Goal: Task Accomplishment & Management: Manage account settings

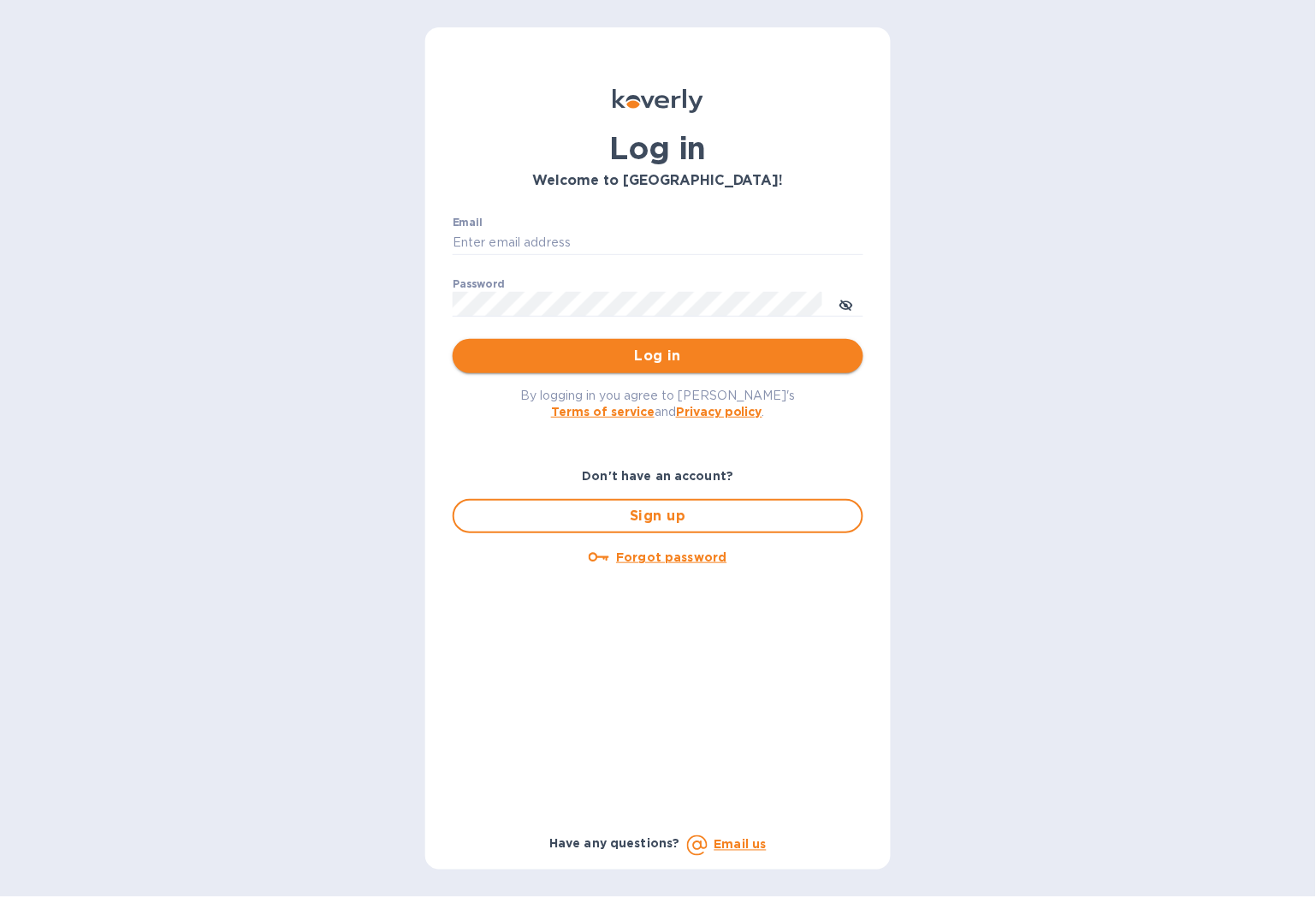
type input "[EMAIL_ADDRESS][DOMAIN_NAME]"
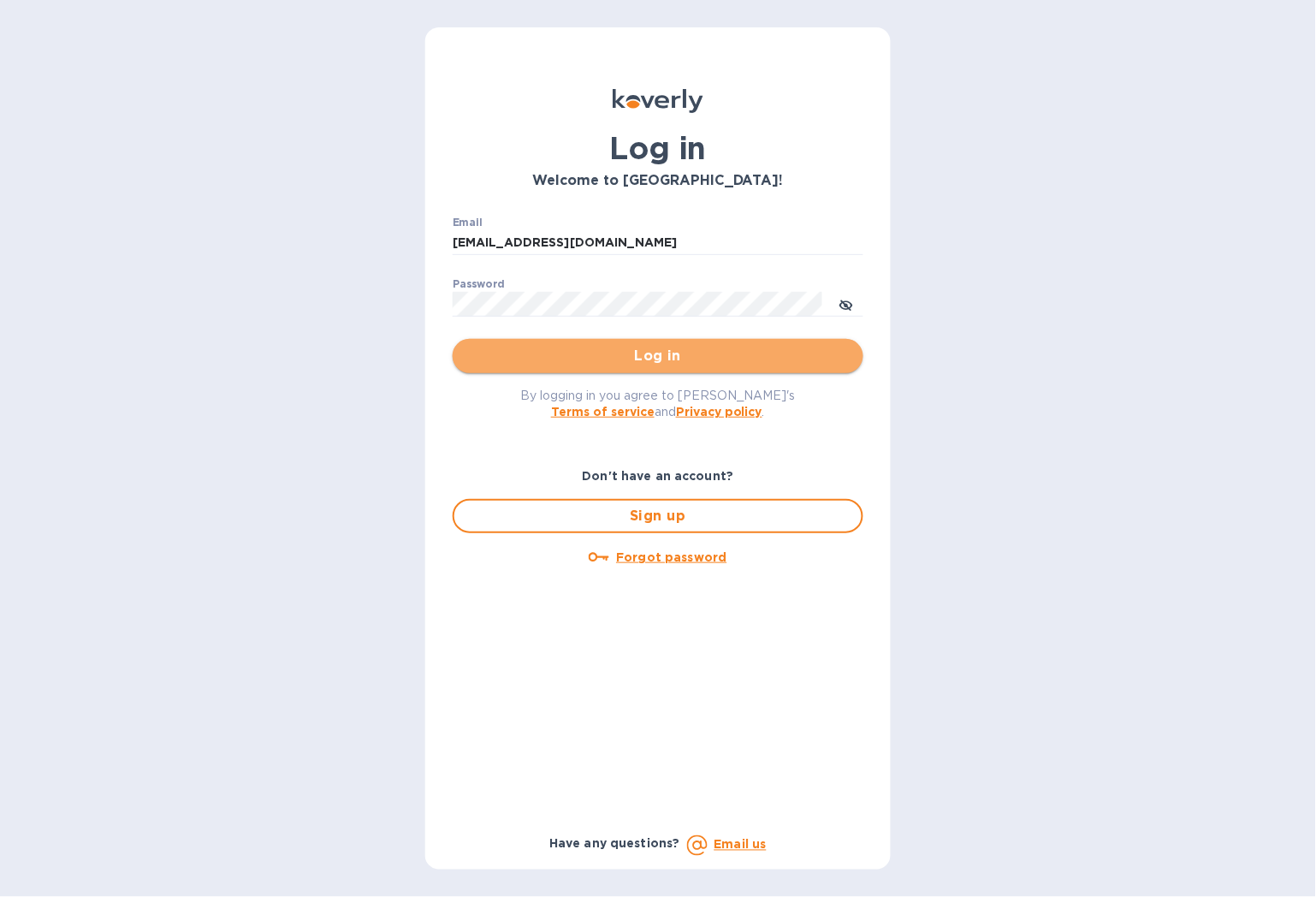
click at [536, 346] on span "Log in" at bounding box center [658, 356] width 384 height 21
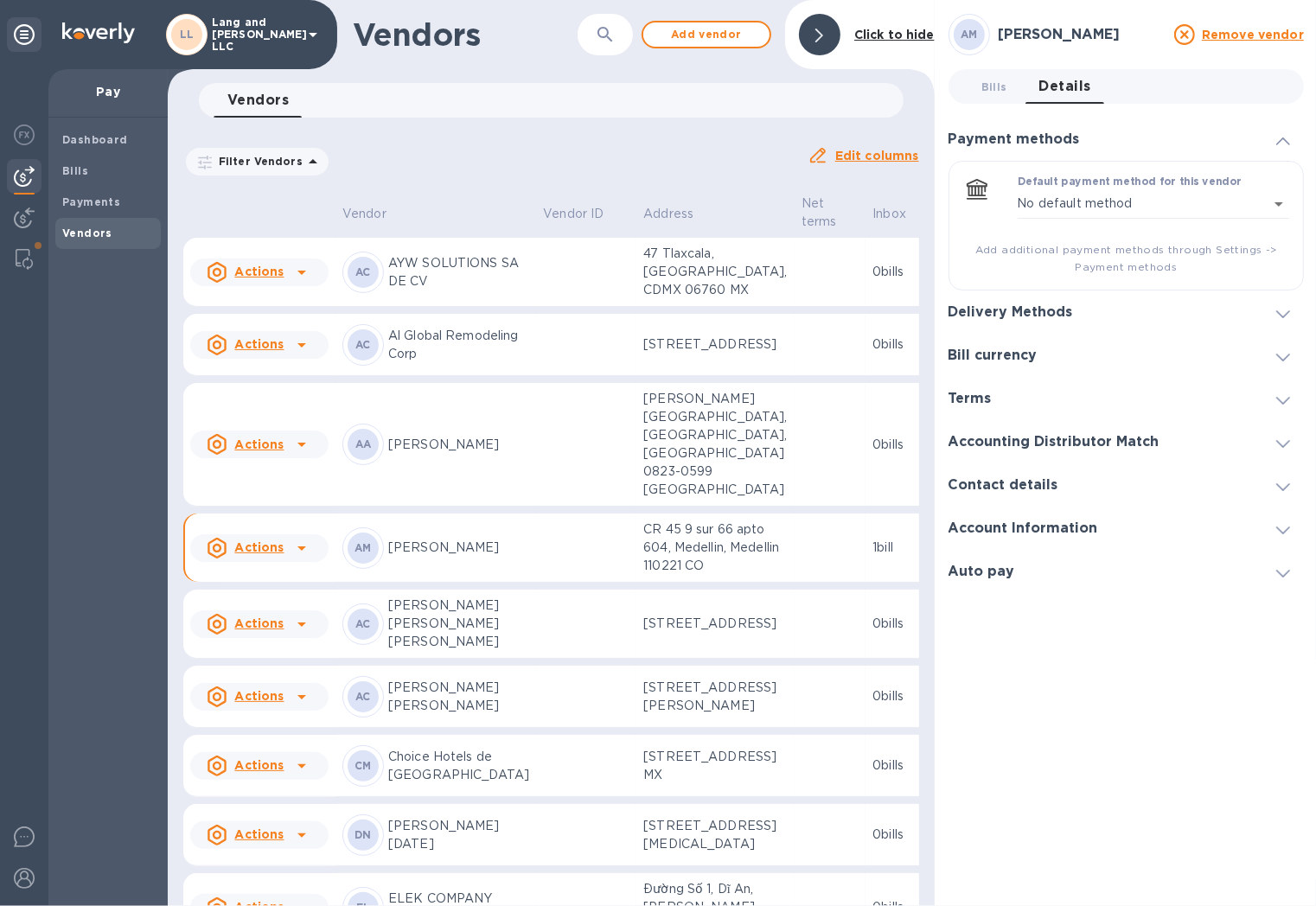
drag, startPoint x: 531, startPoint y: 115, endPoint x: 531, endPoint y: 229, distance: 114.0
click at [531, 115] on div "Vendors 0" at bounding box center [559, 100] width 690 height 35
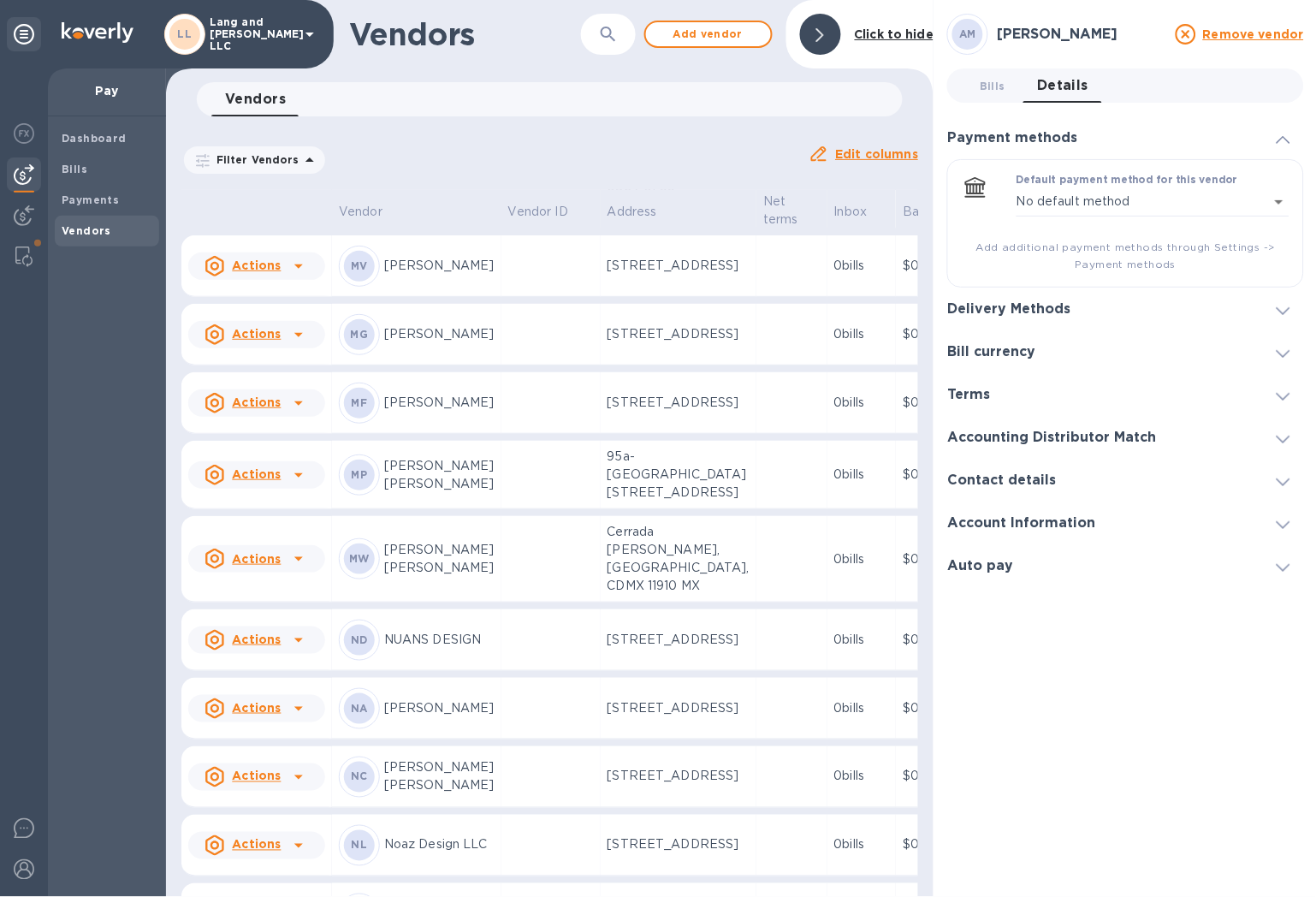
scroll to position [2775, 0]
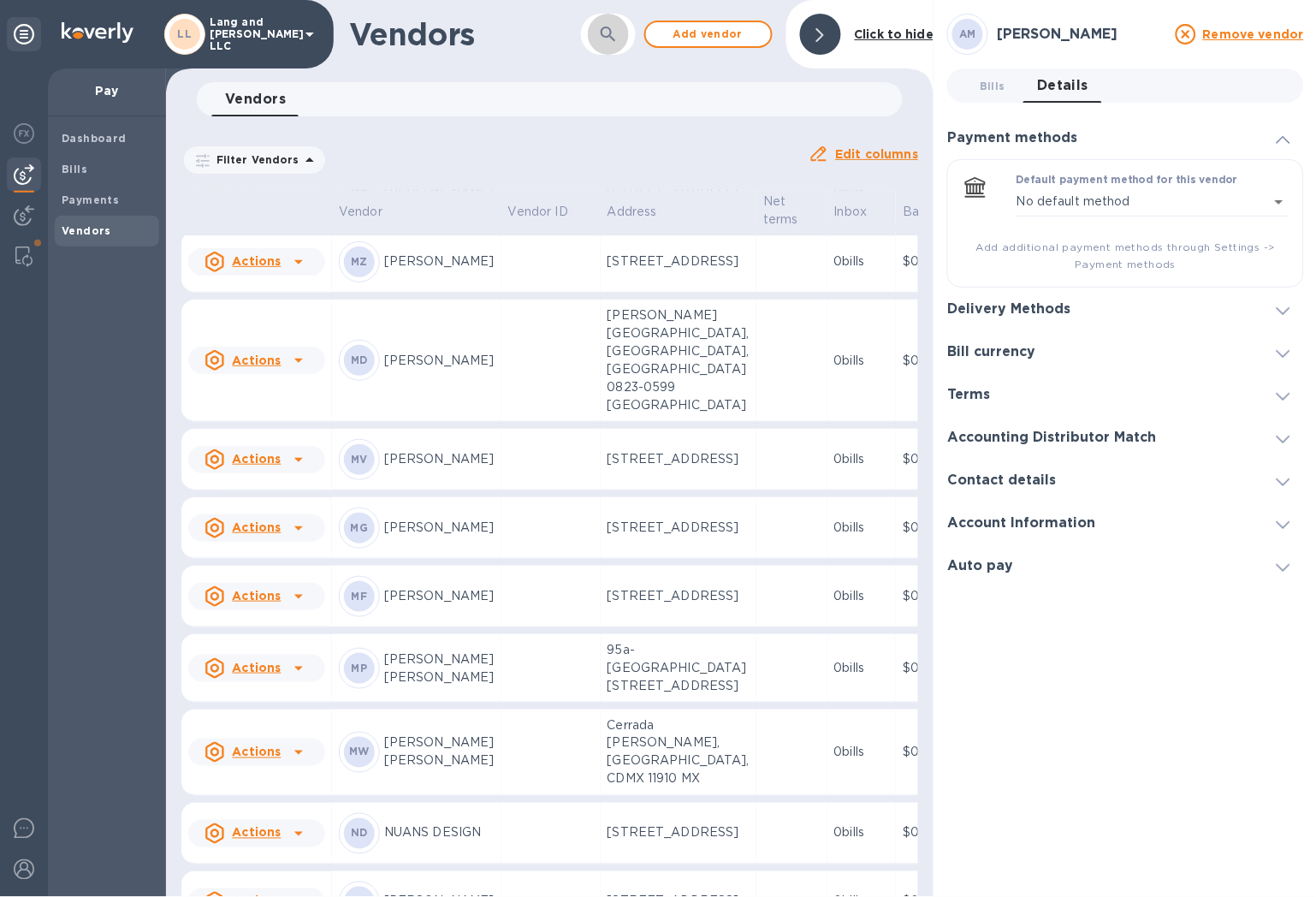
click at [615, 30] on icon "button" at bounding box center [608, 33] width 21 height 21
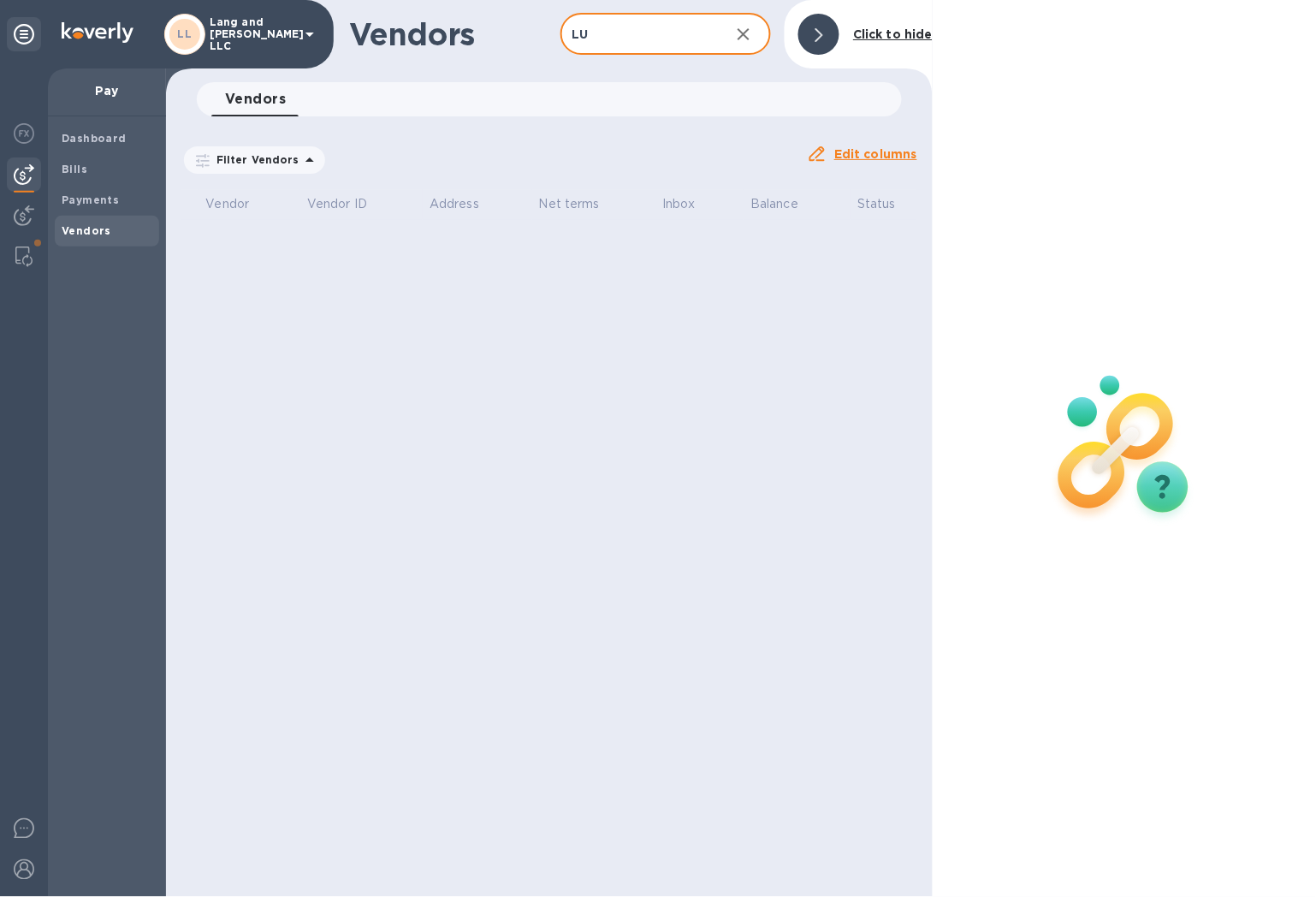
type input "L"
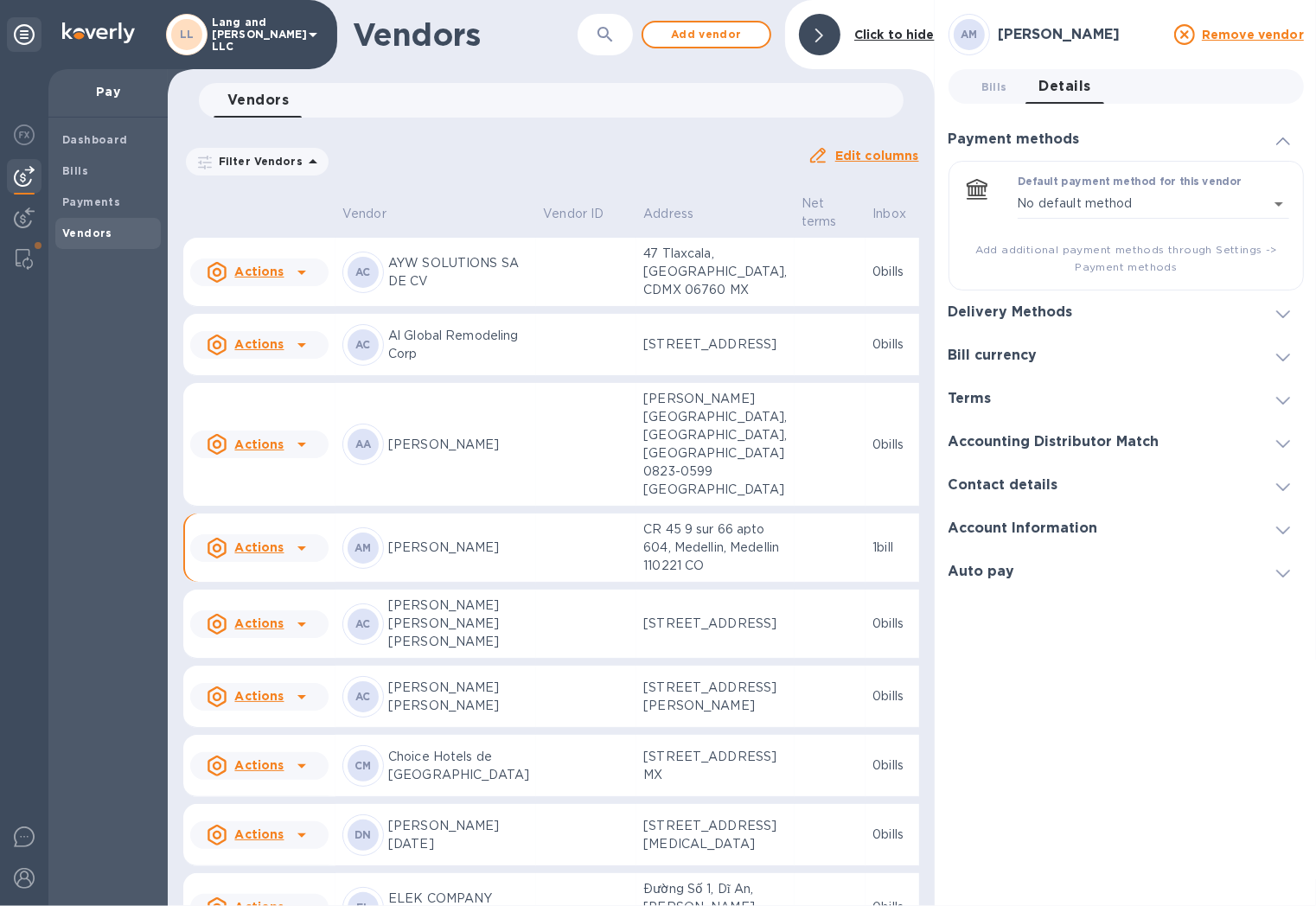
click at [677, 70] on div "Vendors ​ Add vendor Click to hide Vendors 0 Filter Vendors Auto pay: All Edit …" at bounding box center [552, 453] width 767 height 906
click at [663, 42] on span "Add vendor" at bounding box center [706, 34] width 98 height 21
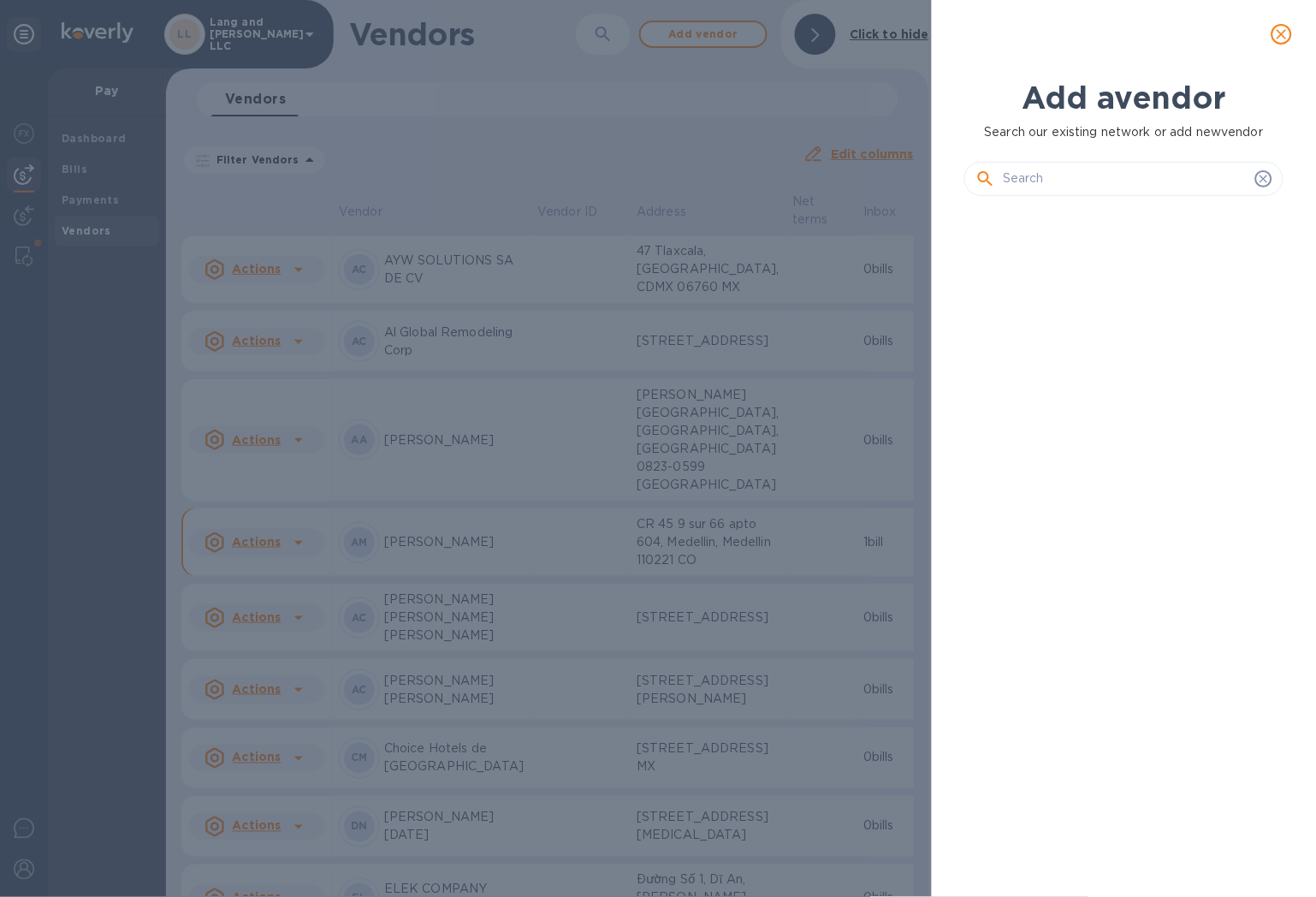
scroll to position [628, 327]
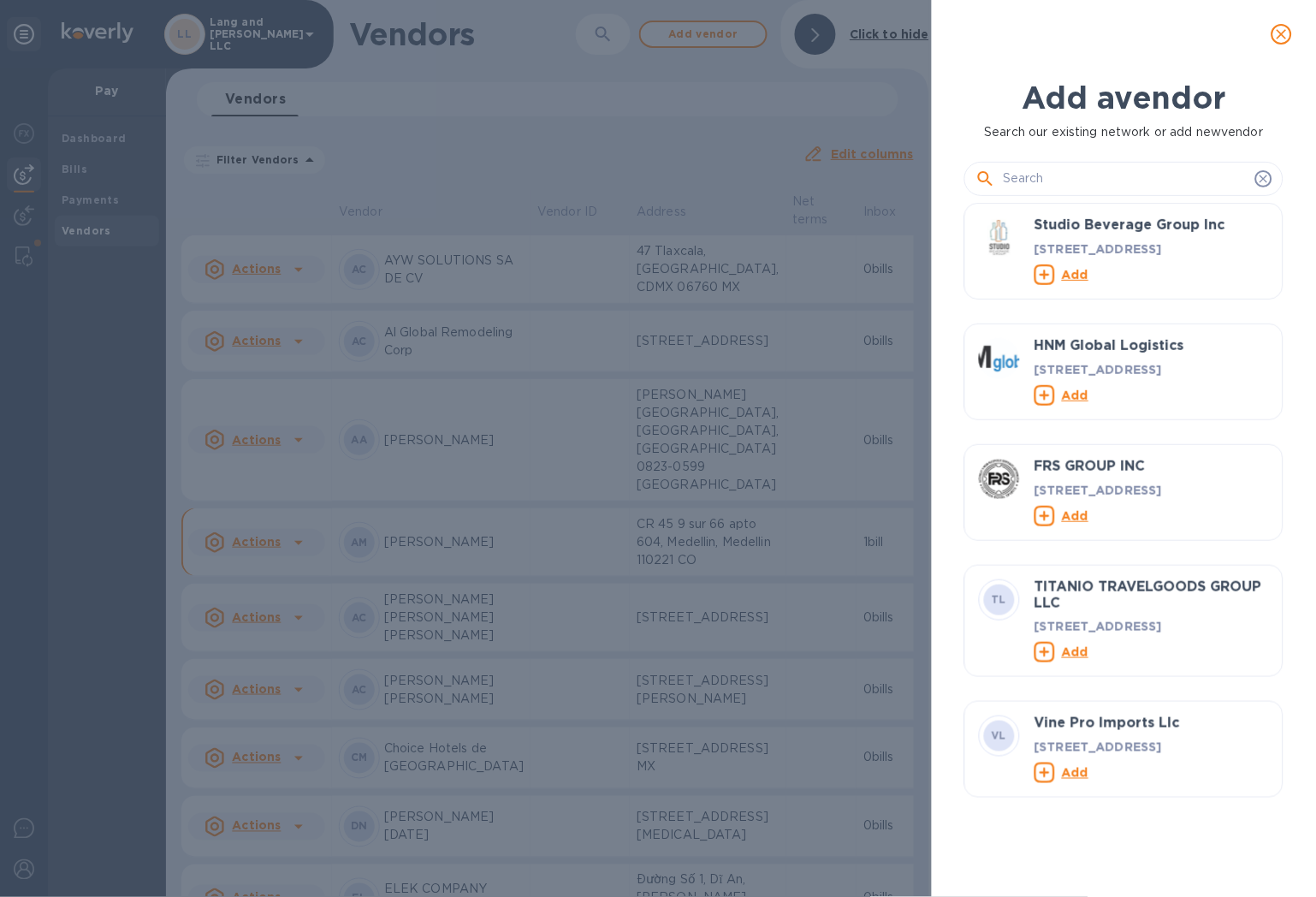
click at [1084, 176] on input "text" at bounding box center [1126, 179] width 246 height 26
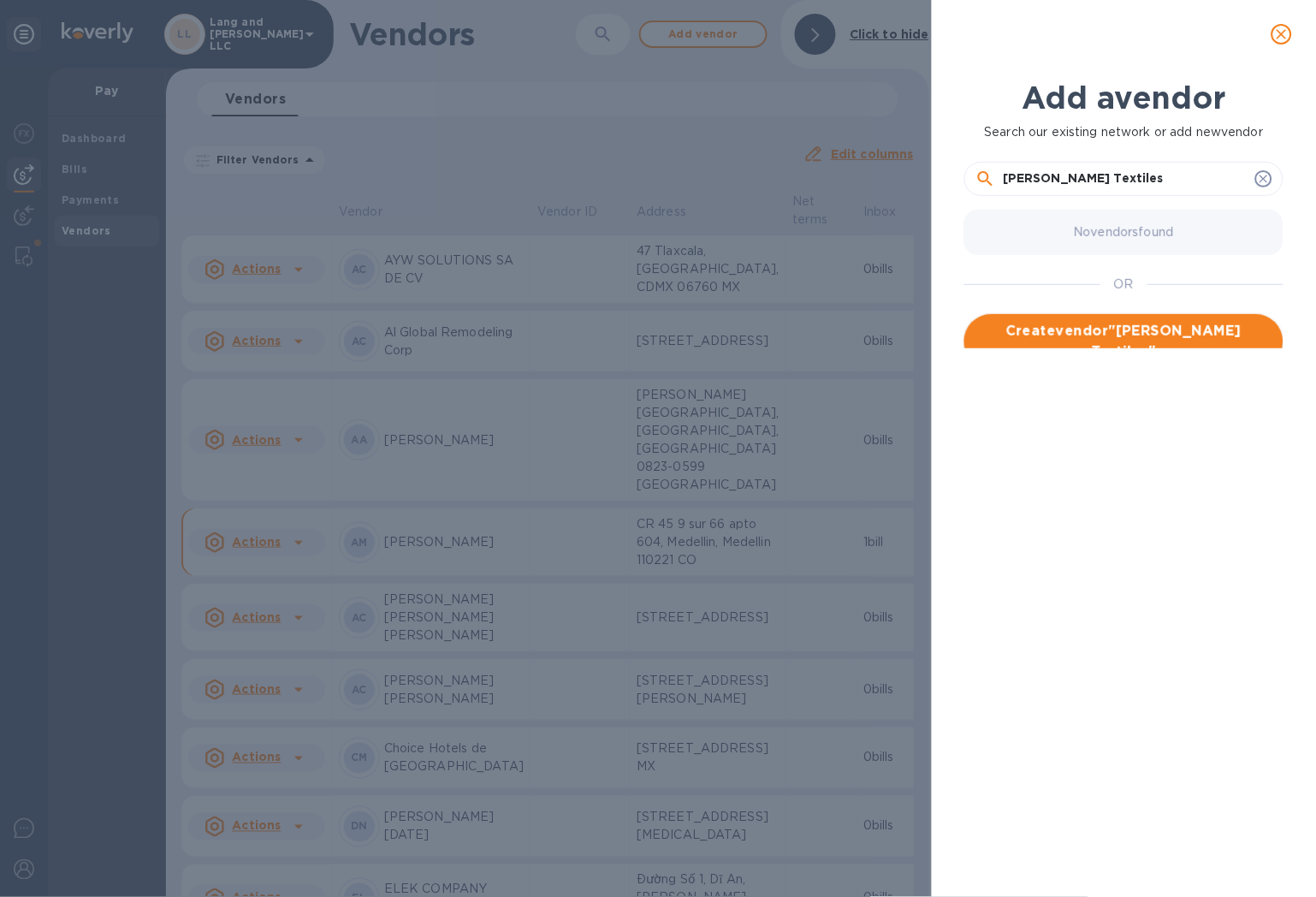
type input "[PERSON_NAME] Textiles"
click at [1079, 321] on span "Create vendor " [PERSON_NAME] Textiles "" at bounding box center [1124, 341] width 292 height 41
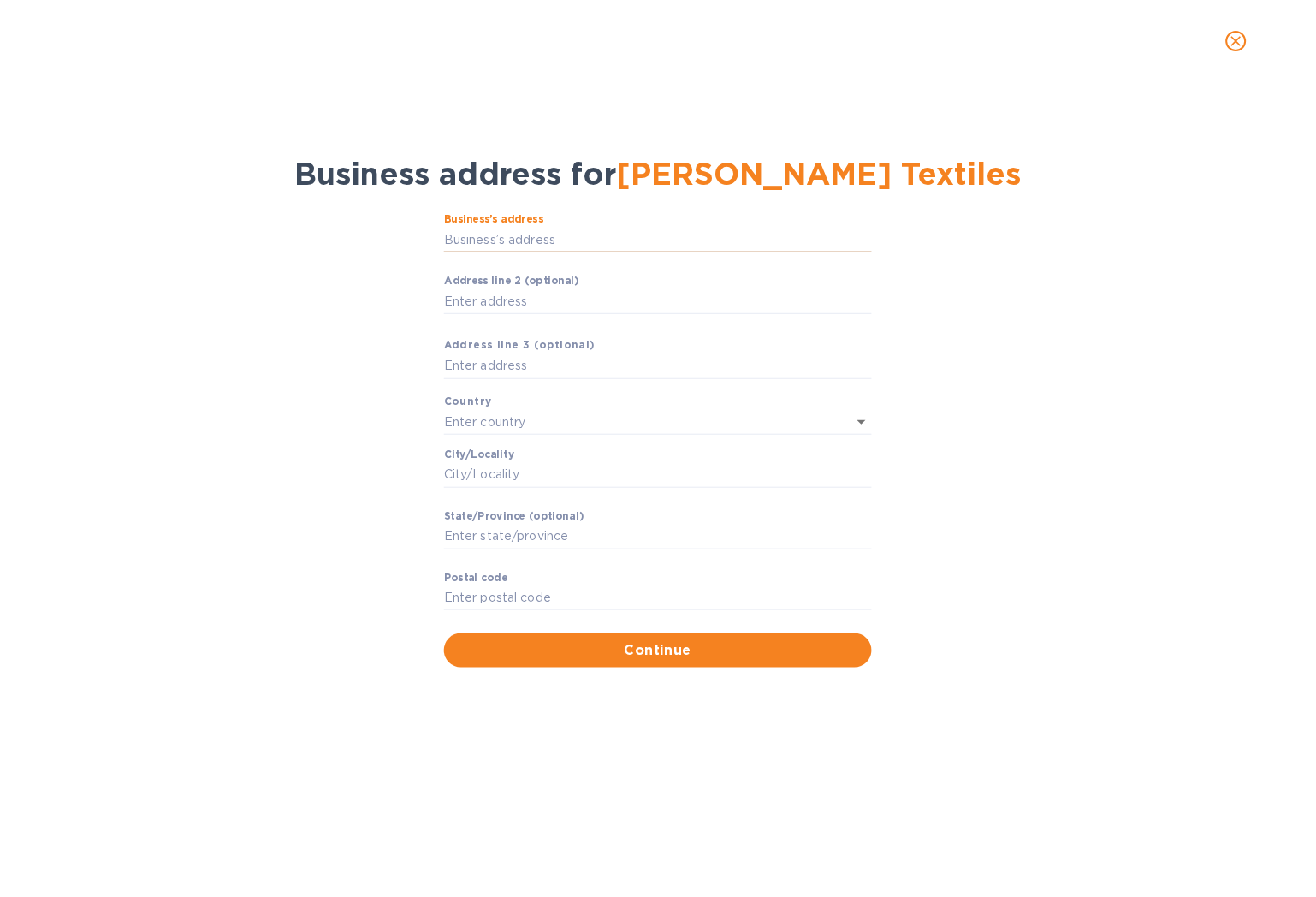
click at [494, 249] on input "Business’s аddress" at bounding box center [658, 240] width 428 height 26
paste input "[STREET_ADDRESS]"
click at [656, 241] on input "[STREET_ADDRESS]" at bounding box center [658, 240] width 428 height 26
drag, startPoint x: 655, startPoint y: 240, endPoint x: 567, endPoint y: 231, distance: 88.5
click at [567, 231] on input "[STREET_ADDRESS]" at bounding box center [658, 240] width 428 height 26
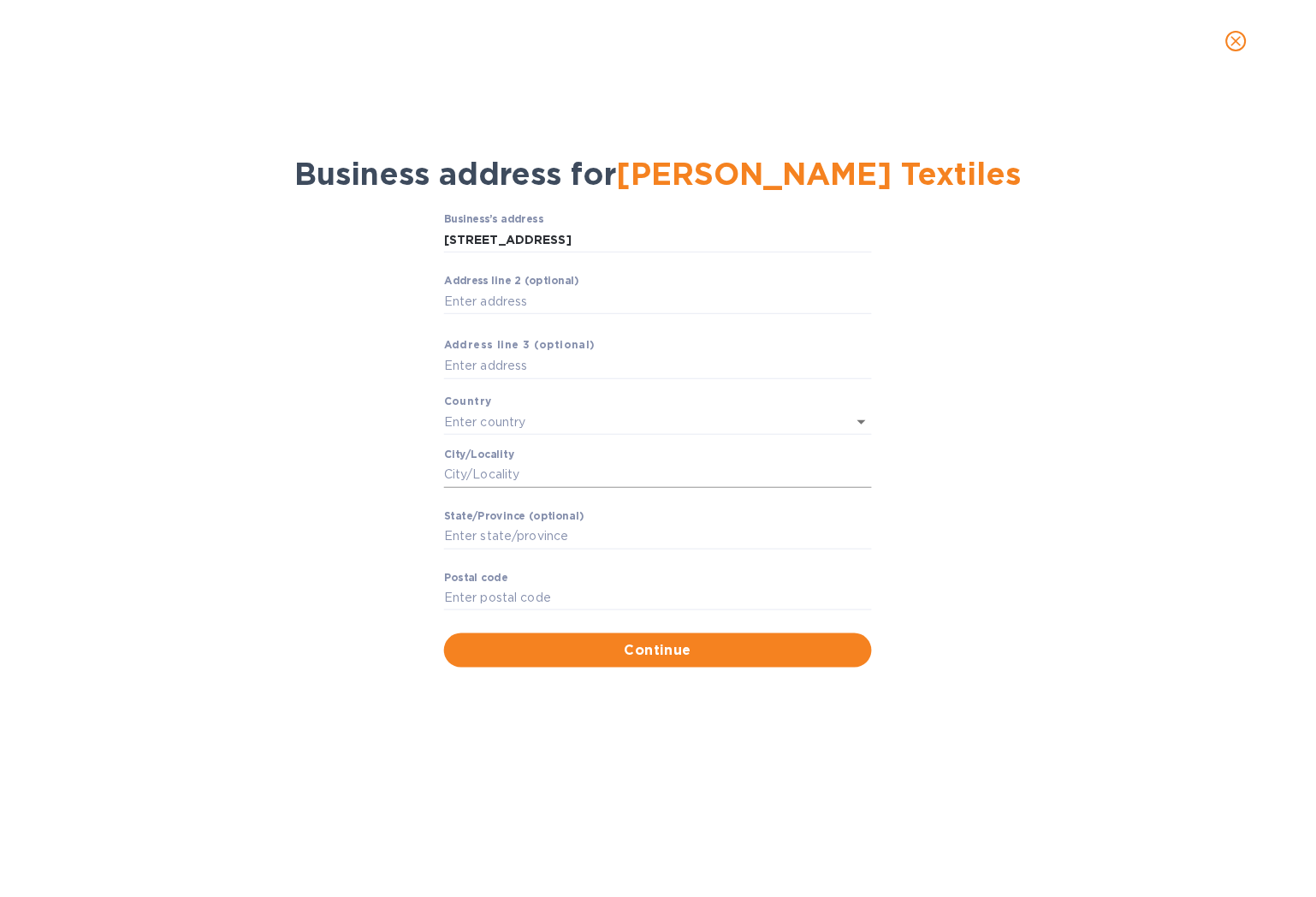
type input "[STREET_ADDRESS]"
type input "[GEOGRAPHIC_DATA]"
type input "MI"
type input "49544"
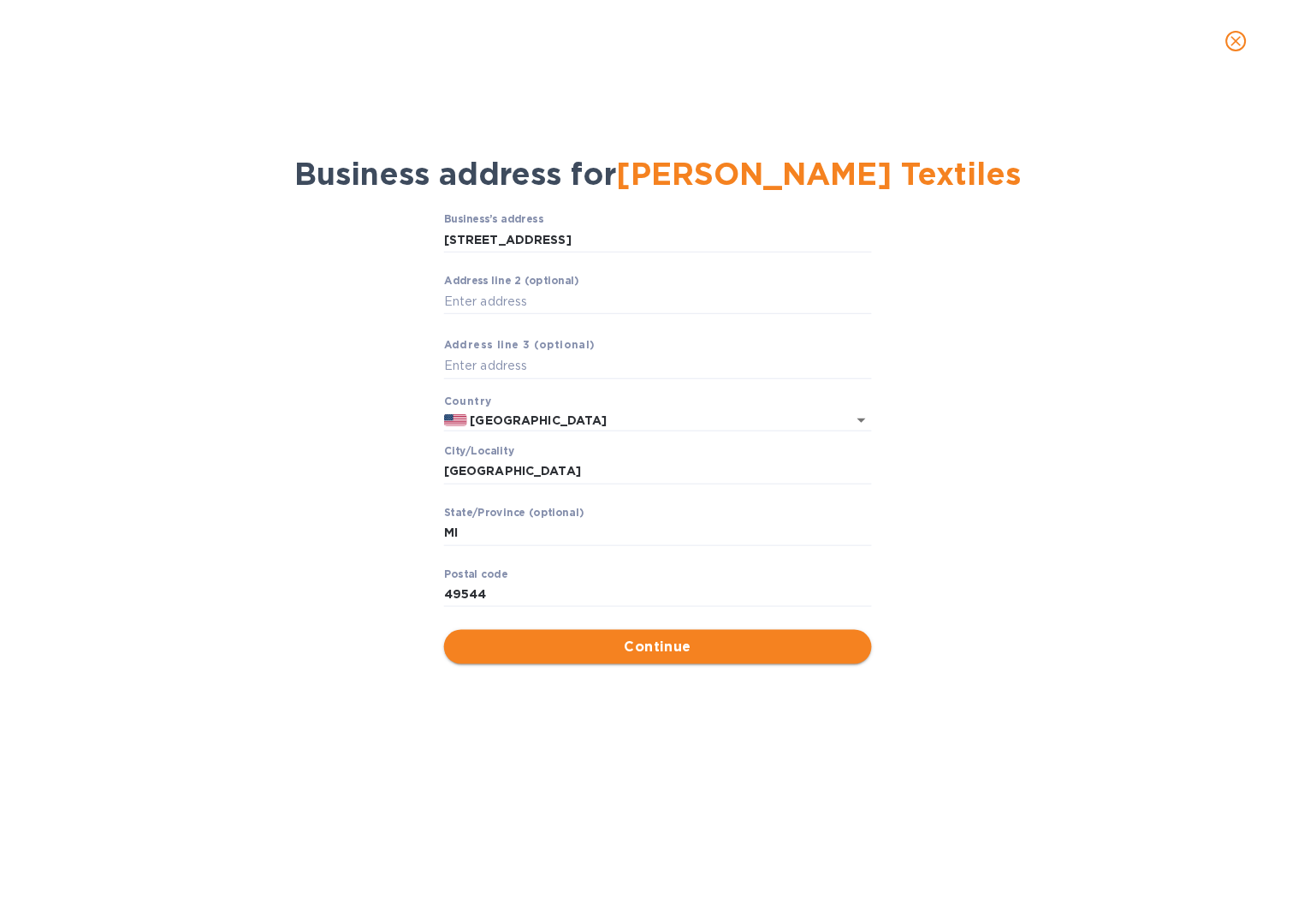
click at [748, 647] on span "Continue" at bounding box center [658, 646] width 400 height 21
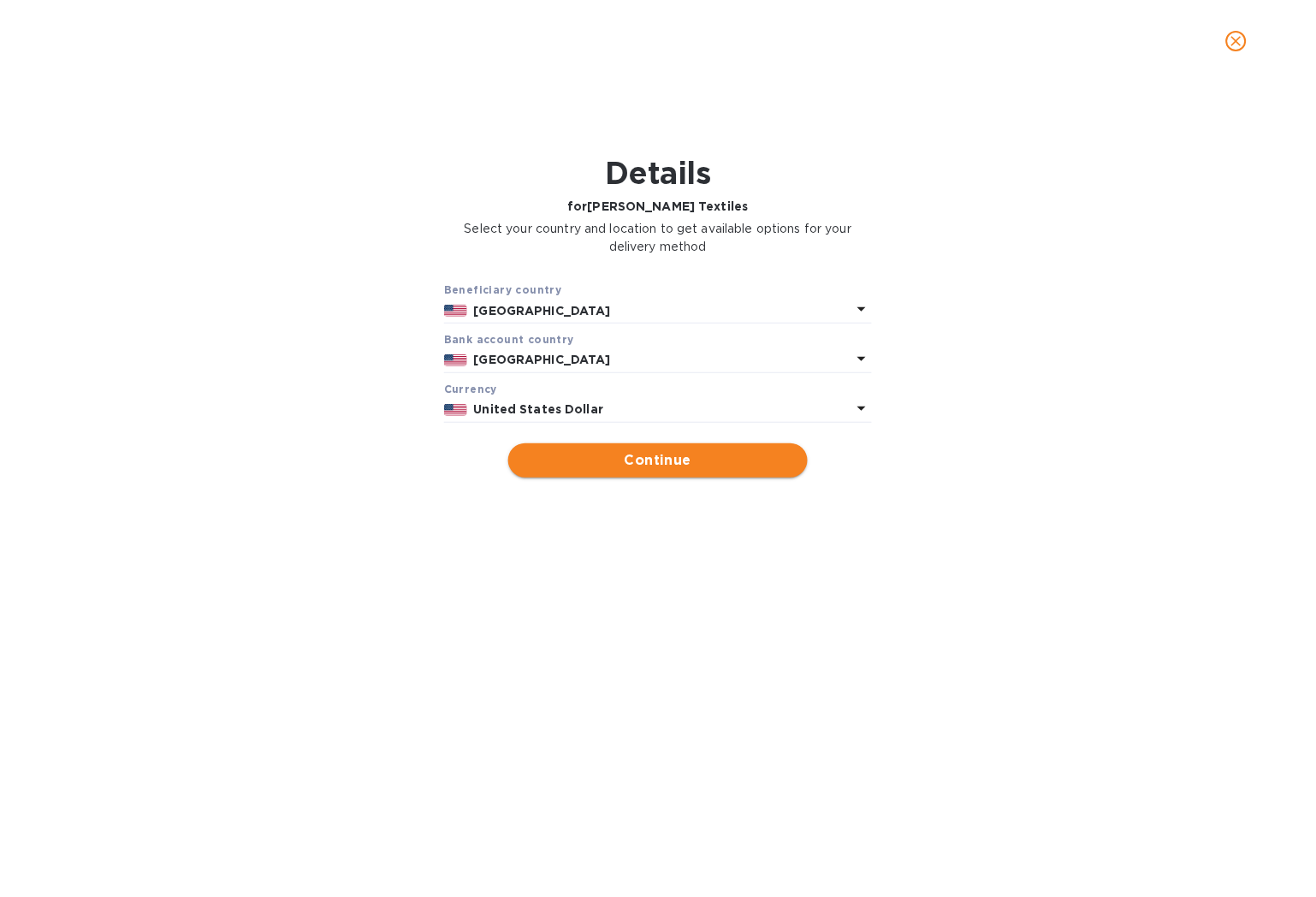
click at [677, 460] on span "Continue" at bounding box center [658, 460] width 272 height 21
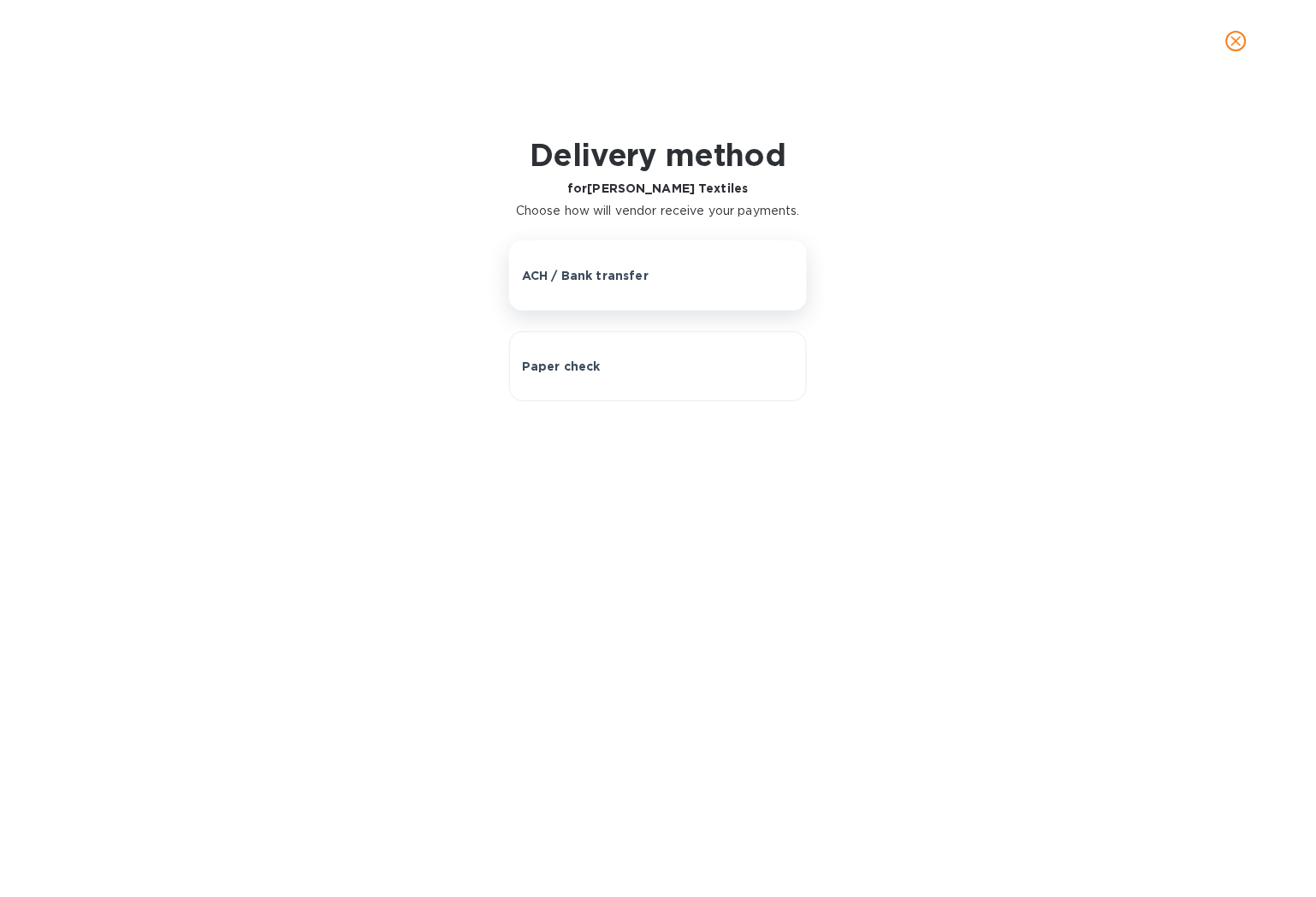
click at [591, 287] on button "ACH / Bank transfer" at bounding box center [658, 275] width 298 height 70
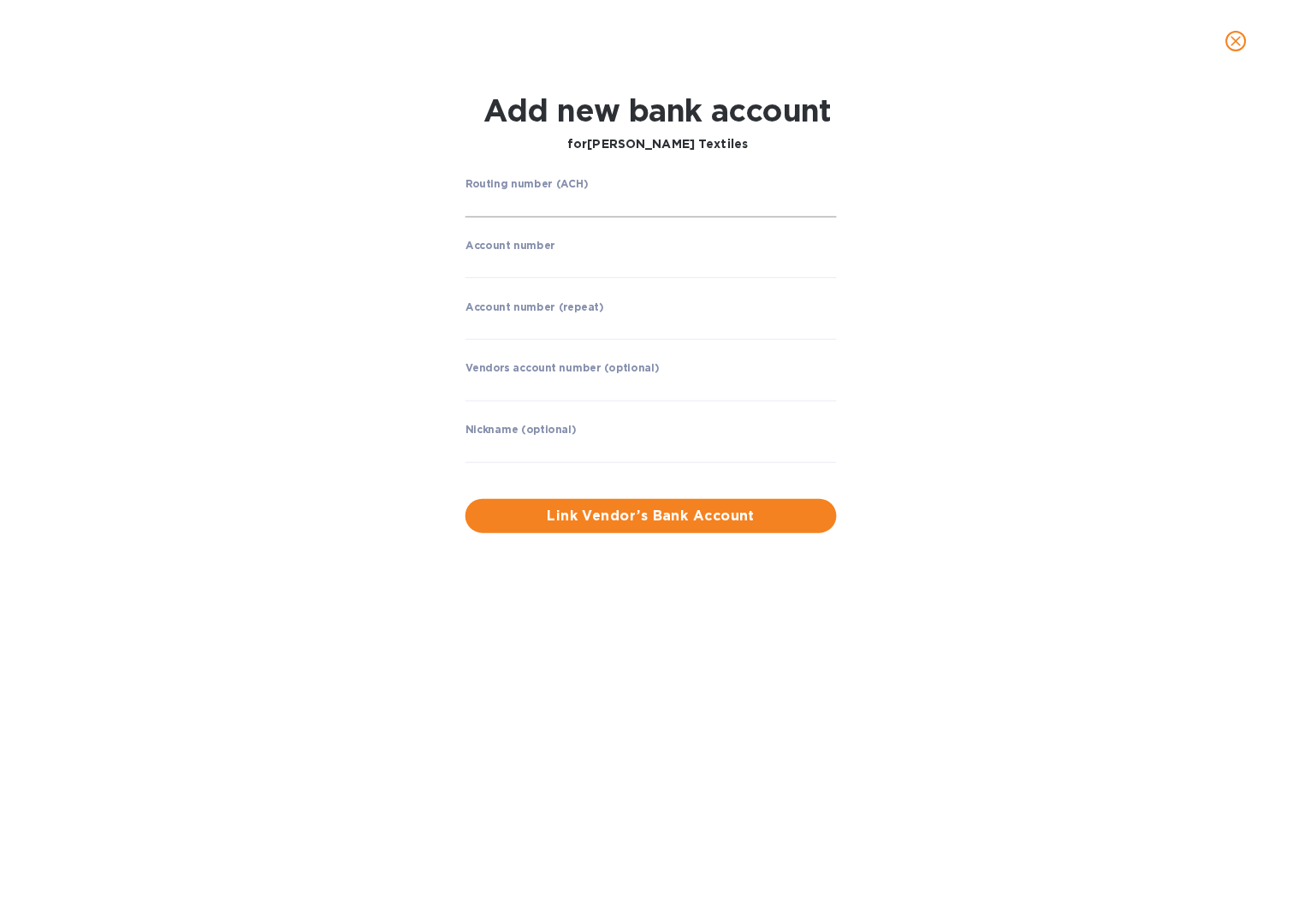
click at [511, 206] on input "string" at bounding box center [651, 205] width 372 height 26
click at [620, 201] on input "string" at bounding box center [651, 205] width 372 height 26
paste input "021001088"
type input "021001088"
click at [988, 241] on div "Routing number (ACH) HSBC BANK USA, N.A. Account number ​ Account number (repea…" at bounding box center [658, 355] width 848 height 375
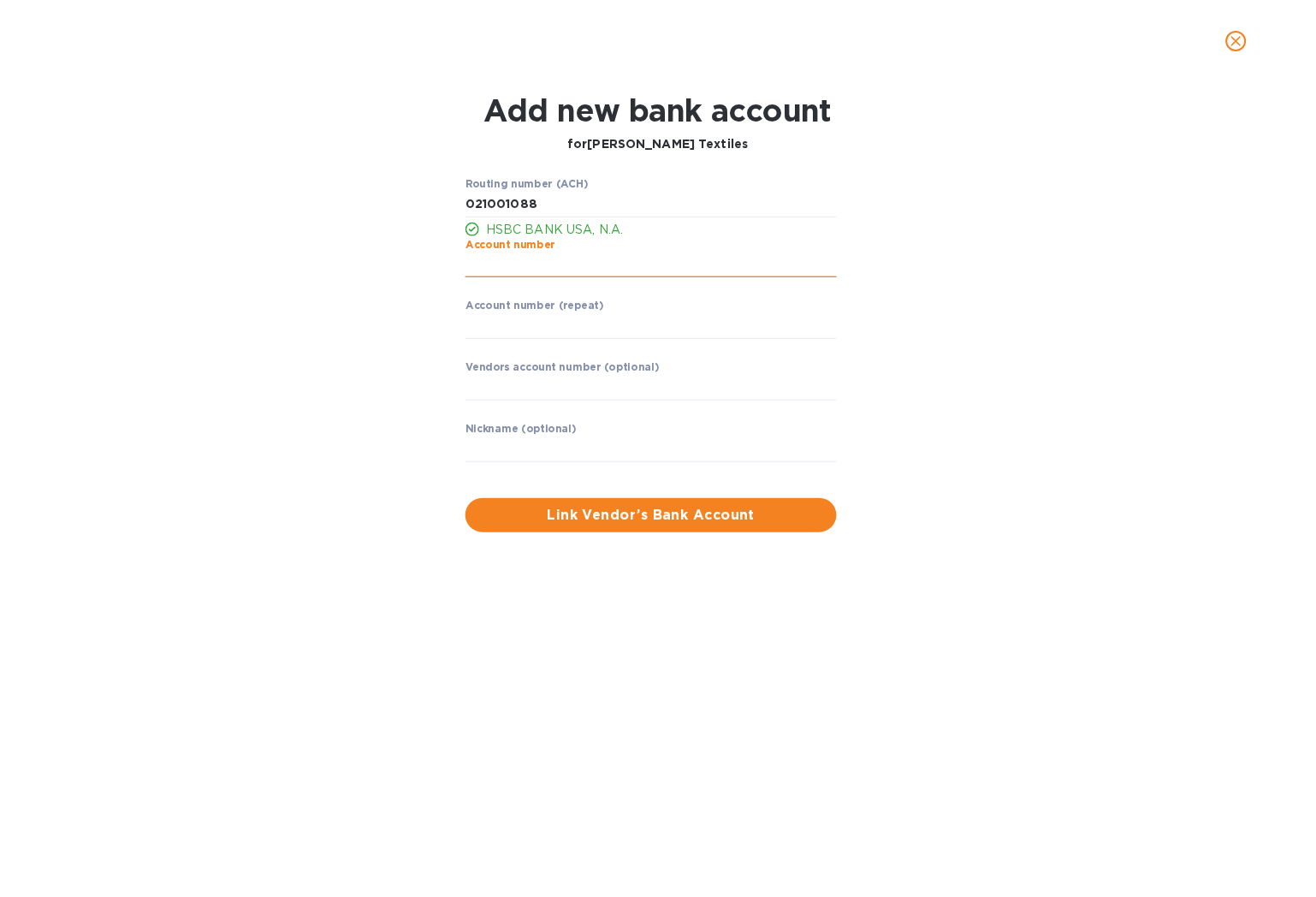
click at [561, 266] on input "string" at bounding box center [651, 266] width 372 height 26
click at [622, 270] on input "string" at bounding box center [651, 266] width 372 height 26
paste input "04017503"
type input "104017503"
click at [386, 356] on div "Routing number (ACH) HSBC BANK USA, N.A. Account number ​ Account number (repea…" at bounding box center [658, 355] width 848 height 375
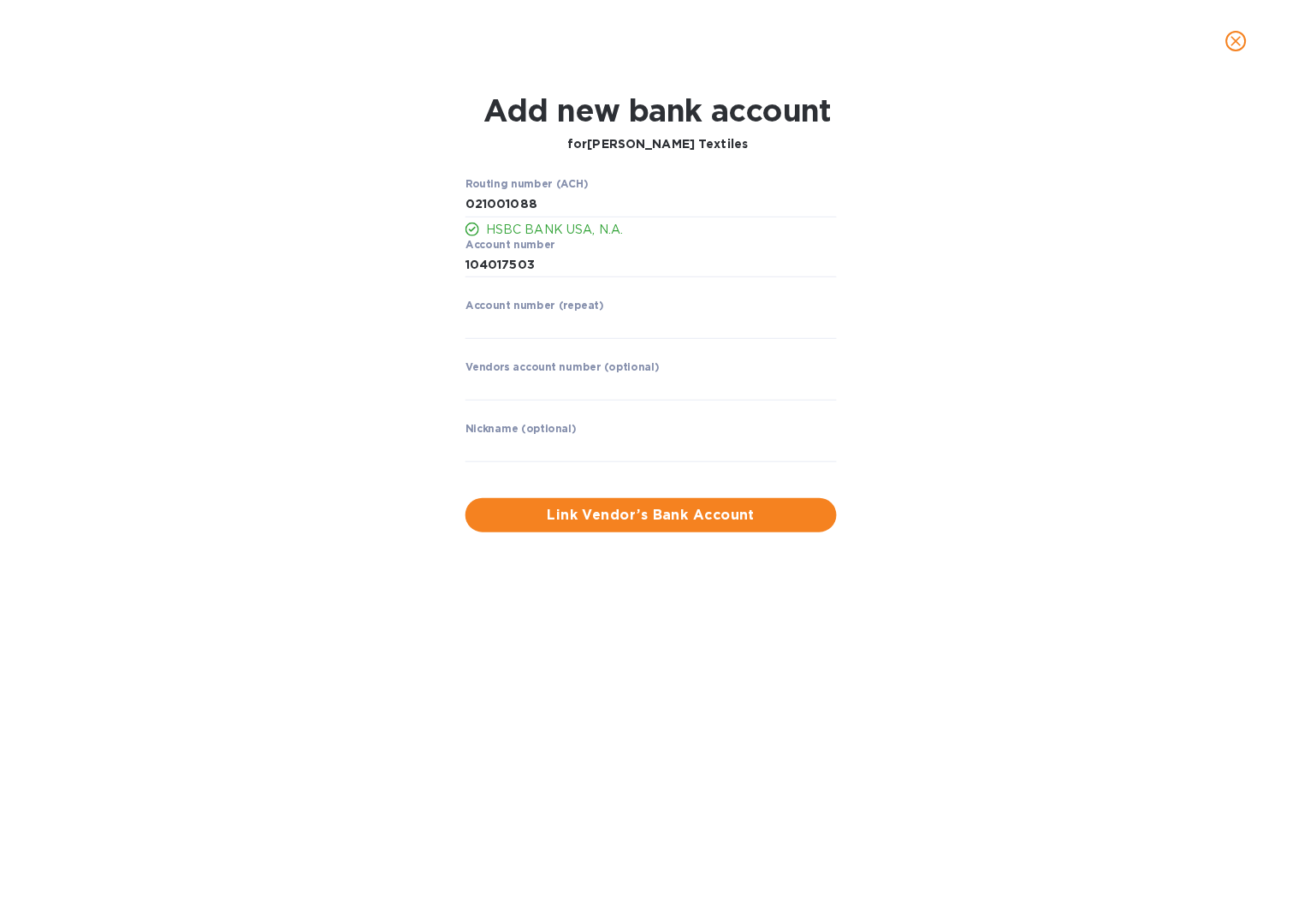
click at [980, 258] on div "Routing number (ACH) HSBC BANK USA, N.A. Account number ​ Account number (repea…" at bounding box center [658, 355] width 848 height 375
click at [498, 334] on input "string" at bounding box center [651, 326] width 372 height 26
paste input "04017503"
click at [466, 327] on input "string" at bounding box center [651, 326] width 372 height 26
type input "104017503"
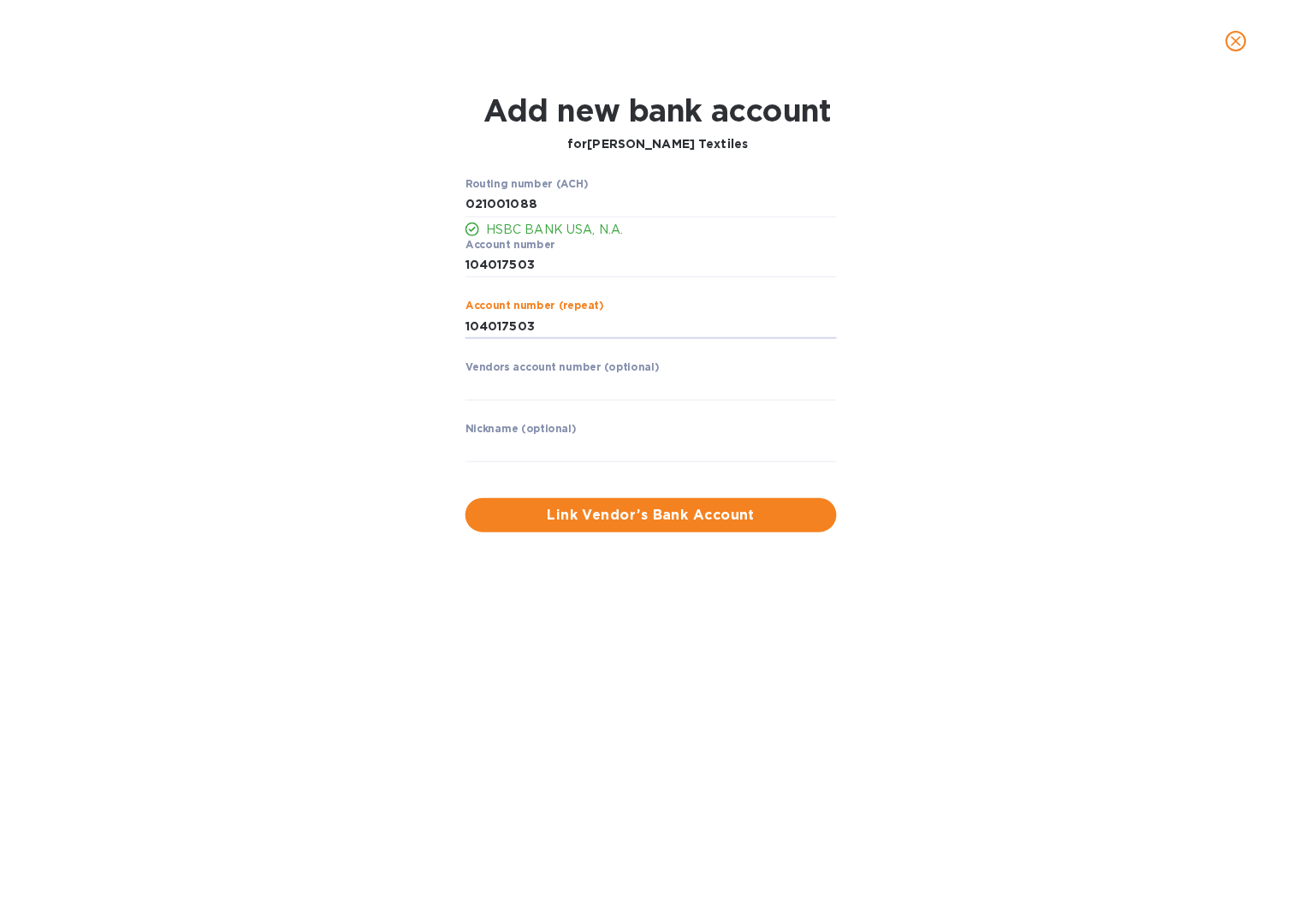
drag, startPoint x: 304, startPoint y: 252, endPoint x: 313, endPoint y: 280, distance: 29.4
click at [304, 254] on div "Routing number (ACH) HSBC BANK USA, N.A. Account number ​ Account number (repea…" at bounding box center [658, 355] width 848 height 375
click at [575, 392] on input "text" at bounding box center [651, 388] width 372 height 26
click at [505, 389] on input "text" at bounding box center [651, 388] width 372 height 26
drag, startPoint x: 505, startPoint y: 389, endPoint x: 425, endPoint y: 396, distance: 80.3
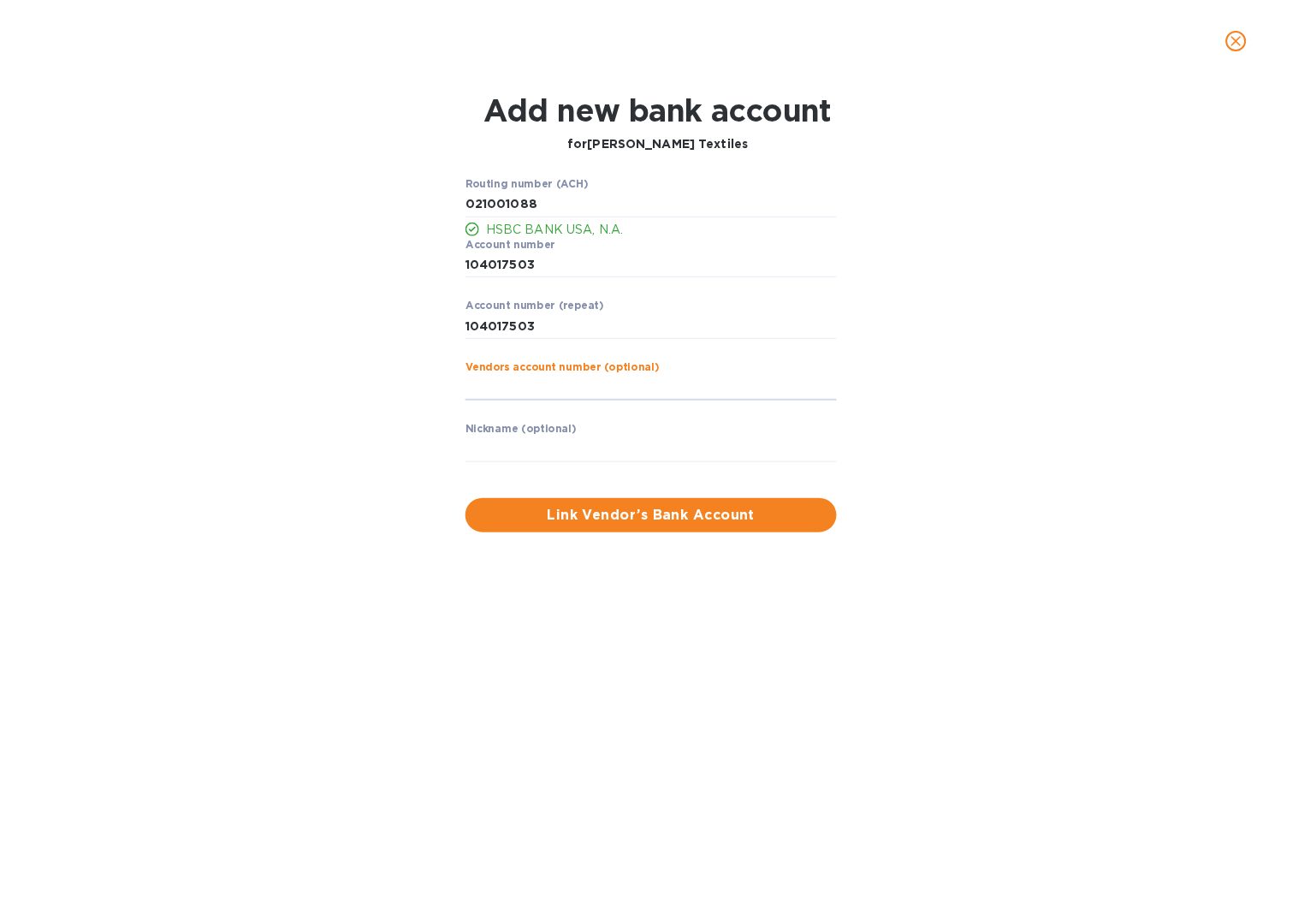
click at [425, 396] on div "Routing number (ACH) HSBC BANK USA, N.A. Account number ​ Account number (repea…" at bounding box center [658, 355] width 848 height 375
click at [484, 448] on input "text" at bounding box center [651, 449] width 372 height 26
paste input "[PERSON_NAME] Textiles"
type input "[PERSON_NAME] Textiles"
click at [1085, 394] on div "Add new bank account for [PERSON_NAME] Textiles Routing number (ACH) HSBC BANK …" at bounding box center [658, 313] width 1289 height 460
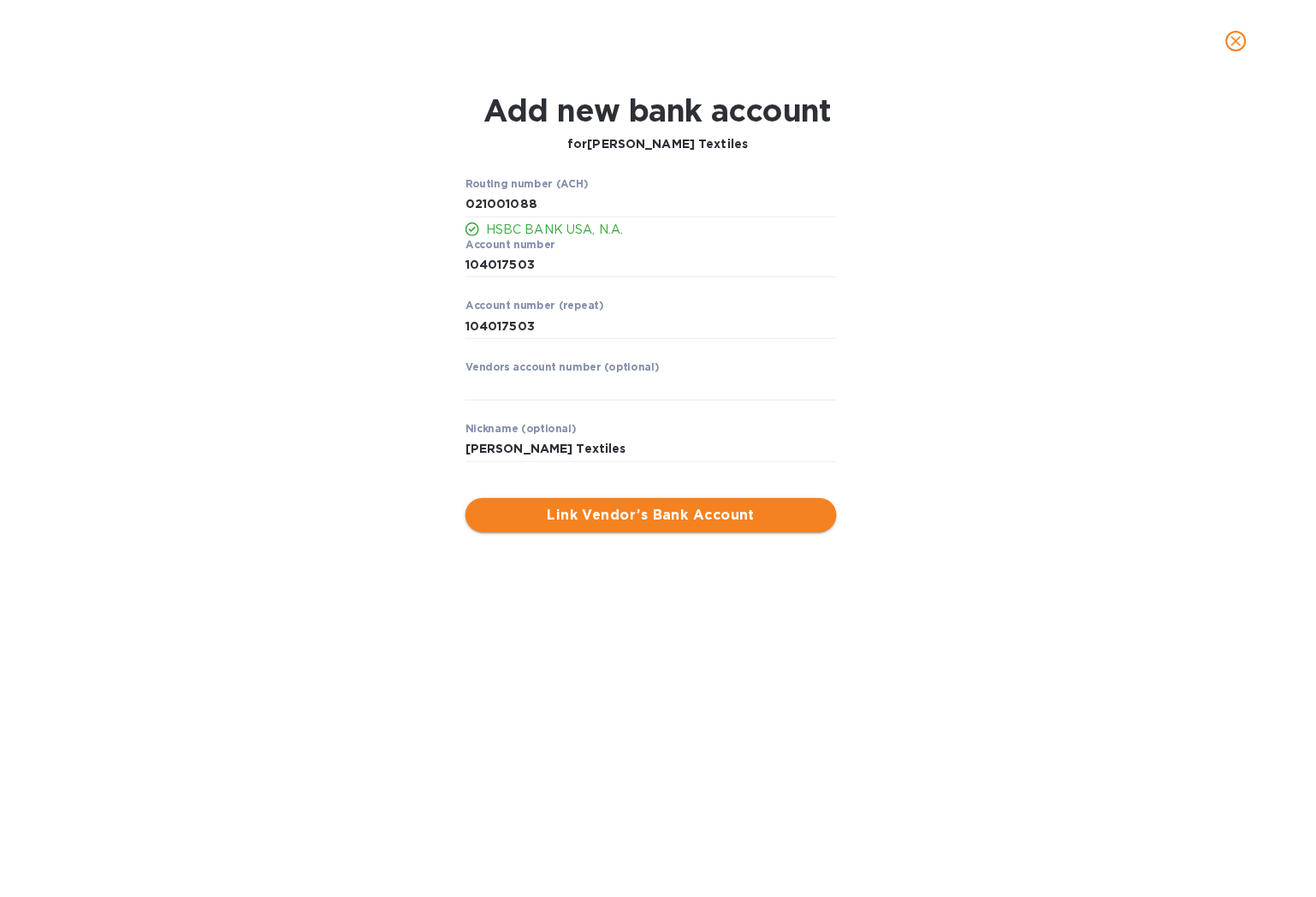
click at [741, 524] on span "Link Vendor’s Bank Account" at bounding box center [651, 514] width 344 height 21
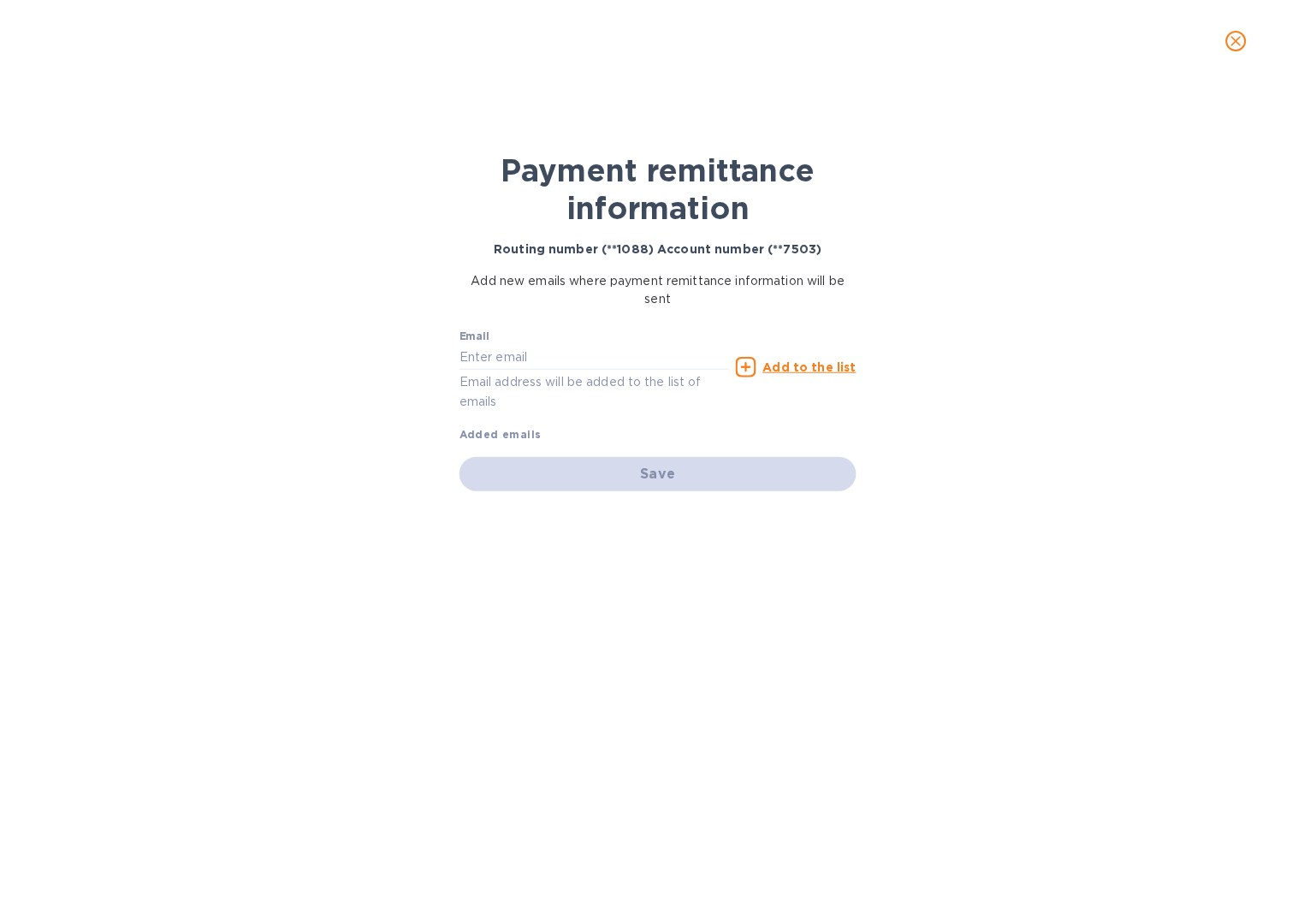
click at [756, 366] on icon at bounding box center [746, 367] width 21 height 21
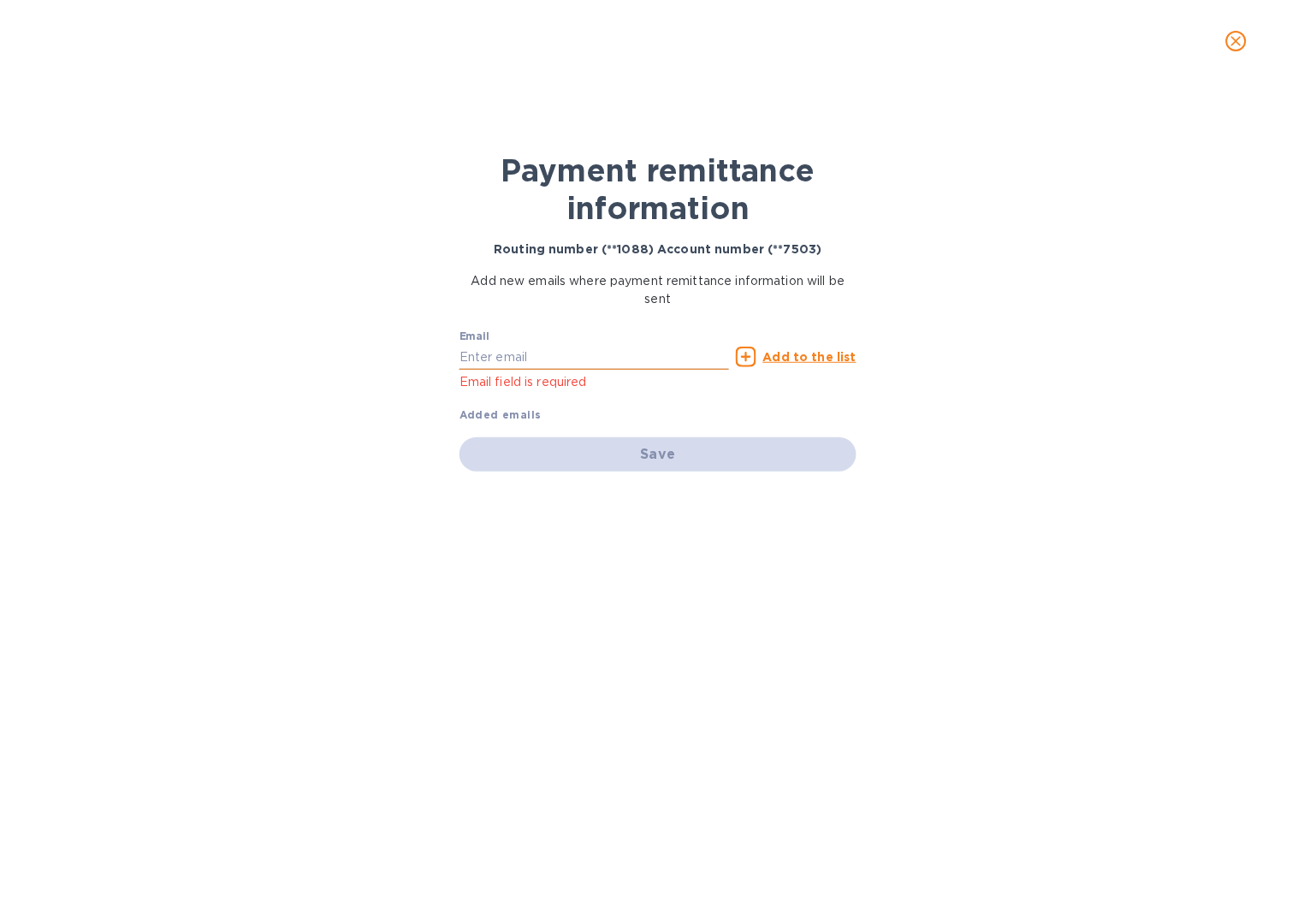
click at [670, 349] on input "text" at bounding box center [594, 357] width 269 height 26
click at [511, 359] on input "text" at bounding box center [594, 357] width 269 height 26
paste input "Accounting: [EMAIL_ADDRESS][DOMAIN_NAME]"
drag, startPoint x: 537, startPoint y: 353, endPoint x: 1241, endPoint y: 387, distance: 704.8
click at [314, 351] on div "Payment remittance information Routing number (**1088) Account number (**7503) …" at bounding box center [658, 490] width 1316 height 814
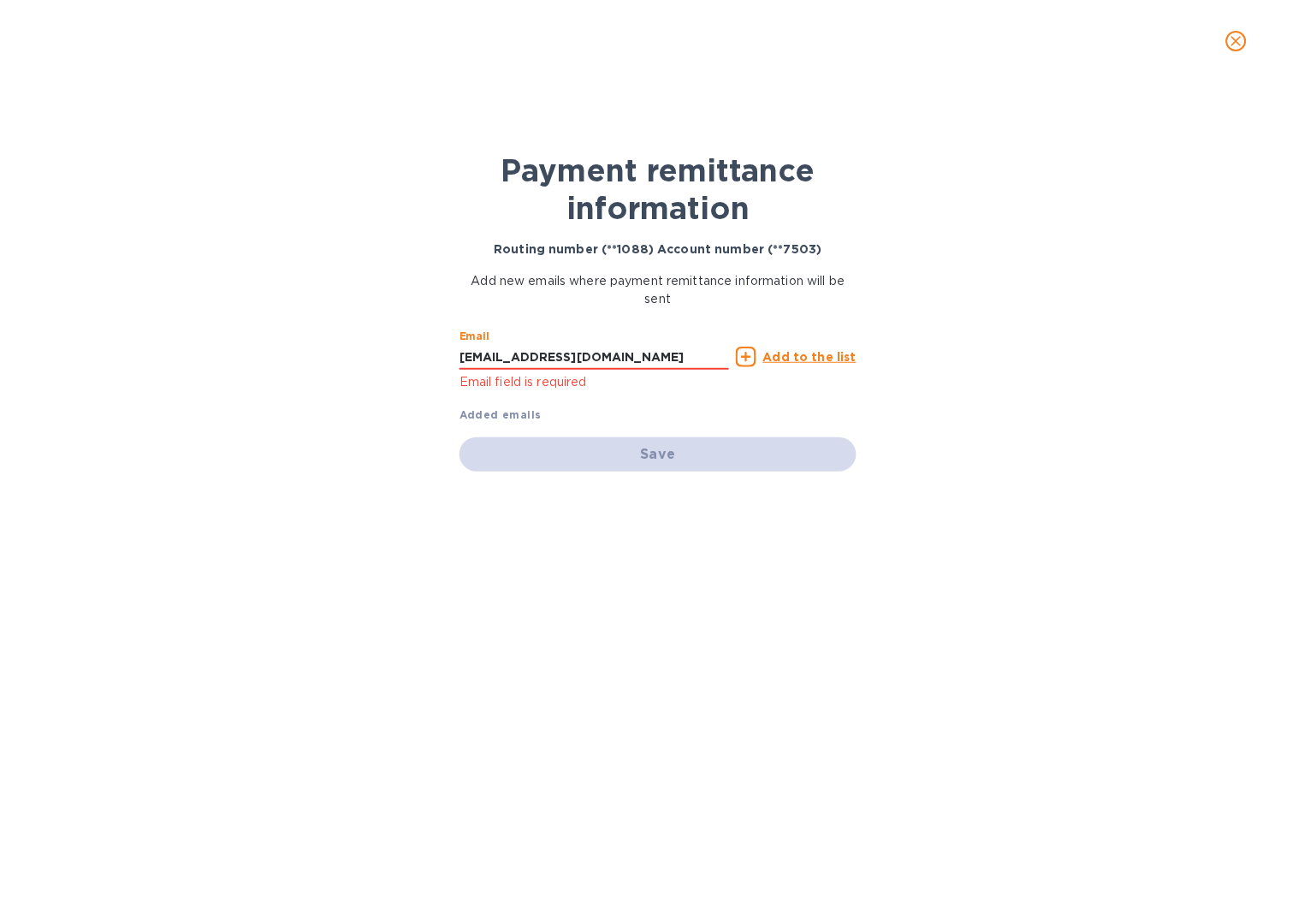
type input "[EMAIL_ADDRESS][DOMAIN_NAME]"
click at [1282, 689] on div "Payment remittance information Routing number (**1088) Account number (**7503) …" at bounding box center [658, 490] width 1316 height 814
click at [772, 357] on u "Add to the list" at bounding box center [809, 357] width 93 height 14
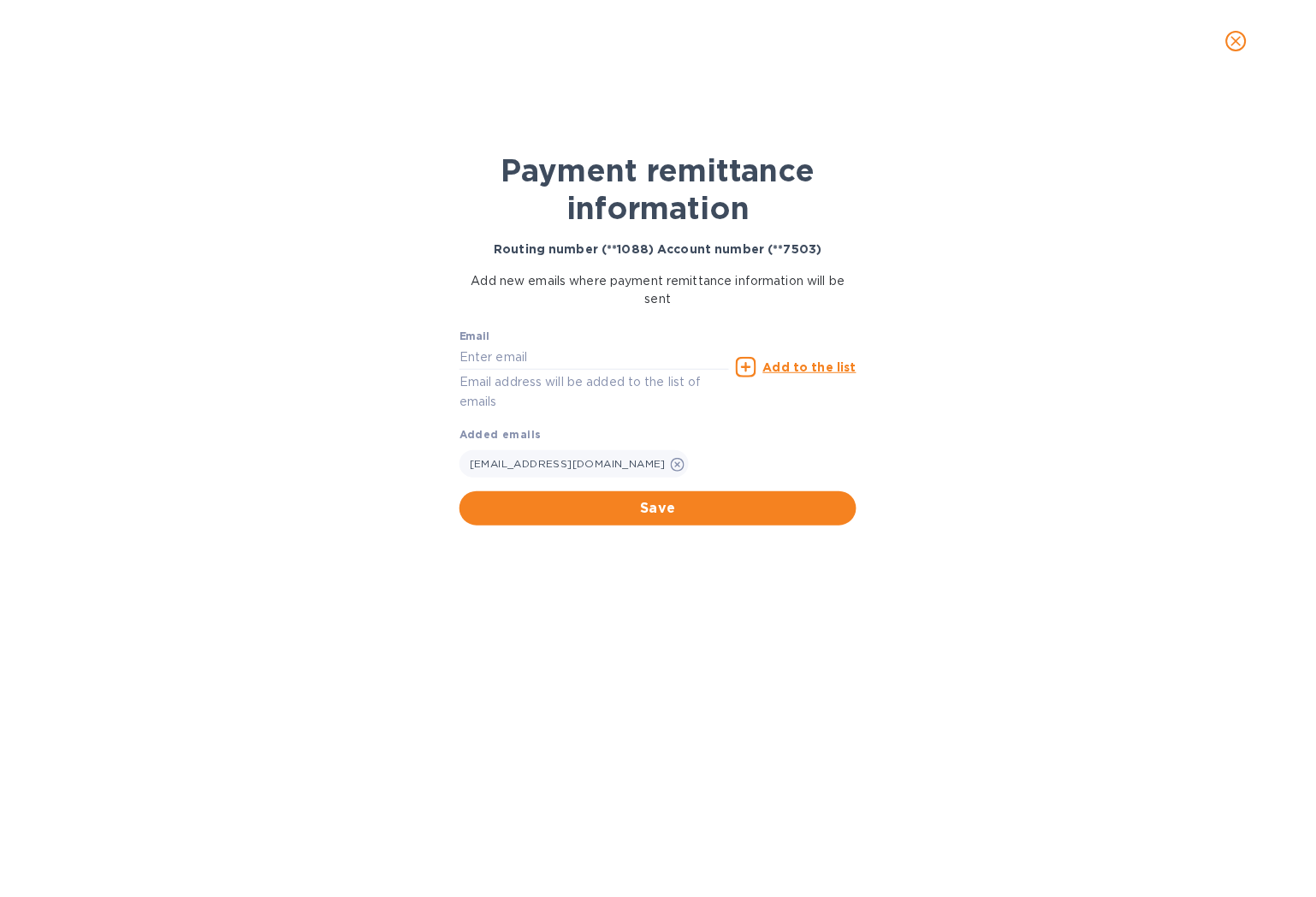
click at [525, 373] on p "Email address will be added to the list of emails" at bounding box center [594, 392] width 269 height 39
click at [539, 344] on input "text" at bounding box center [594, 357] width 269 height 26
type input "[EMAIL_ADDRESS][DOMAIN_NAME]"
click at [781, 364] on u "Add to the list" at bounding box center [809, 367] width 93 height 14
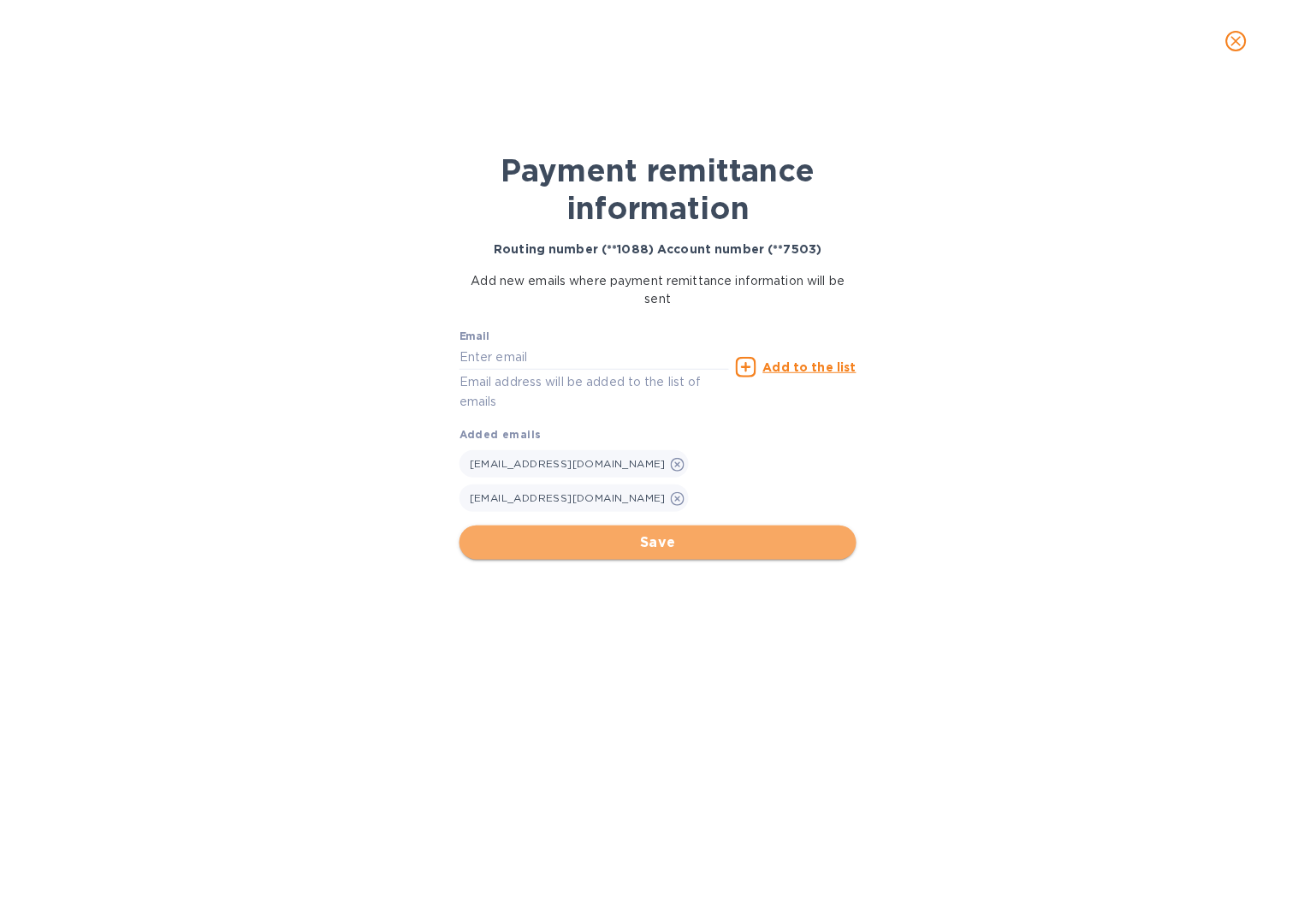
click at [631, 525] on button "Save" at bounding box center [658, 542] width 397 height 34
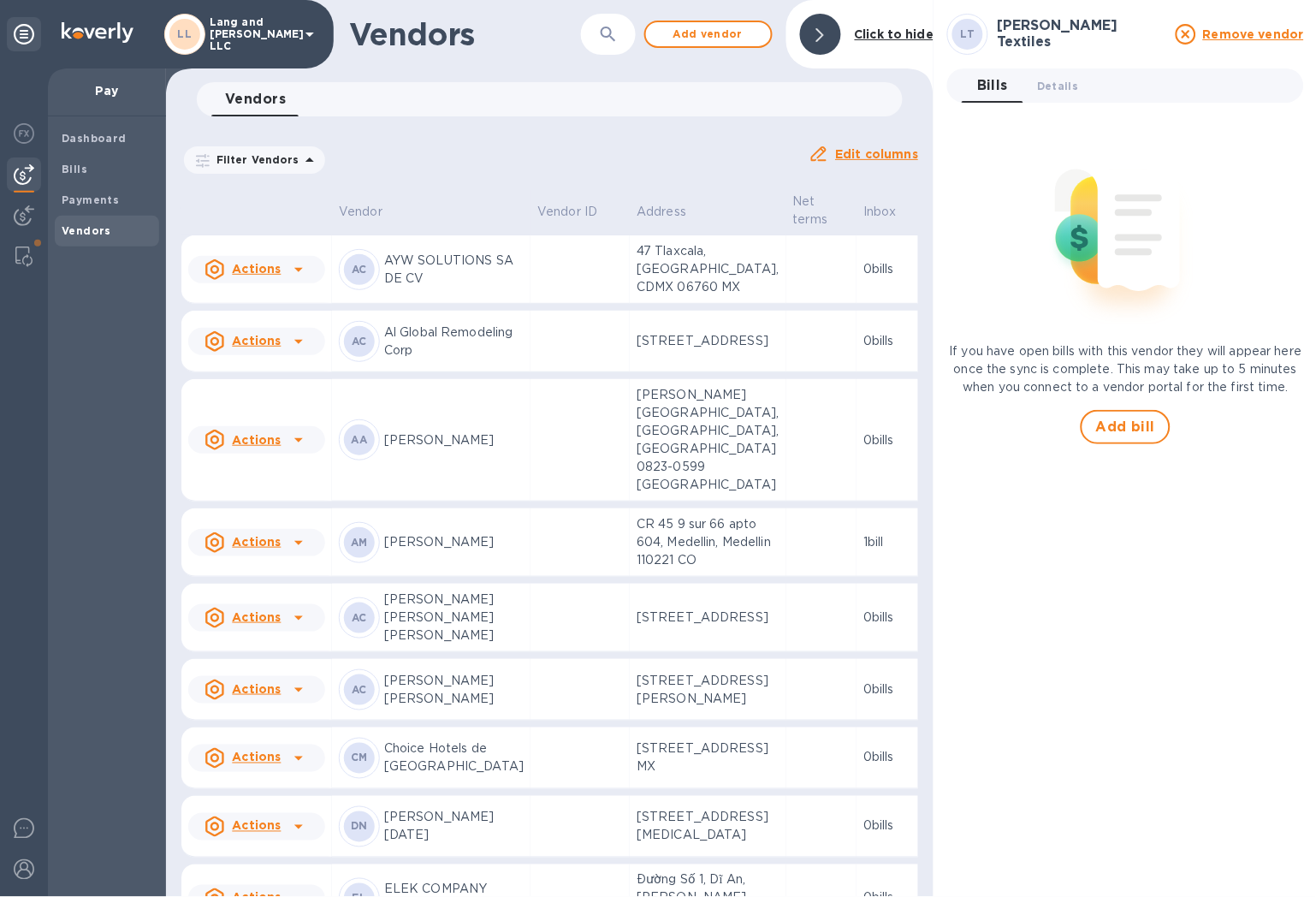
click at [826, 36] on div at bounding box center [821, 34] width 41 height 41
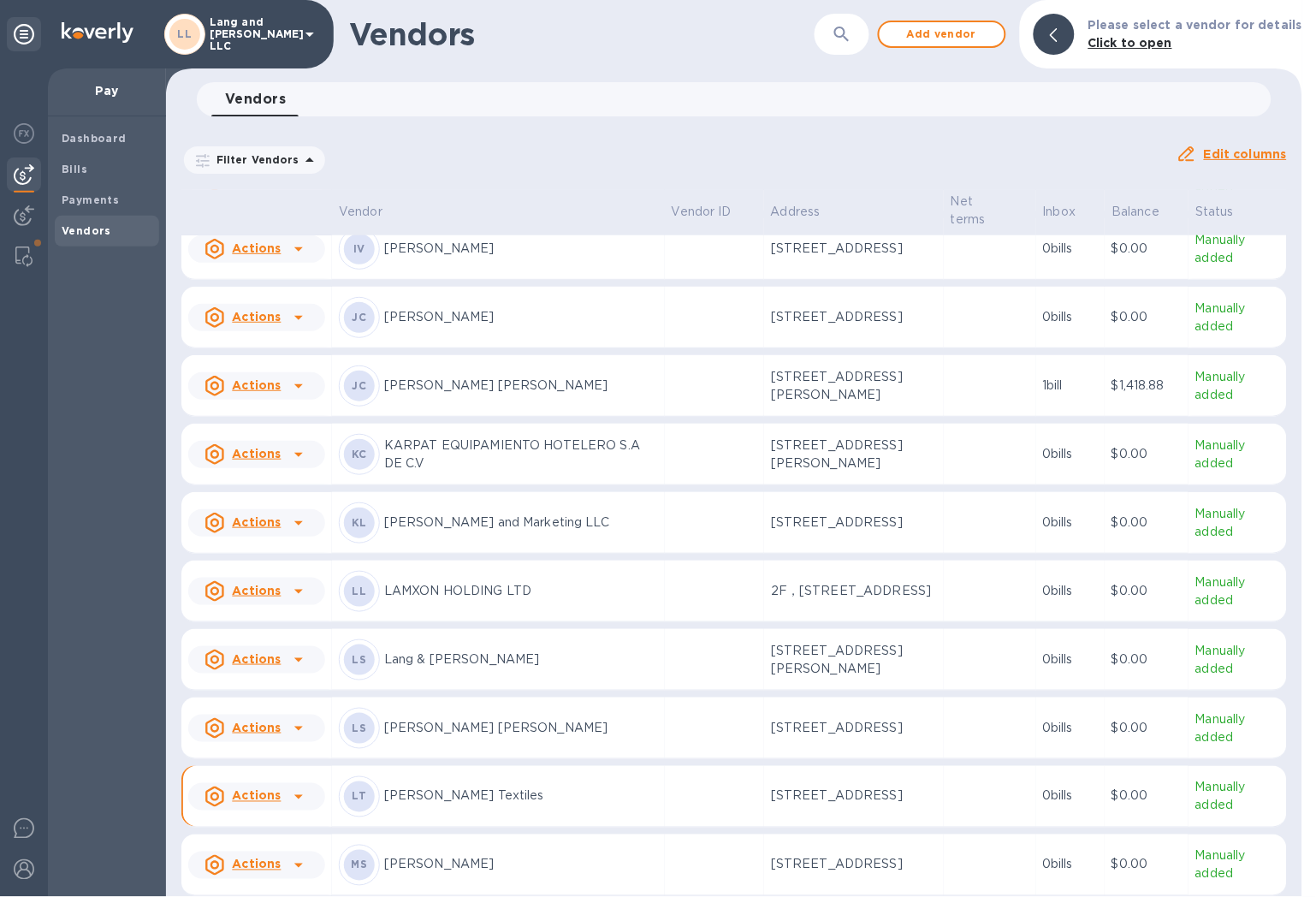
scroll to position [2146, 0]
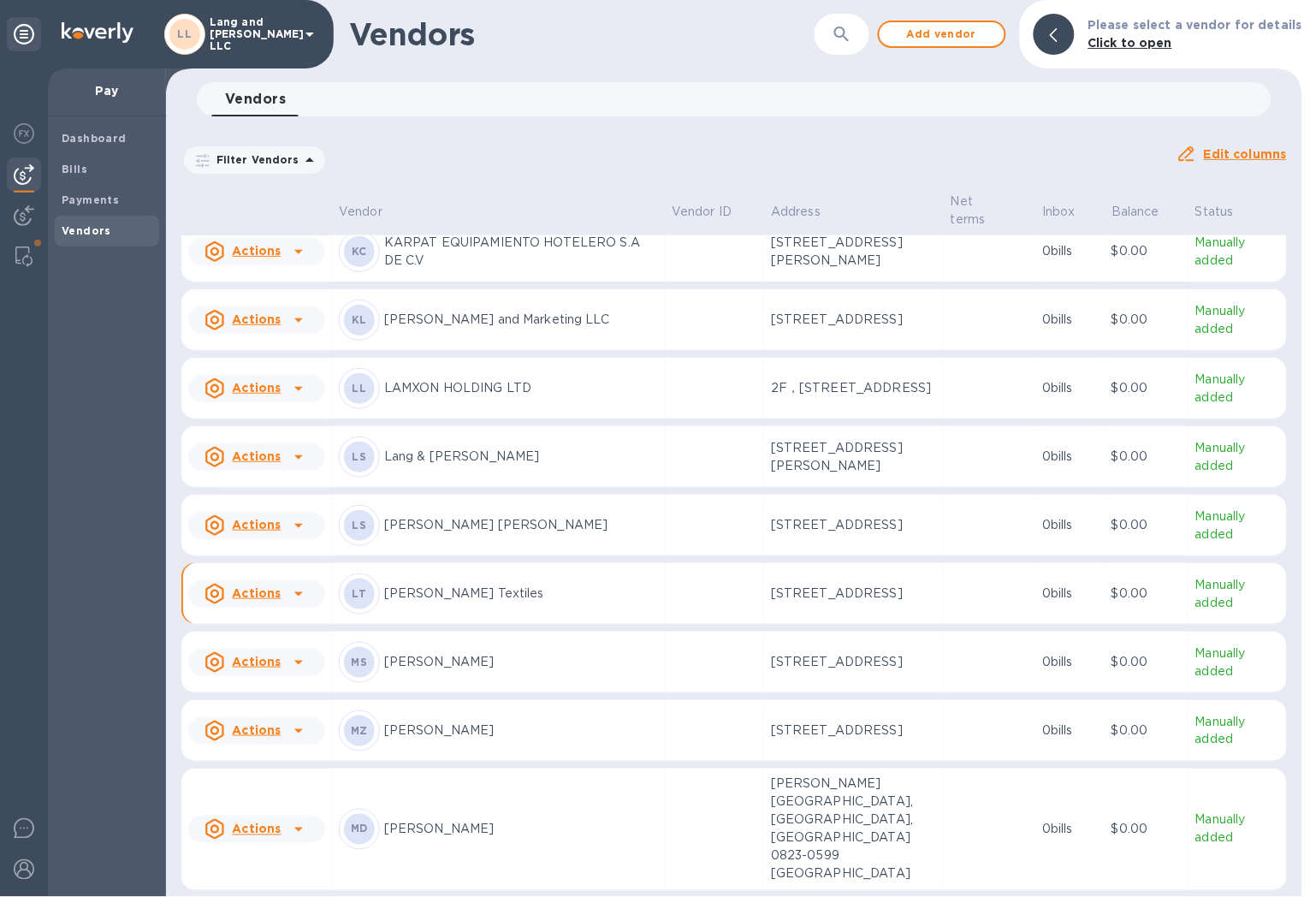
click at [463, 603] on p "[PERSON_NAME] Textiles" at bounding box center [521, 593] width 273 height 18
click at [1055, 27] on div at bounding box center [1054, 34] width 41 height 41
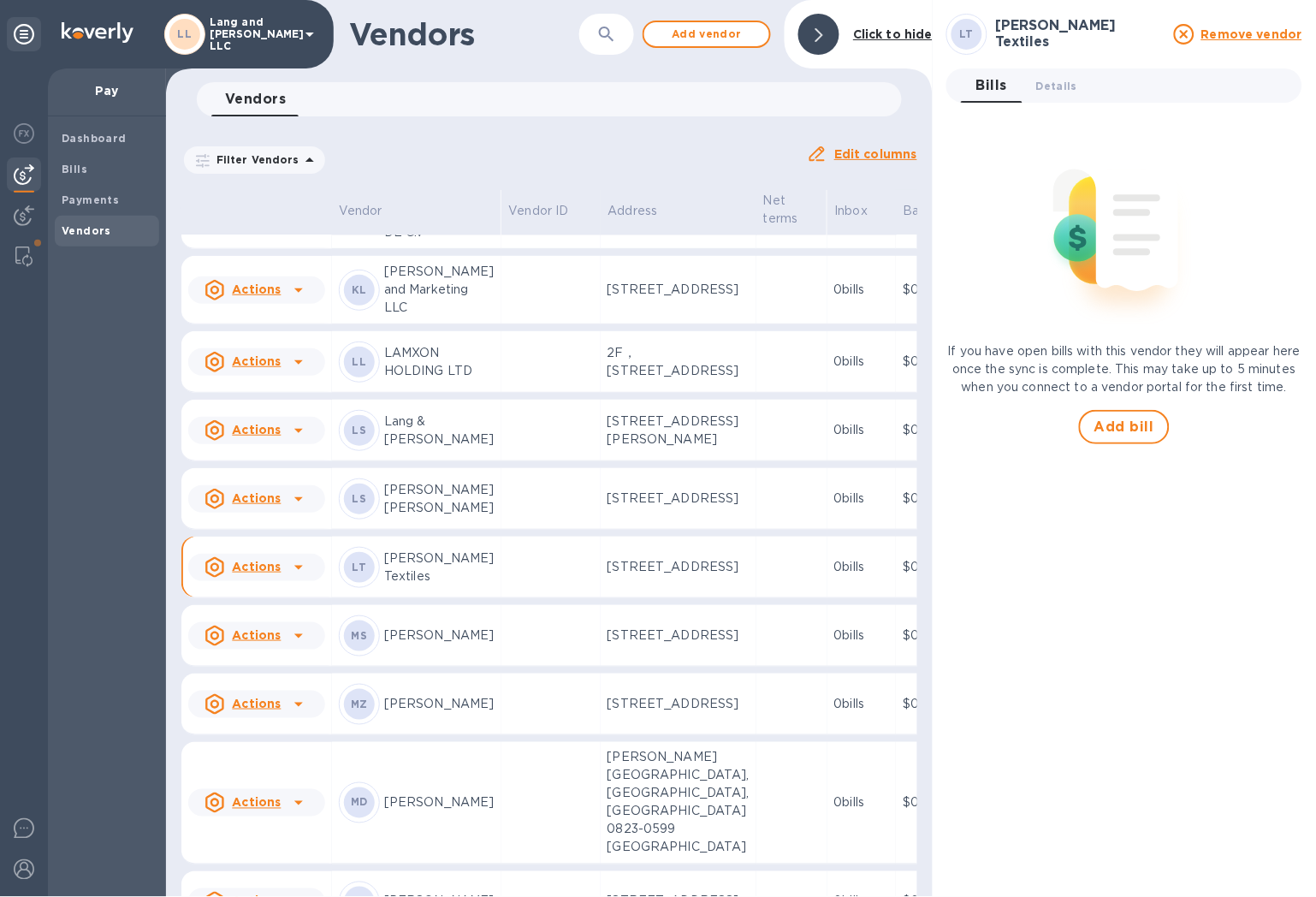
scroll to position [2256, 0]
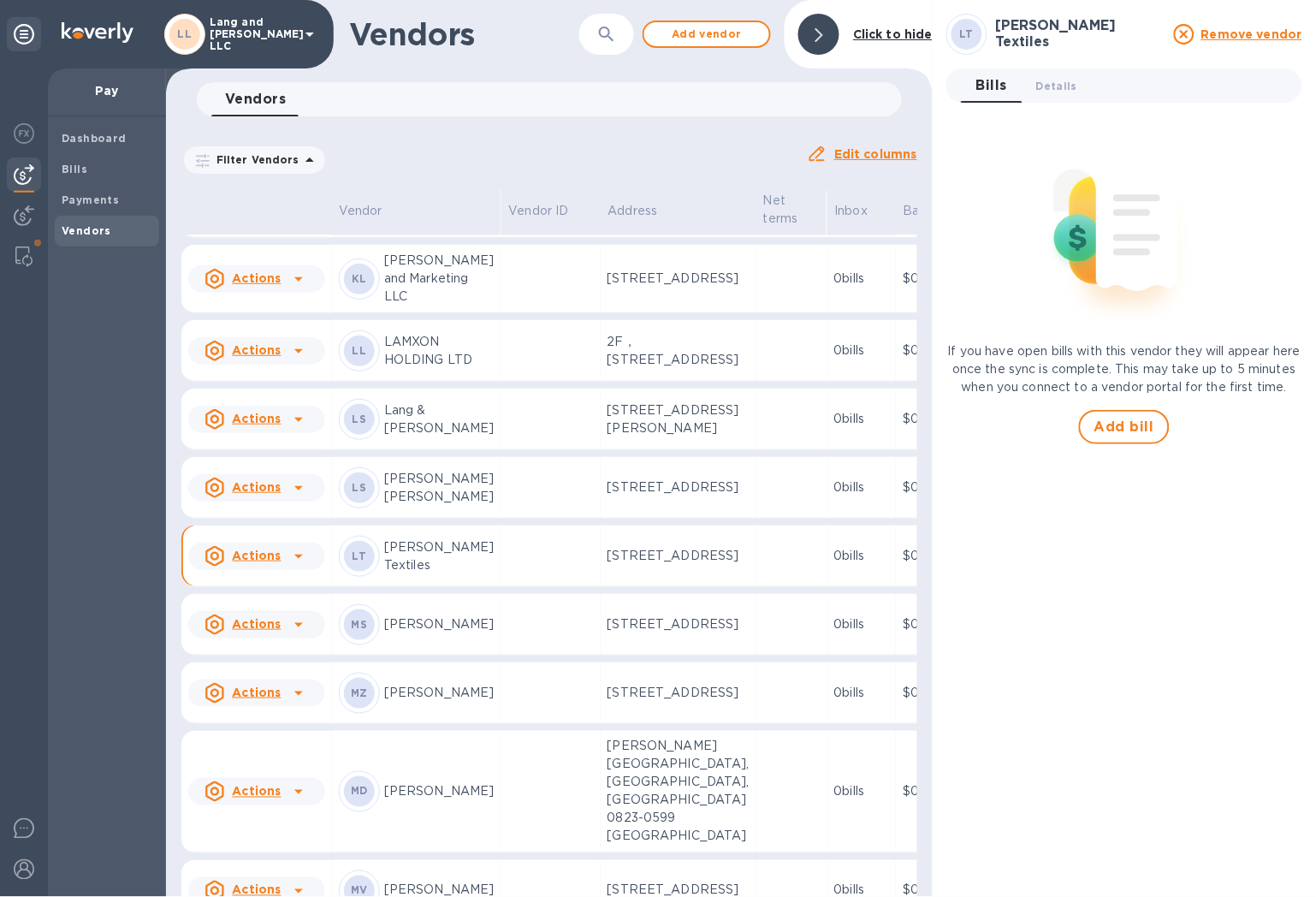
click at [479, 577] on div "[PERSON_NAME] Textiles" at bounding box center [417, 557] width 155 height 41
click at [1049, 90] on span "Details 0" at bounding box center [1057, 86] width 41 height 18
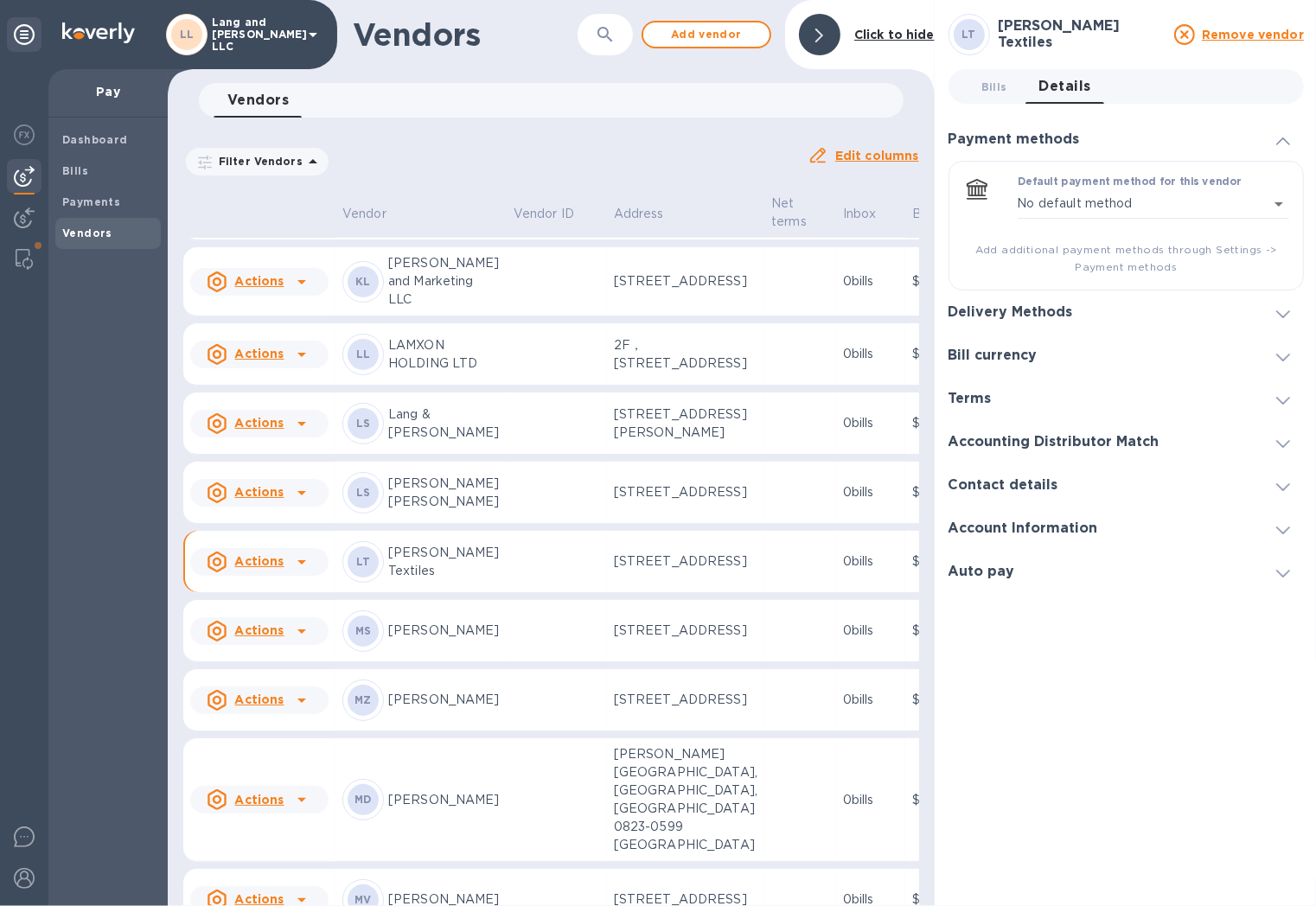
click at [1065, 314] on h3 "Delivery Methods" at bounding box center [1011, 312] width 124 height 17
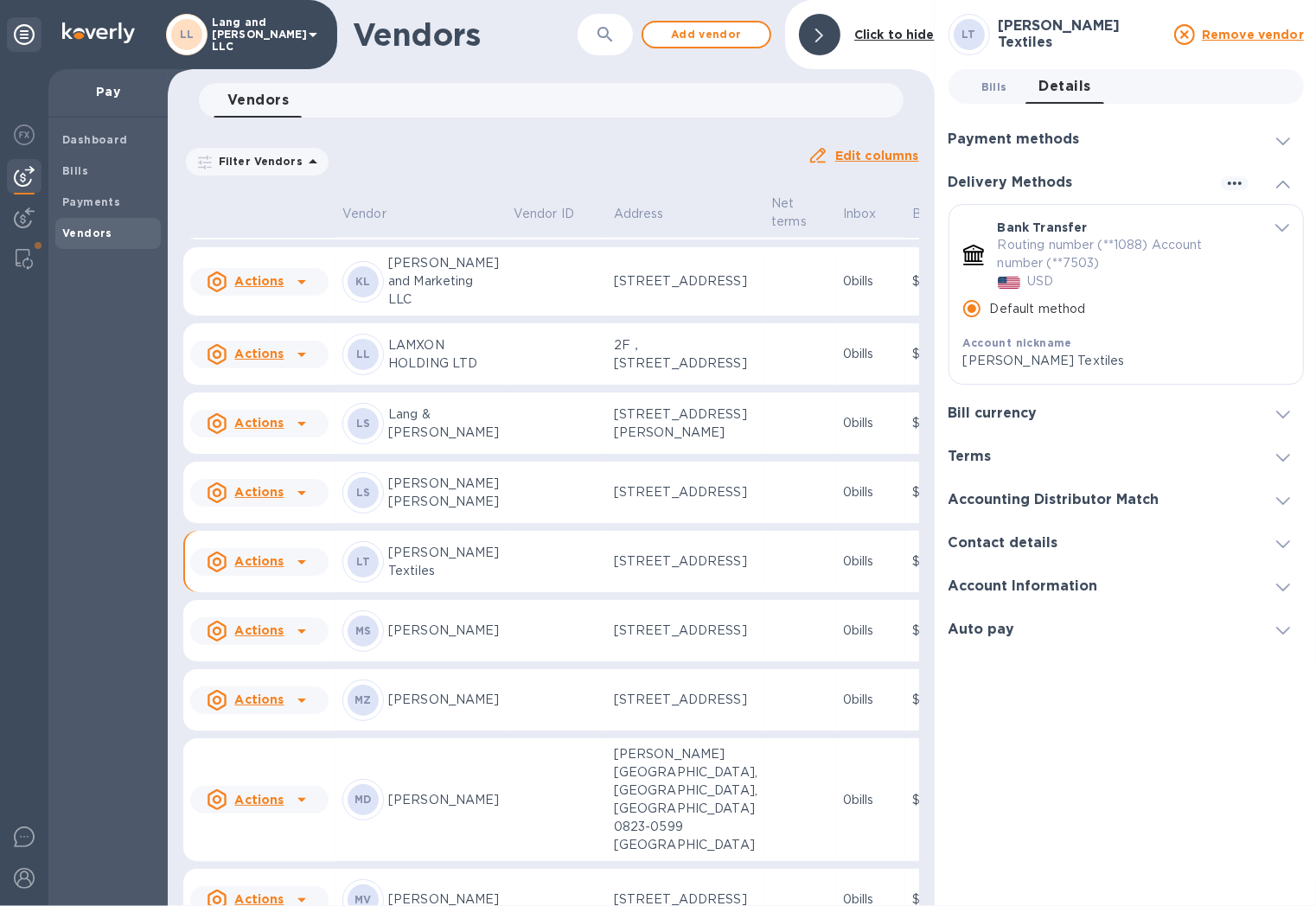
click at [993, 77] on span "Bills 0" at bounding box center [995, 86] width 26 height 18
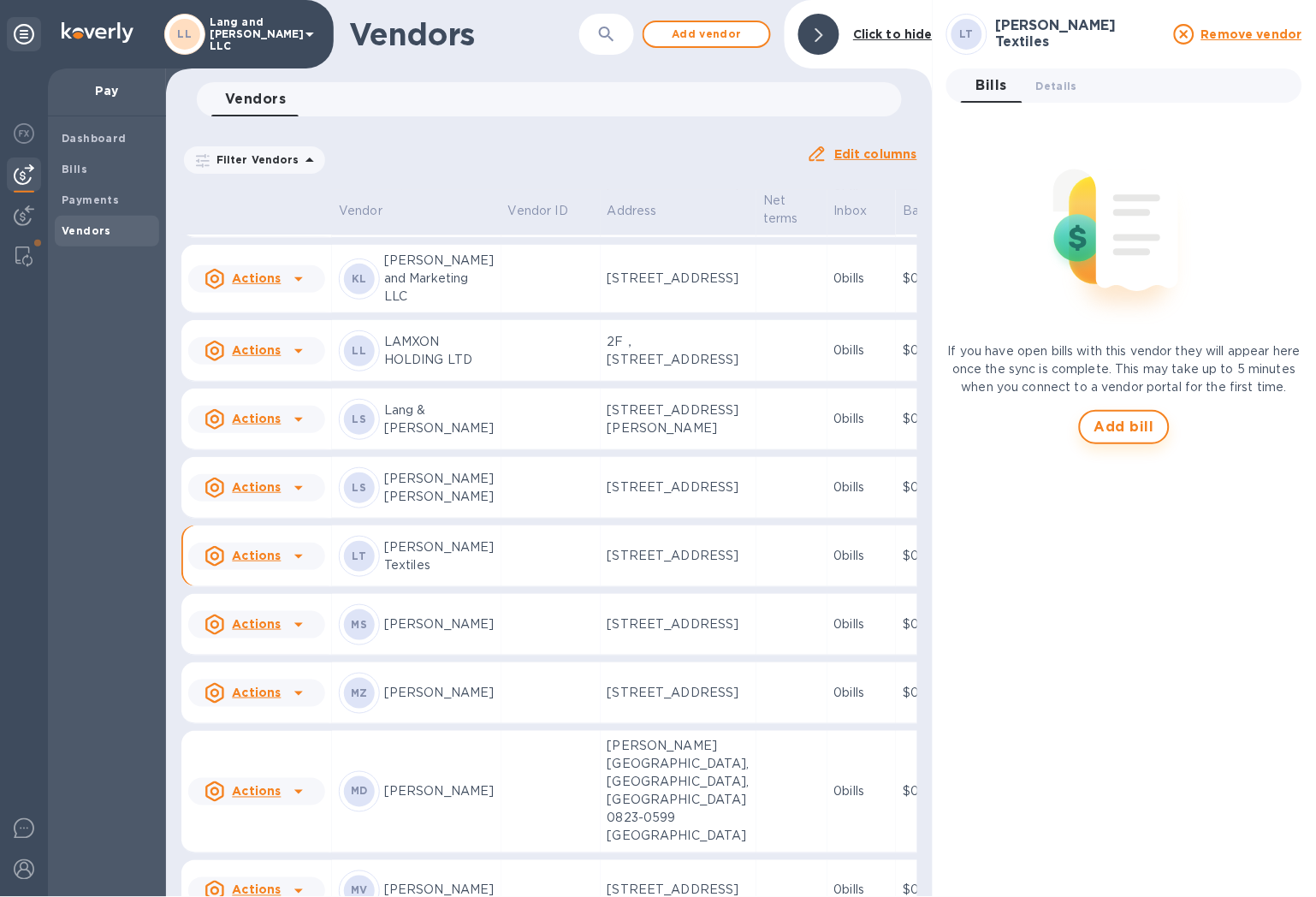
click at [1112, 438] on span "Add bill" at bounding box center [1124, 427] width 60 height 21
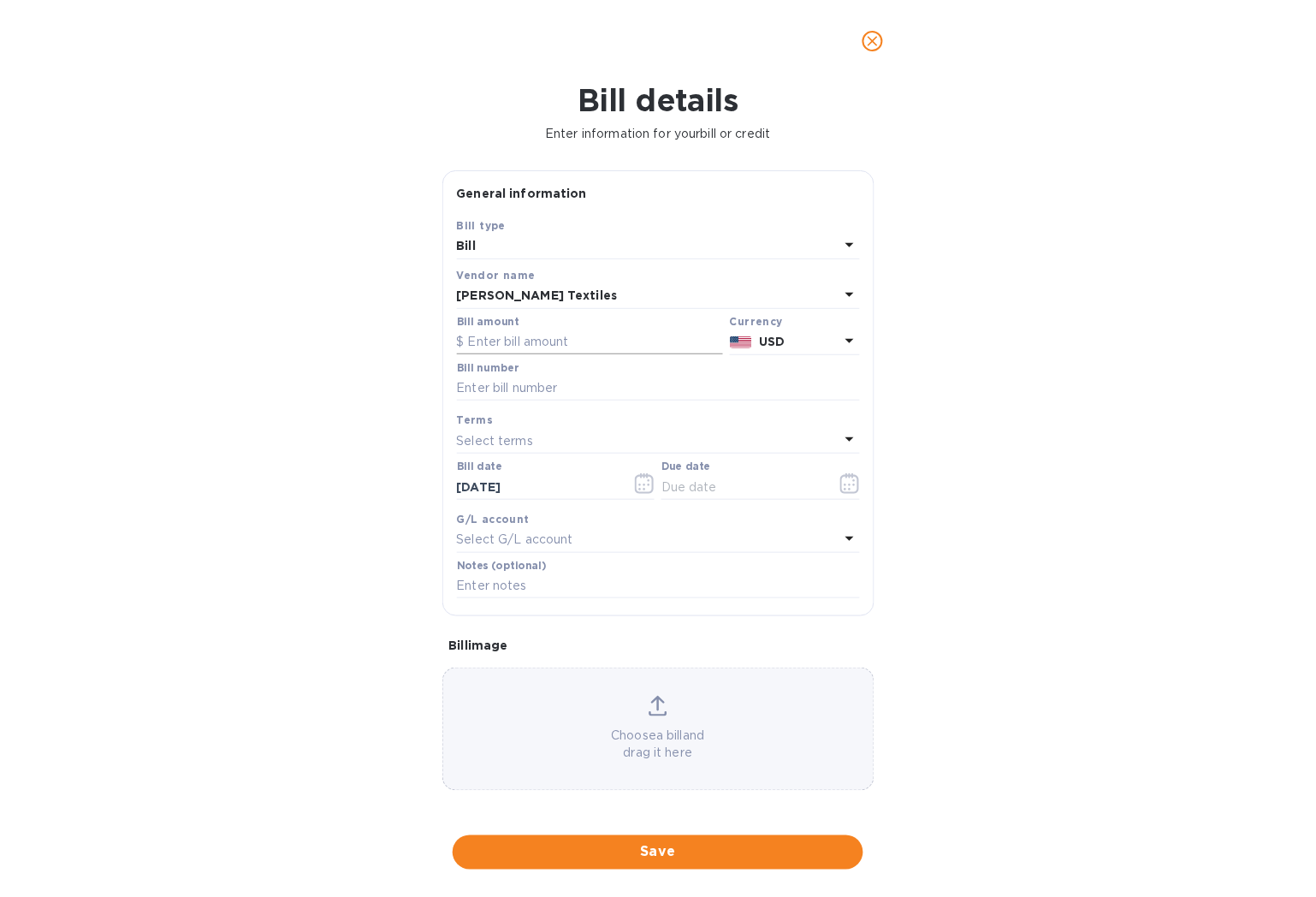
click at [539, 342] on input "text" at bounding box center [590, 342] width 267 height 26
type input "650"
click at [1010, 340] on div "Bill details Enter information for your bill or credit General information Save…" at bounding box center [658, 490] width 1316 height 814
click at [528, 383] on input "text" at bounding box center [659, 389] width 403 height 26
type input "4488"
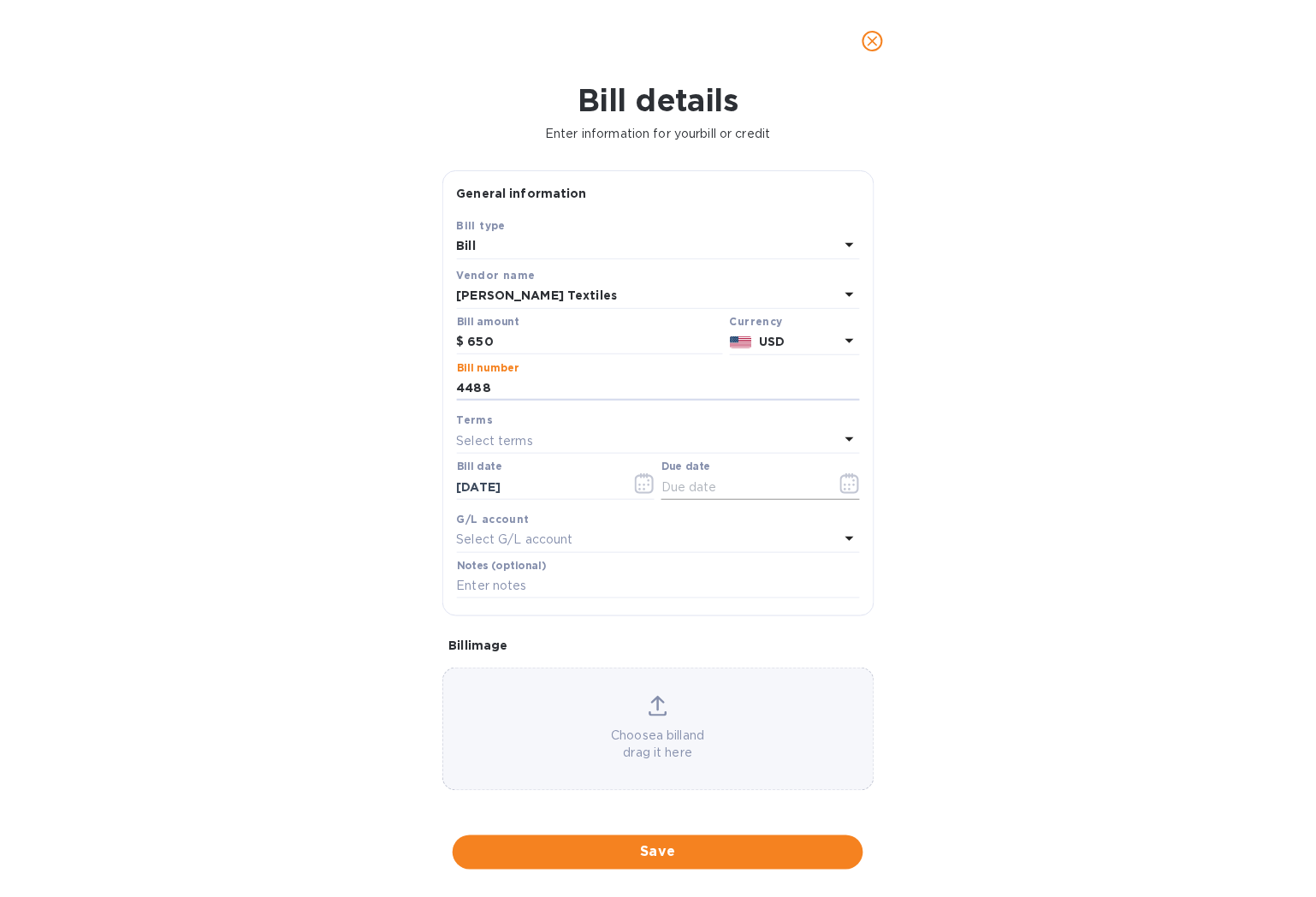
click at [852, 491] on icon "button" at bounding box center [850, 483] width 19 height 21
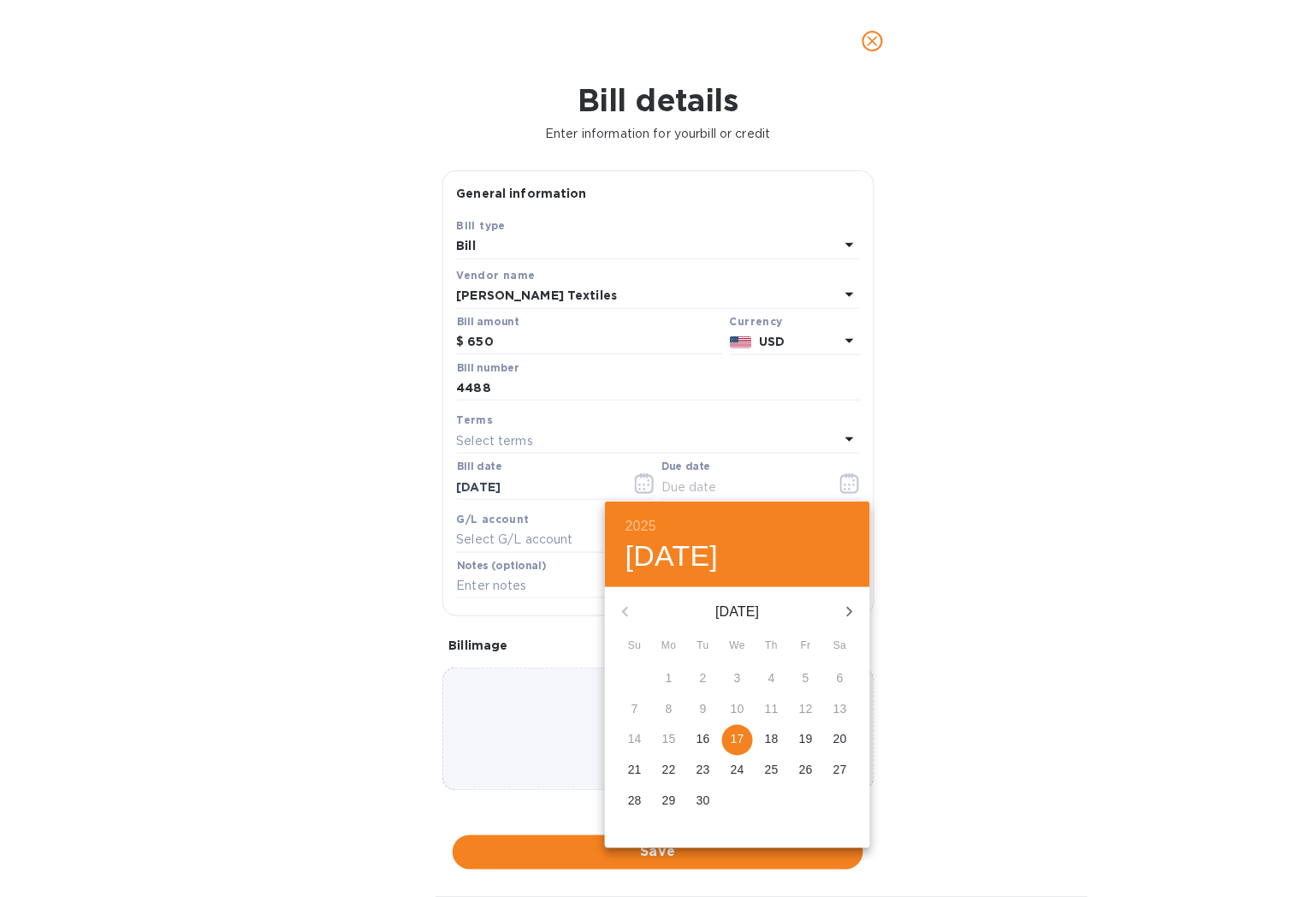
click at [742, 756] on button "24" at bounding box center [737, 770] width 30 height 30
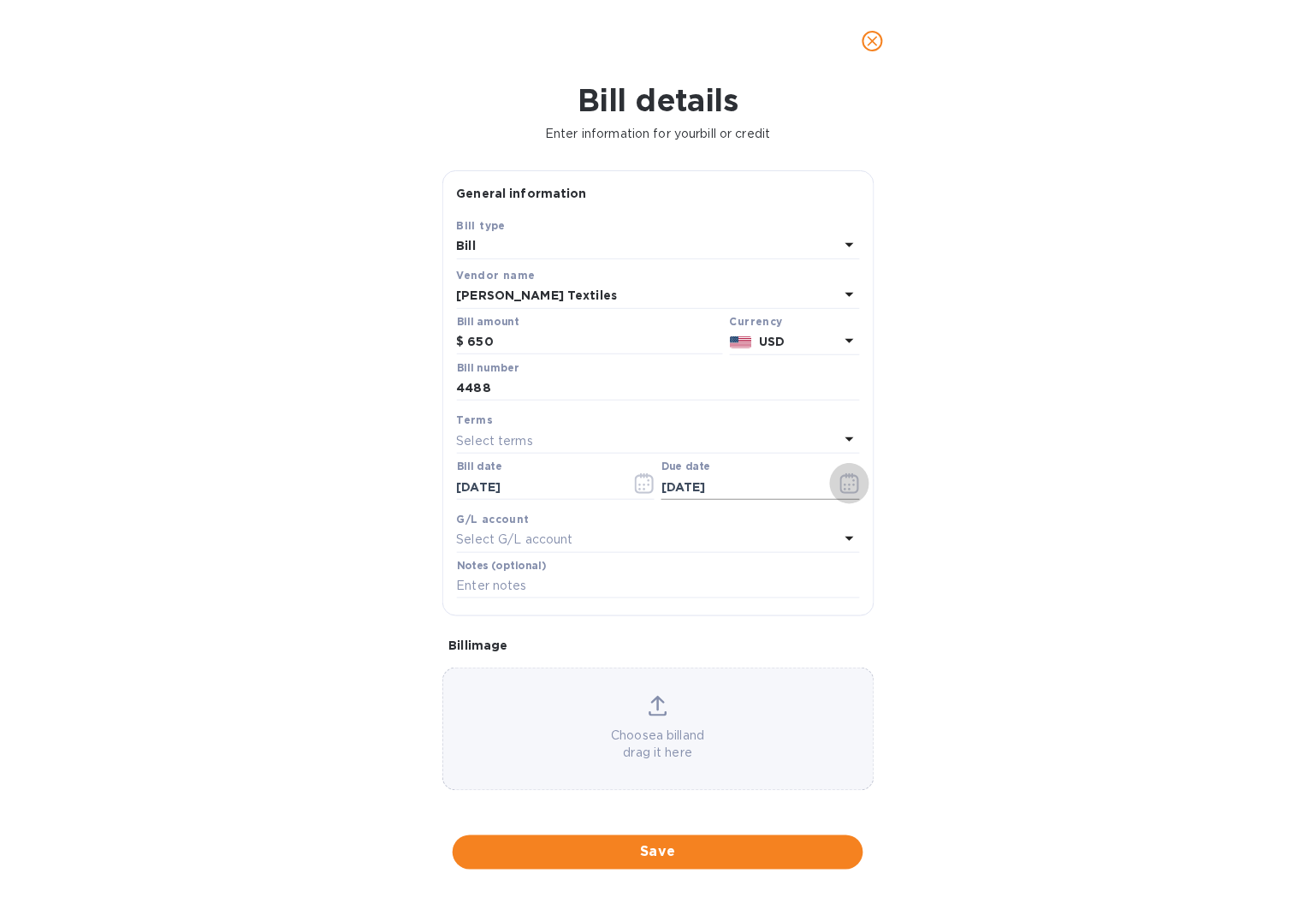
click at [845, 484] on icon "button" at bounding box center [851, 483] width 20 height 21
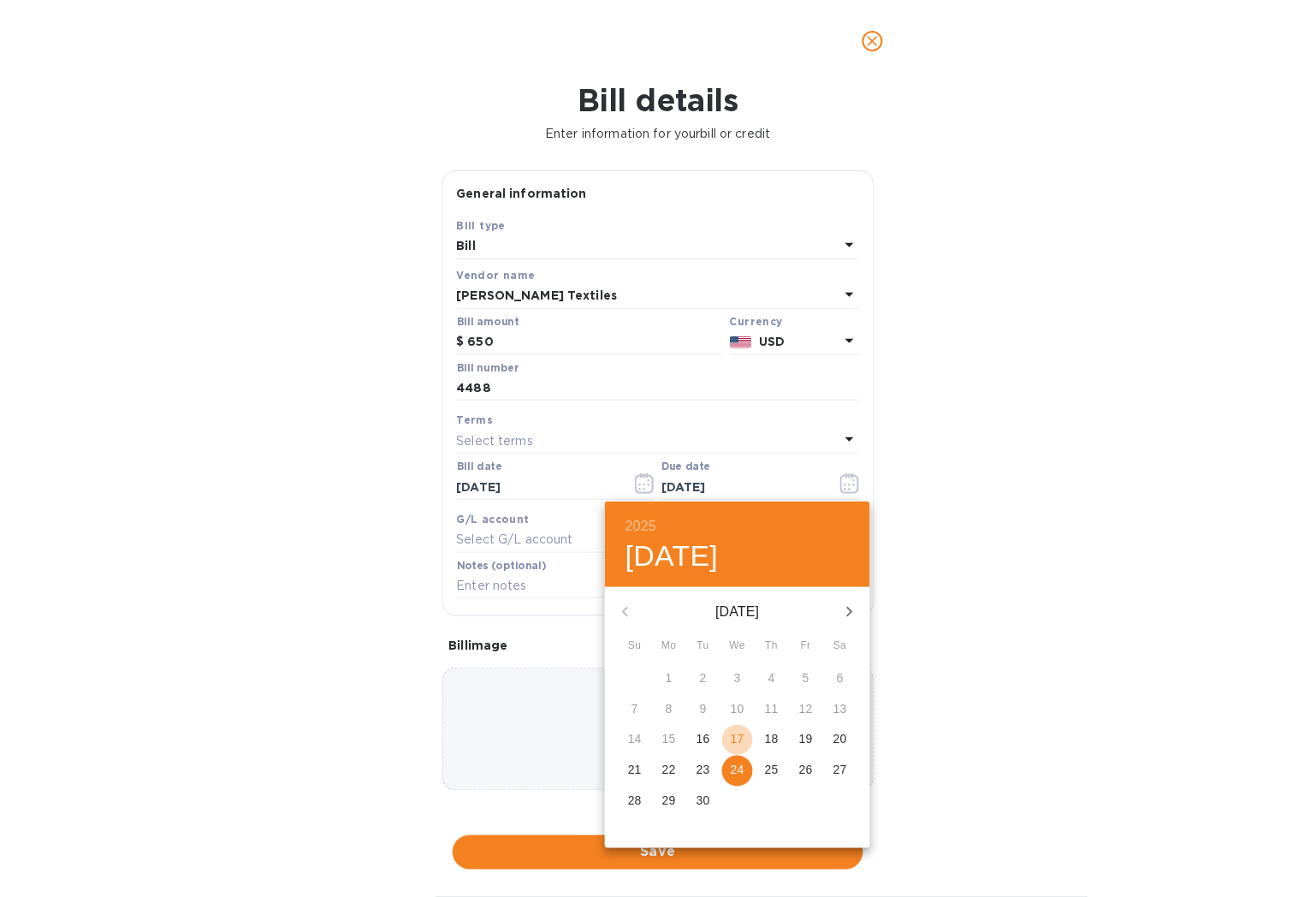
click at [729, 743] on span "17" at bounding box center [737, 739] width 30 height 17
type input "[DATE]"
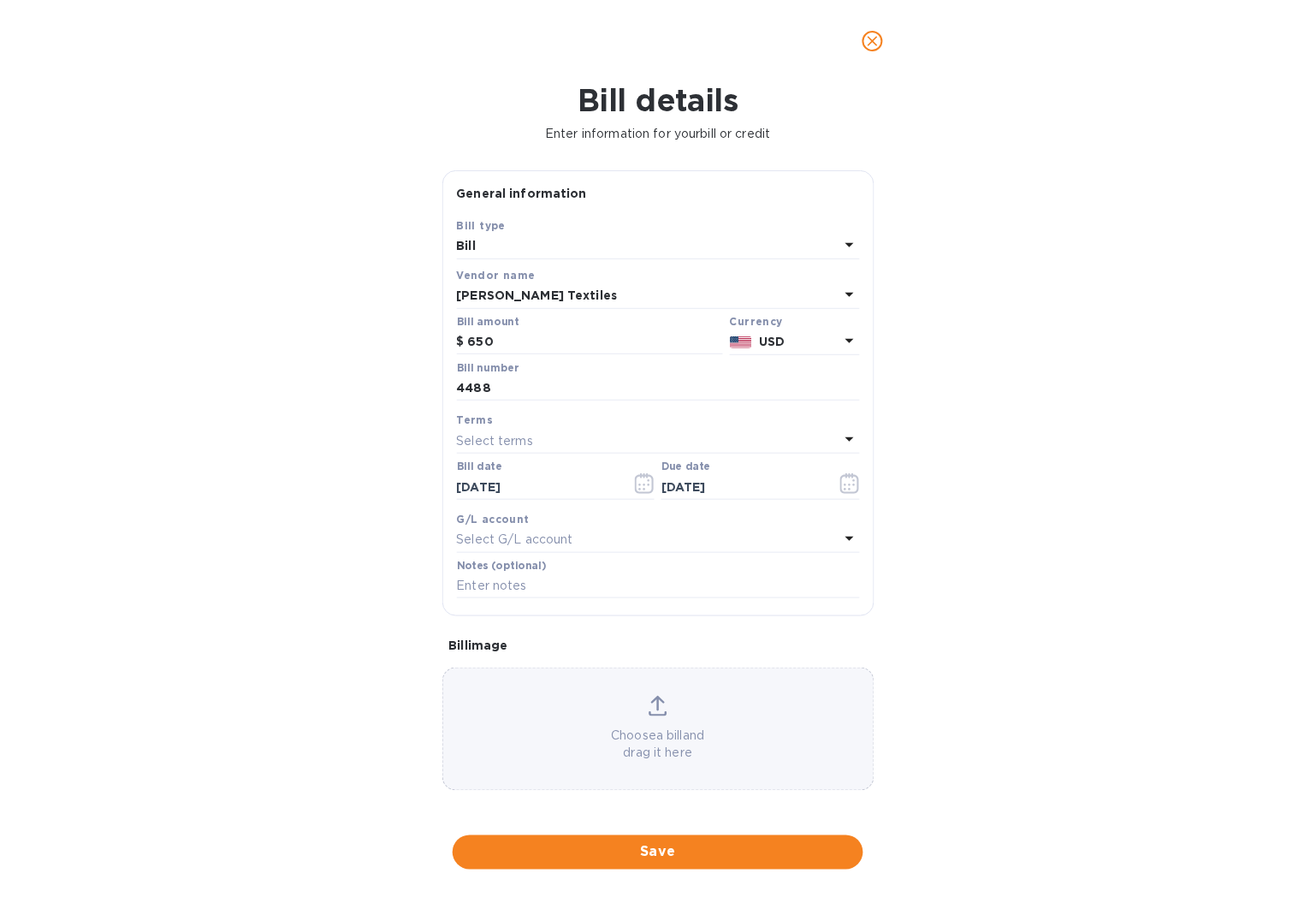
click at [541, 540] on p "Select G/L account" at bounding box center [515, 540] width 116 height 18
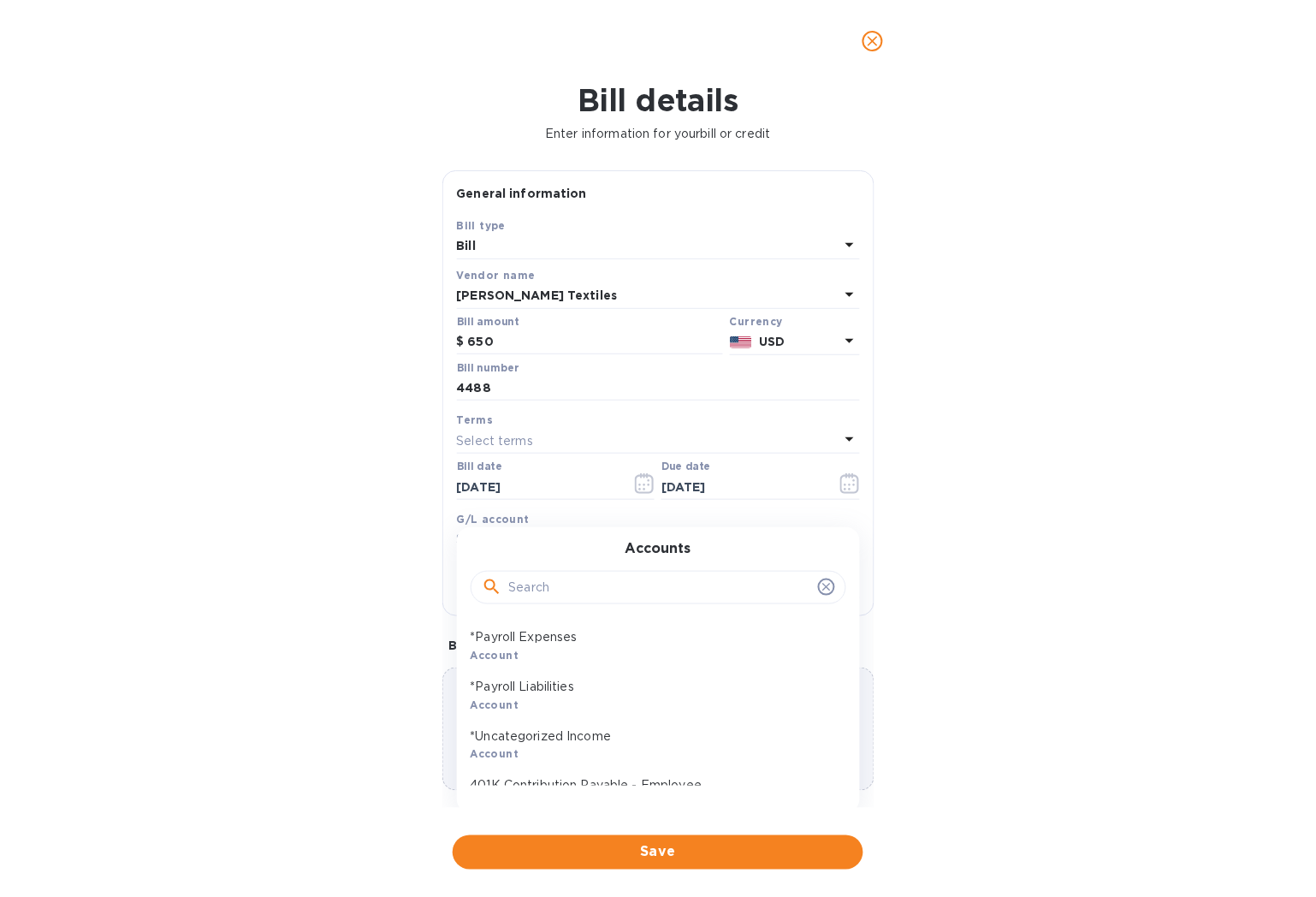
click at [553, 595] on input "text" at bounding box center [660, 588] width 302 height 26
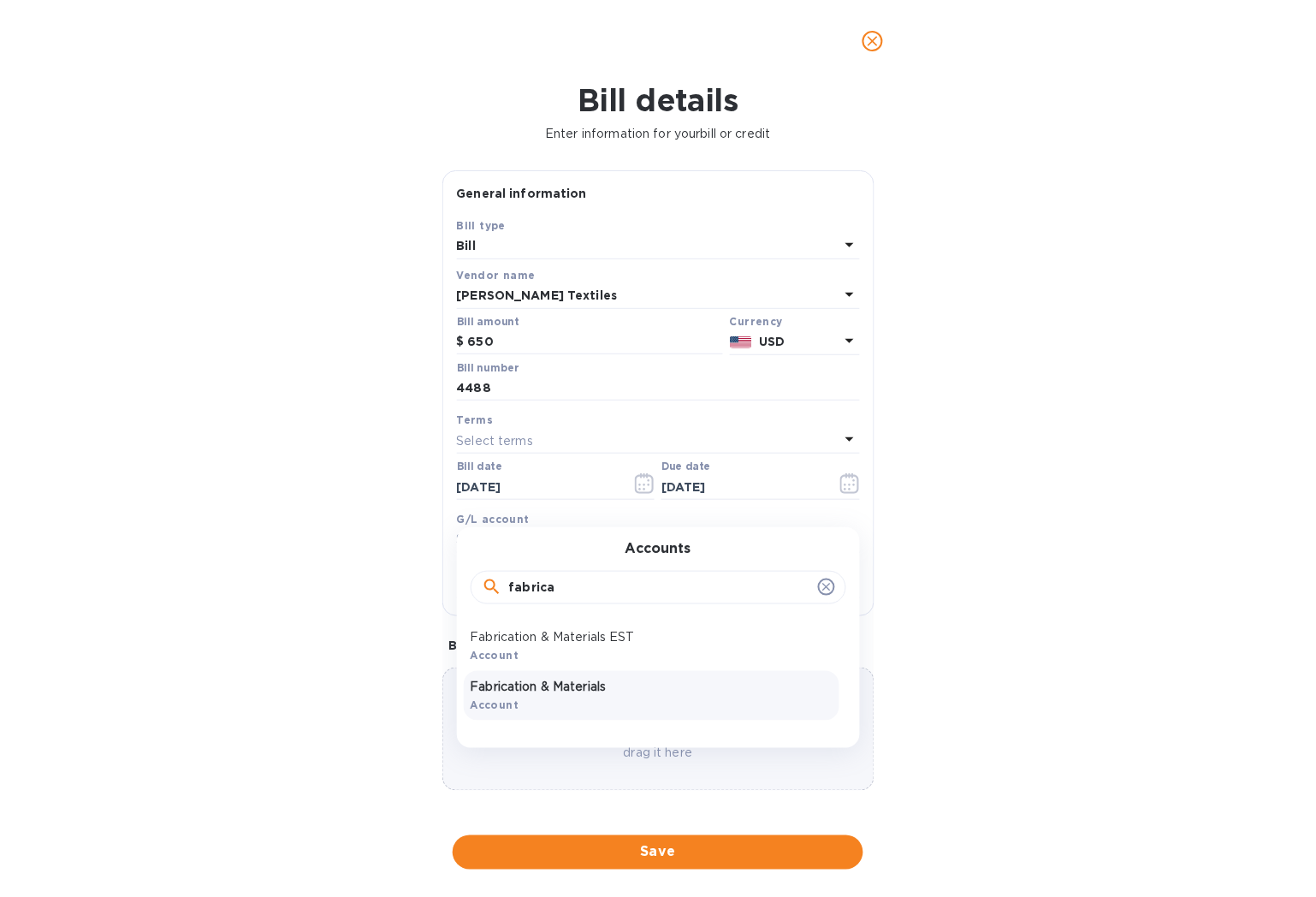
type input "fabrica"
click at [578, 695] on p "Fabrication & Materials" at bounding box center [652, 687] width 362 height 18
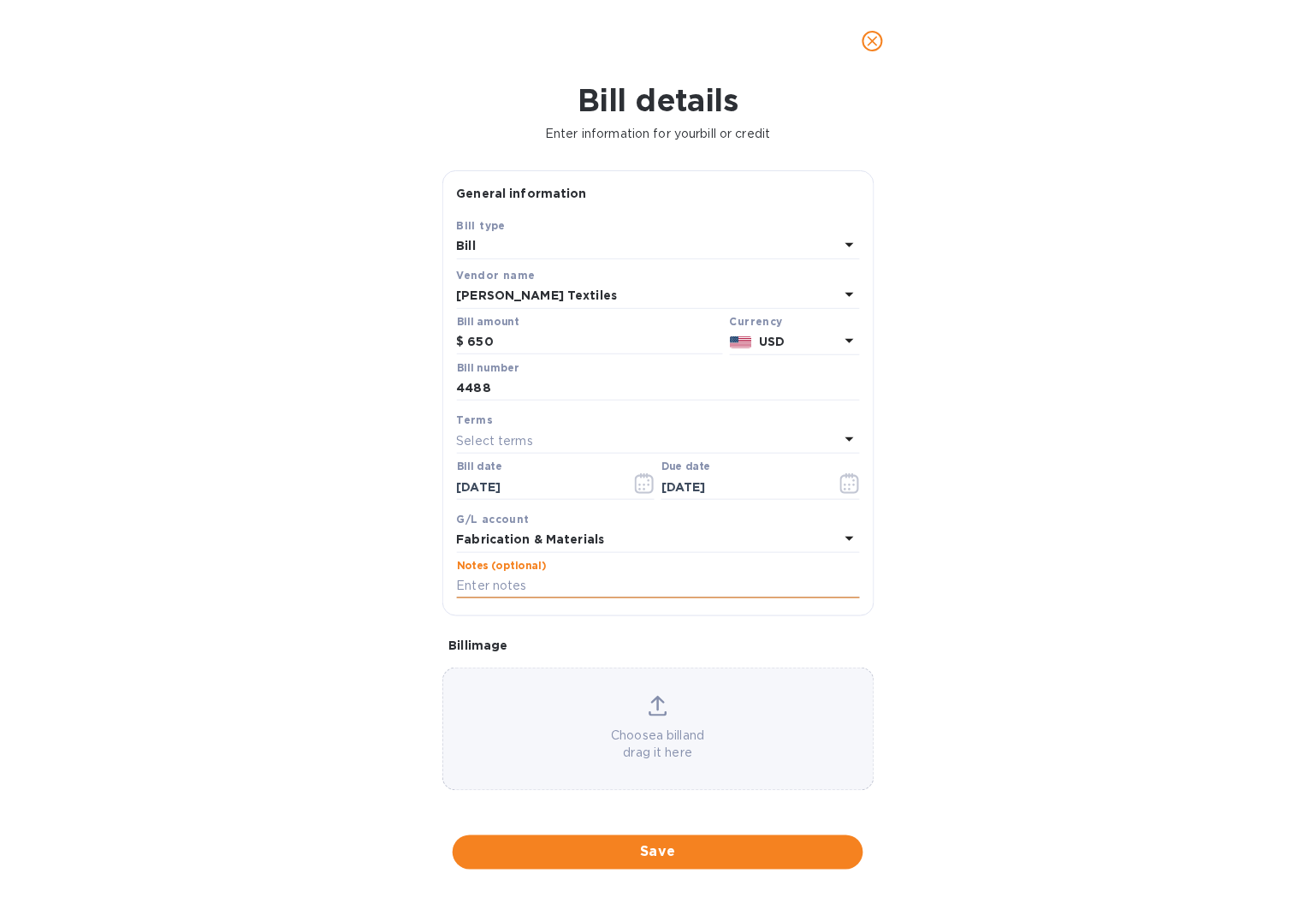
click at [537, 594] on input "text" at bounding box center [659, 586] width 403 height 26
click at [469, 580] on input "text" at bounding box center [659, 586] width 403 height 26
paste input "4488 AIC | GR | [PERSON_NAME] TEXTILES"
type input "4488 AIC | GR | [PERSON_NAME] TEXTILES"
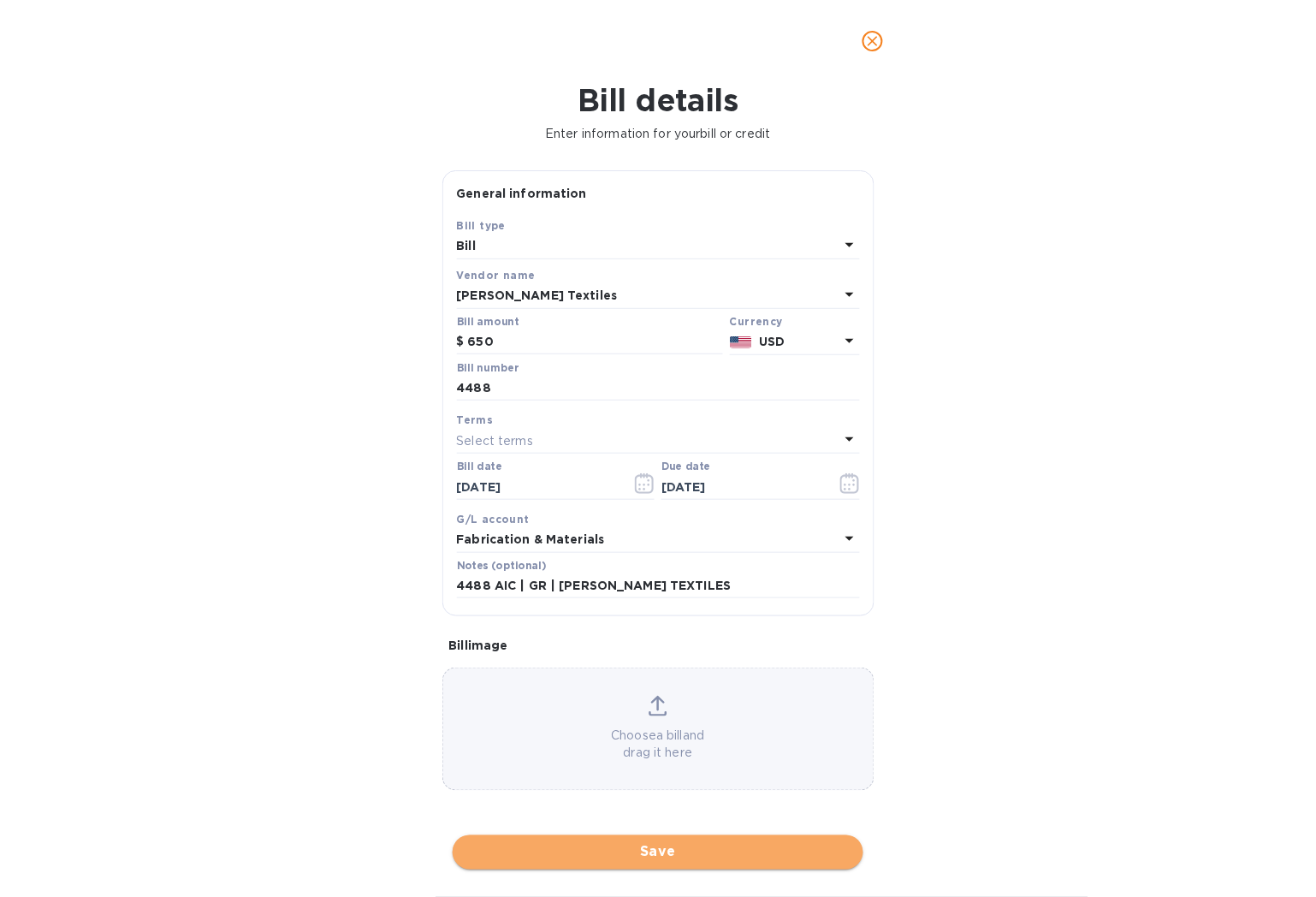
click at [697, 845] on span "Save" at bounding box center [658, 852] width 384 height 21
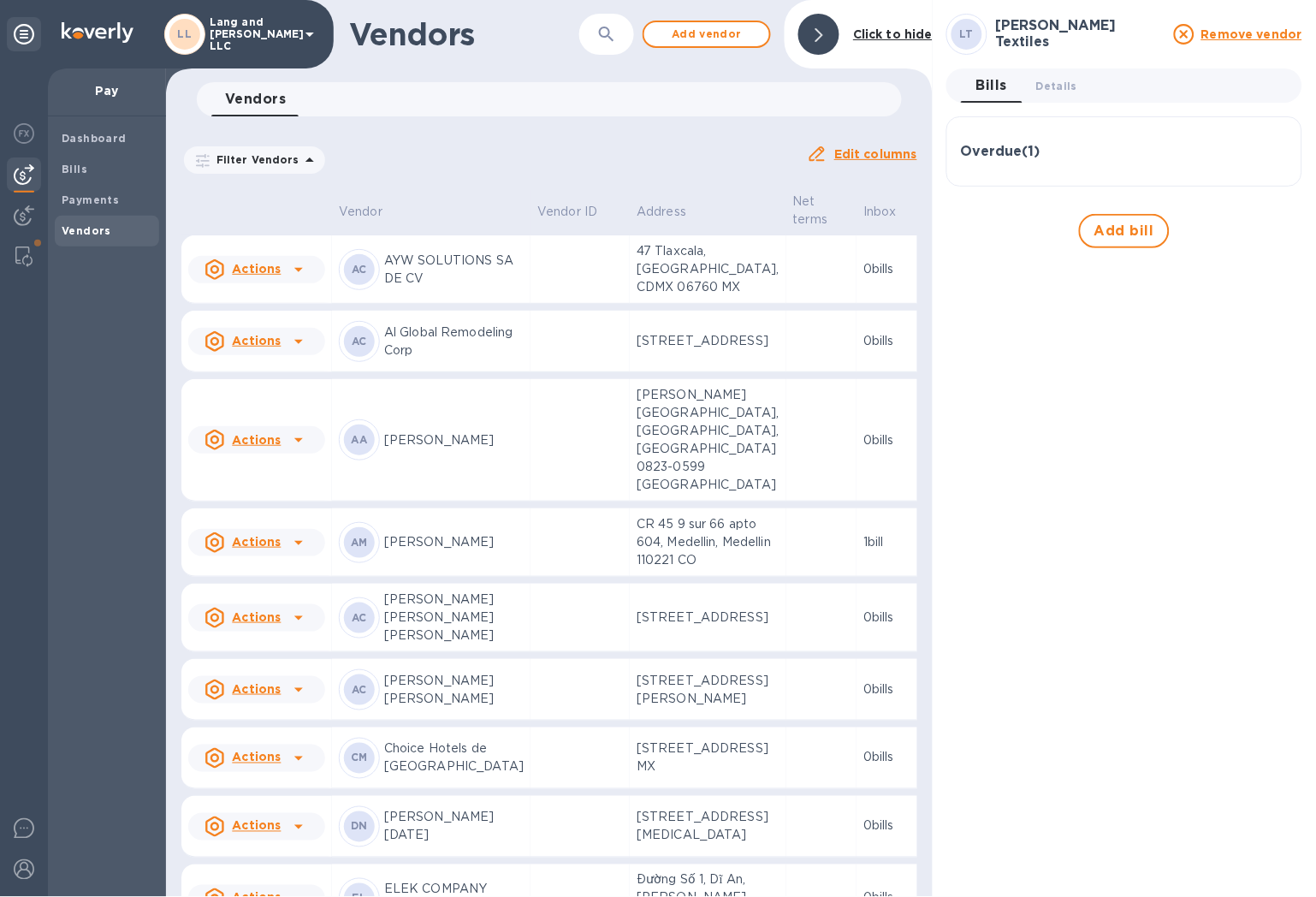
drag, startPoint x: 835, startPoint y: 28, endPoint x: 835, endPoint y: 41, distance: 13.0
click at [835, 28] on div at bounding box center [819, 34] width 41 height 41
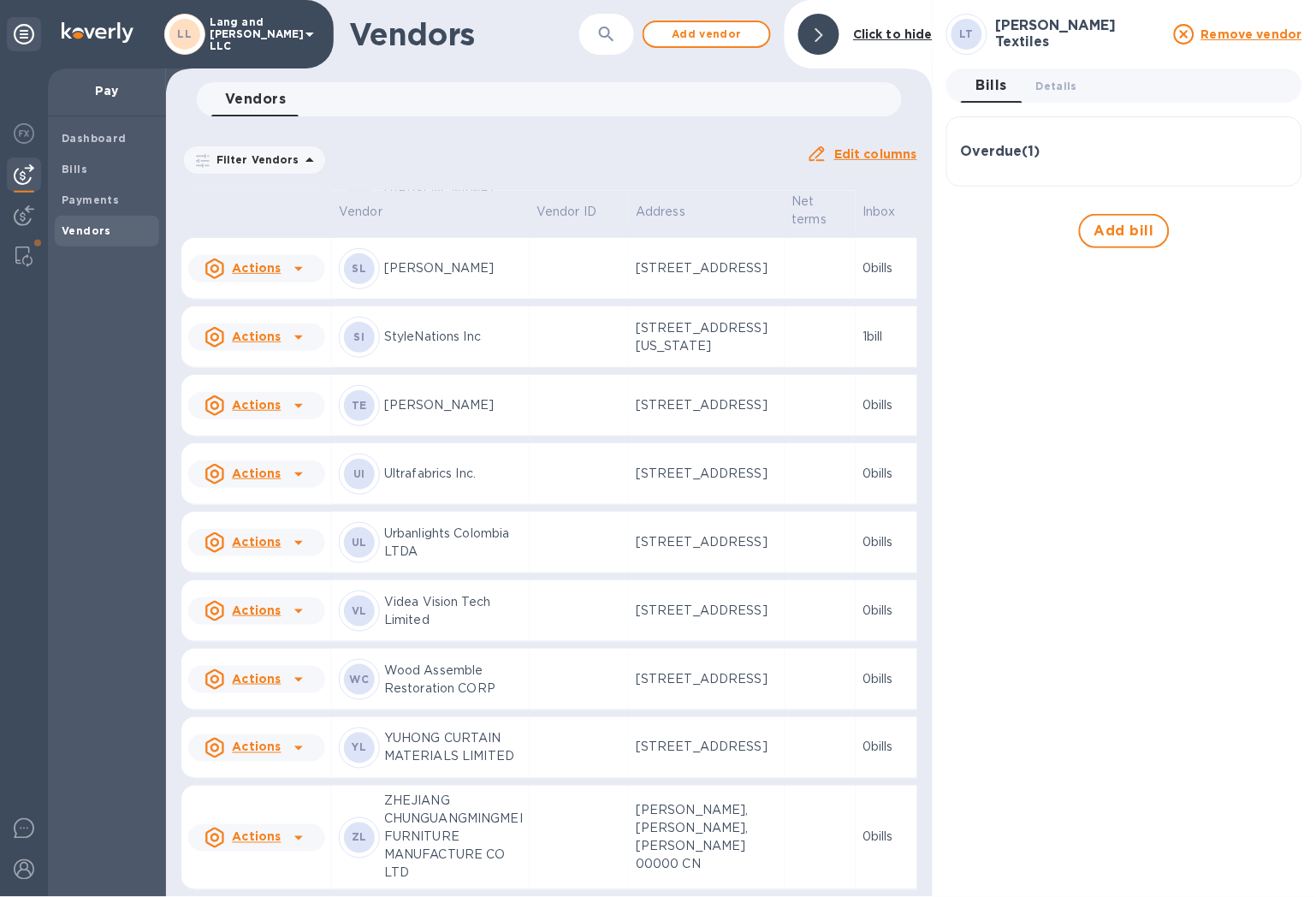
scroll to position [4573, 0]
click at [453, 465] on p "Ultrafabrics Inc." at bounding box center [453, 474] width 139 height 18
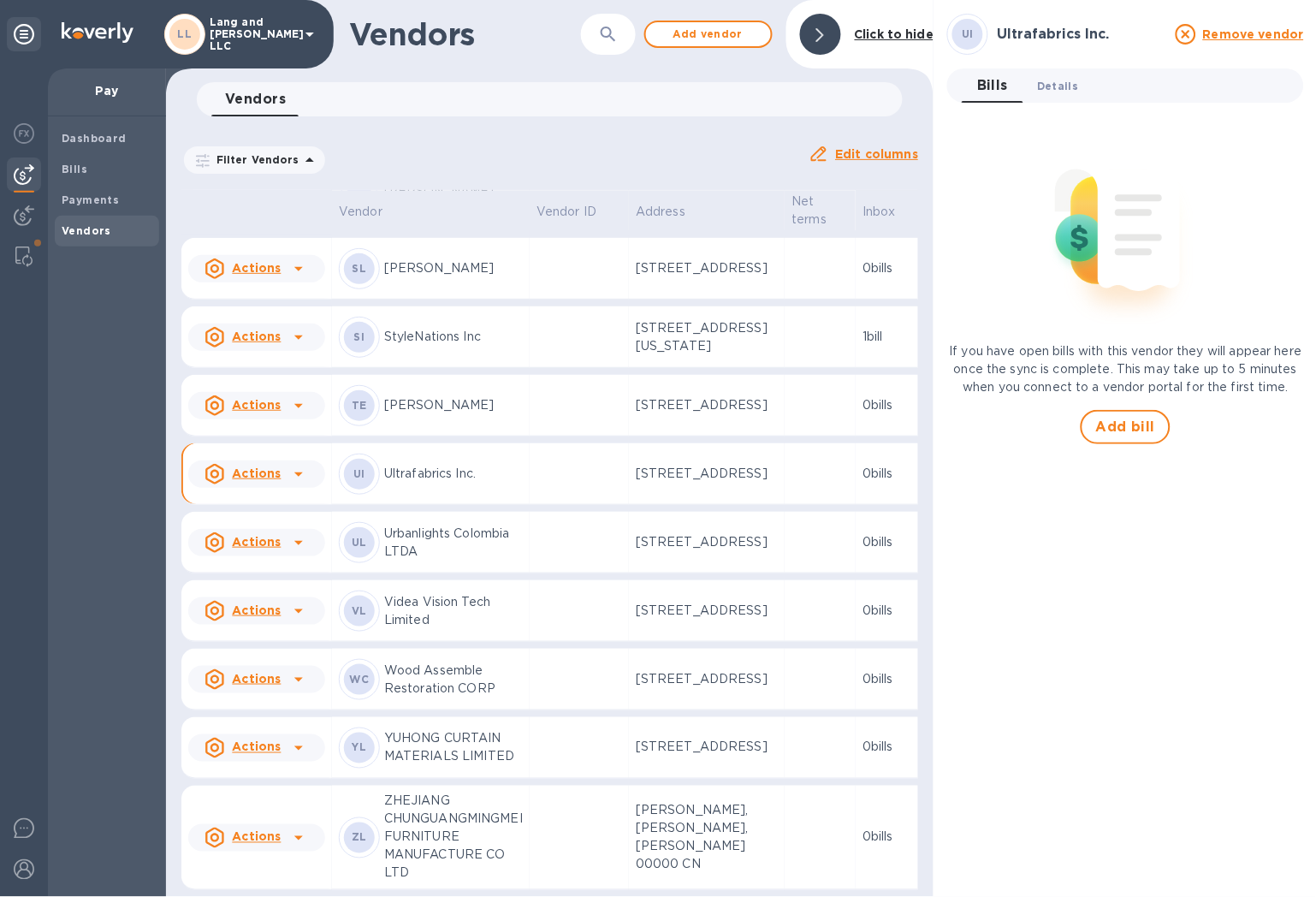
click at [1065, 88] on span "Details 0" at bounding box center [1058, 86] width 41 height 18
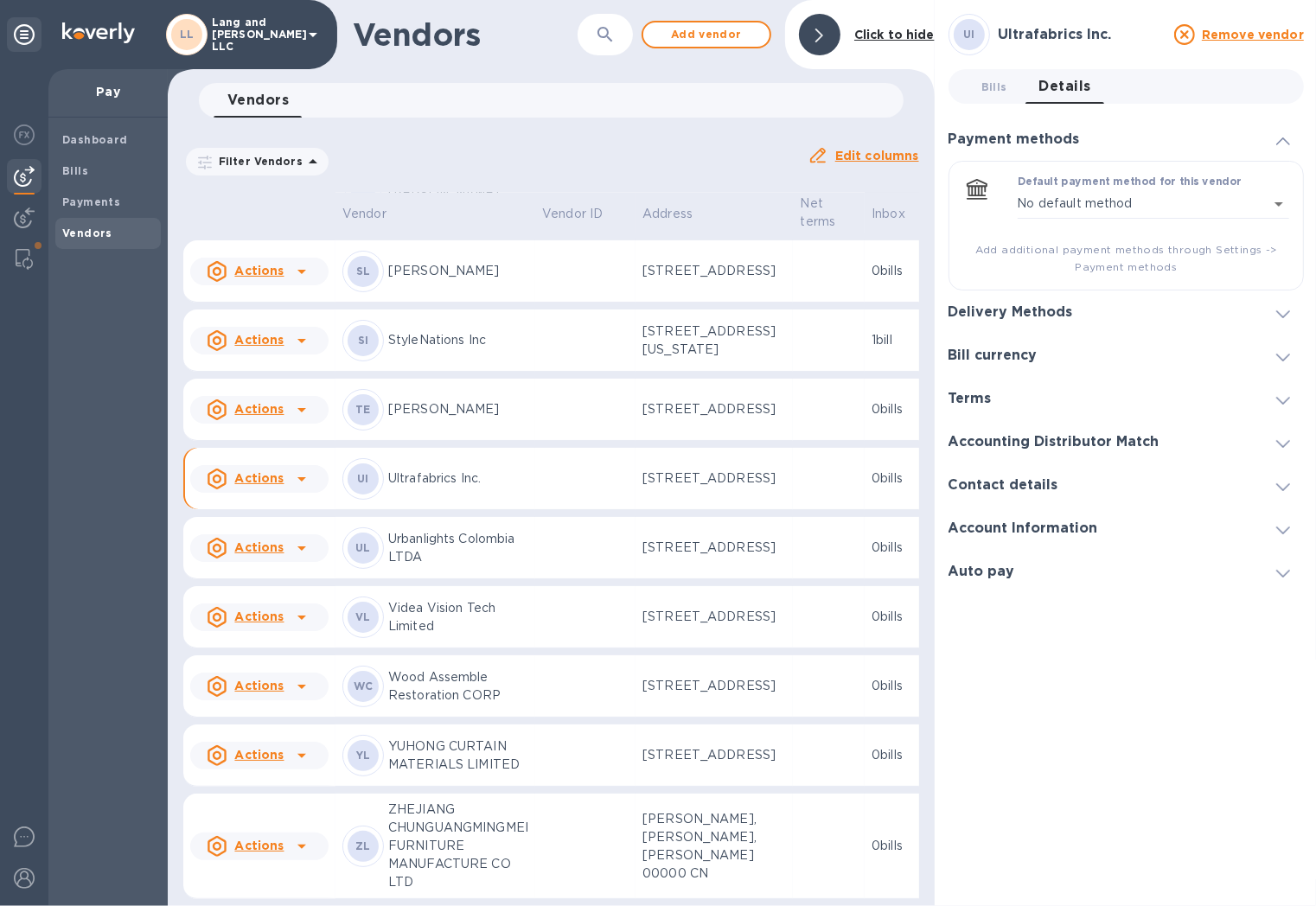
click at [1075, 316] on div "Delivery Methods" at bounding box center [1018, 312] width 138 height 17
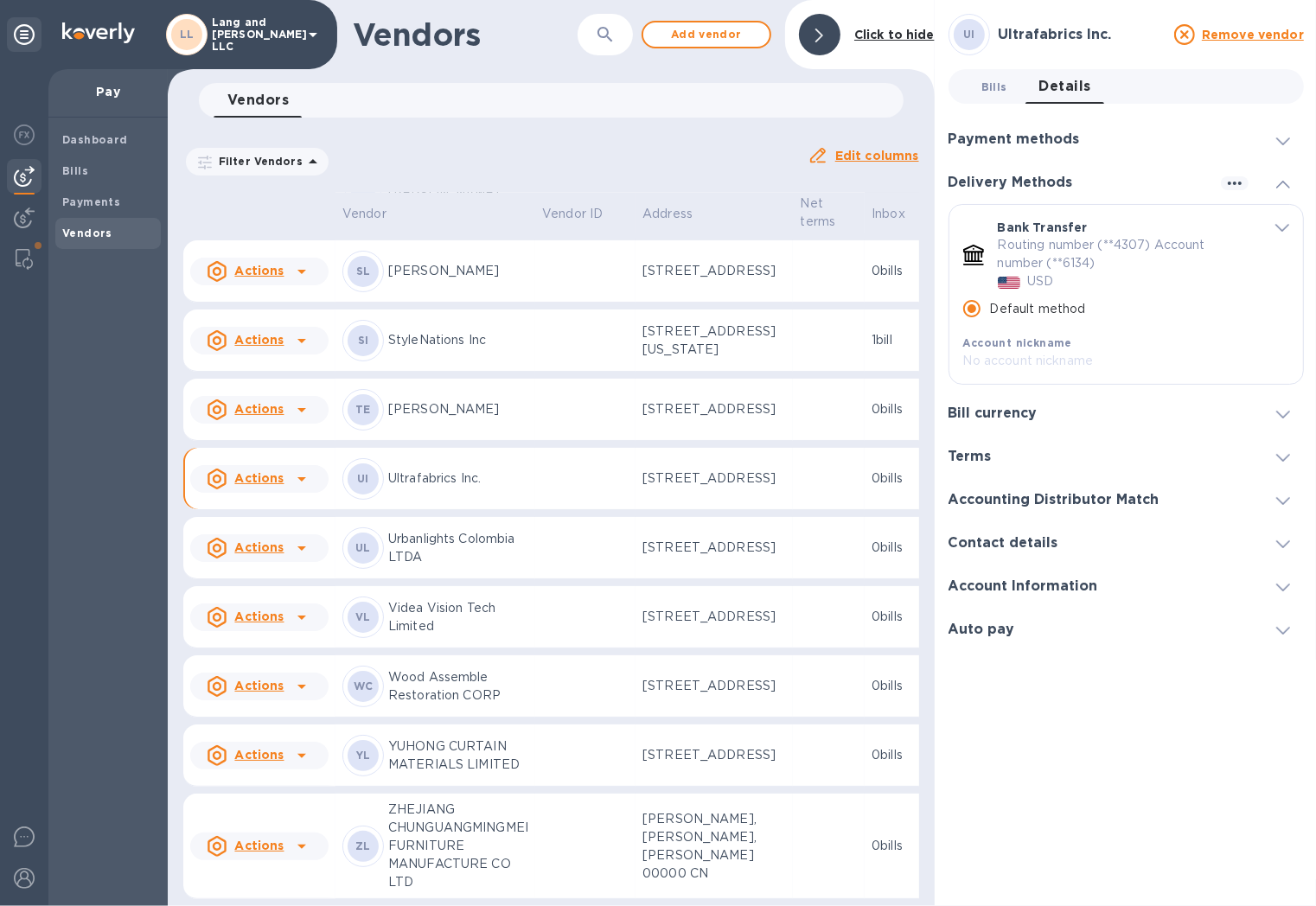
click at [977, 82] on span "Bills 0" at bounding box center [994, 86] width 35 height 18
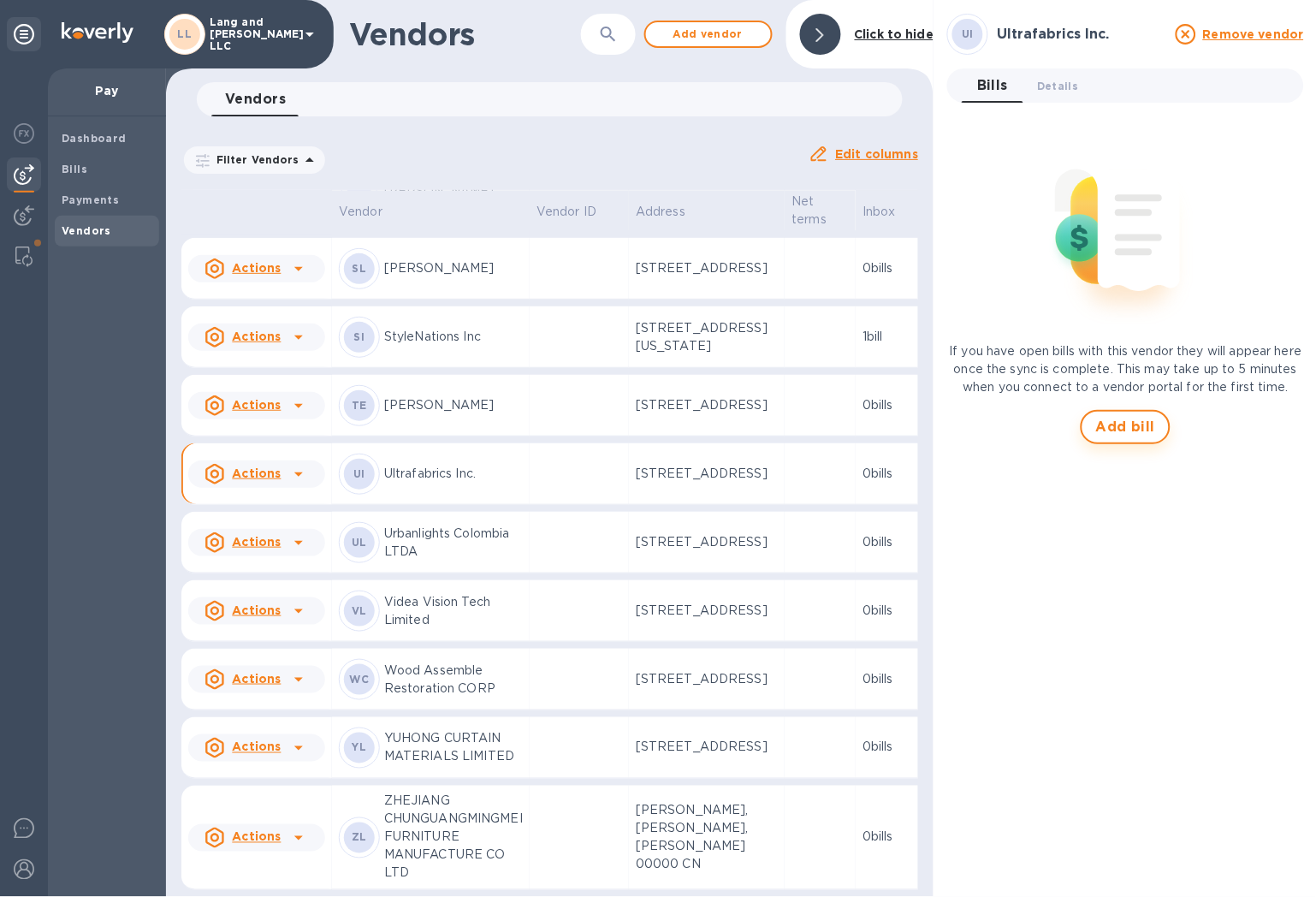
click at [1114, 438] on span "Add bill" at bounding box center [1126, 427] width 60 height 21
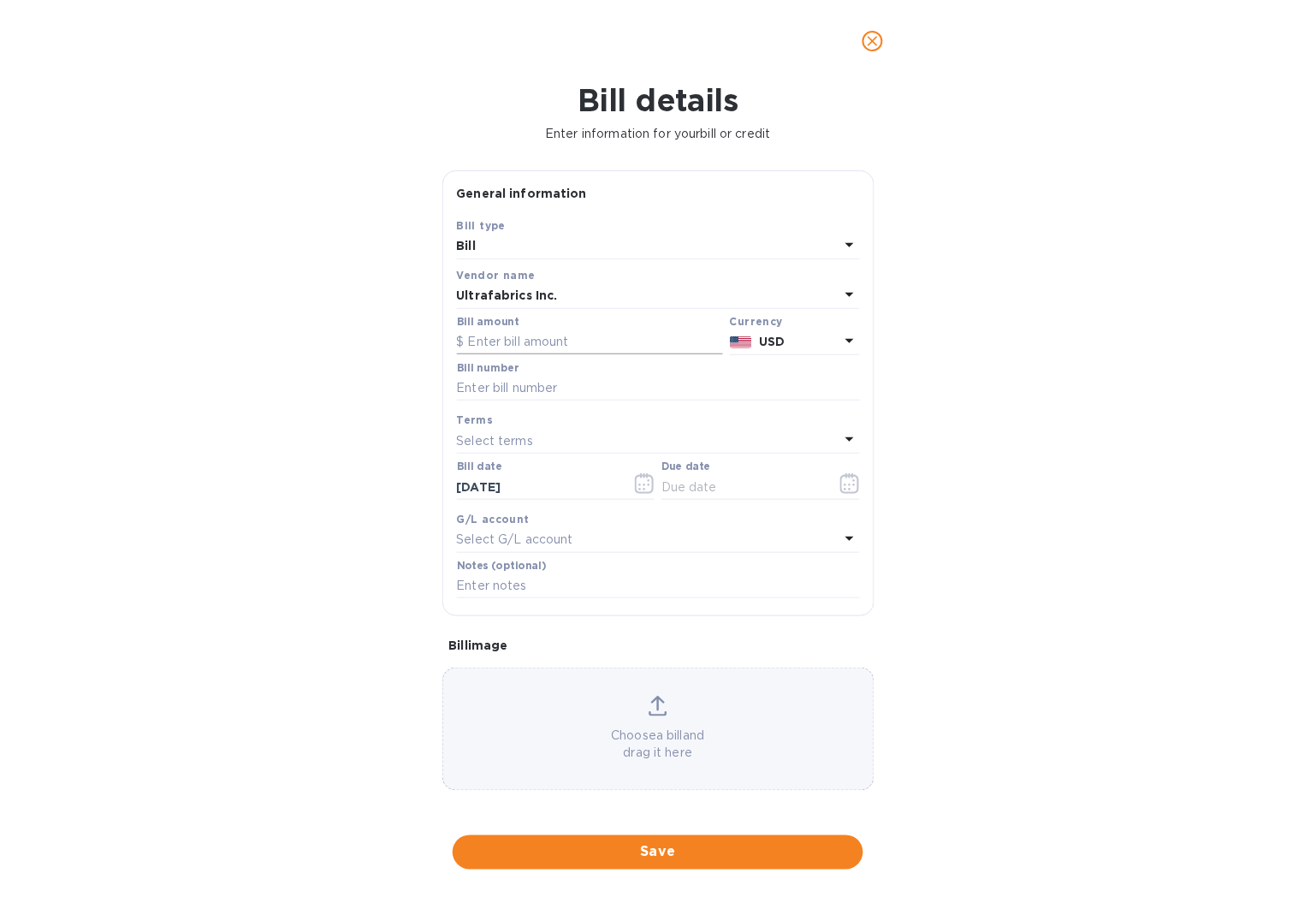
click at [516, 348] on input "text" at bounding box center [590, 342] width 267 height 26
type input "3,120"
click at [1027, 263] on div "Bill details Enter information for your bill or credit General information Save…" at bounding box center [658, 490] width 1316 height 814
click at [471, 392] on input "text" at bounding box center [659, 389] width 403 height 26
type input "4442"
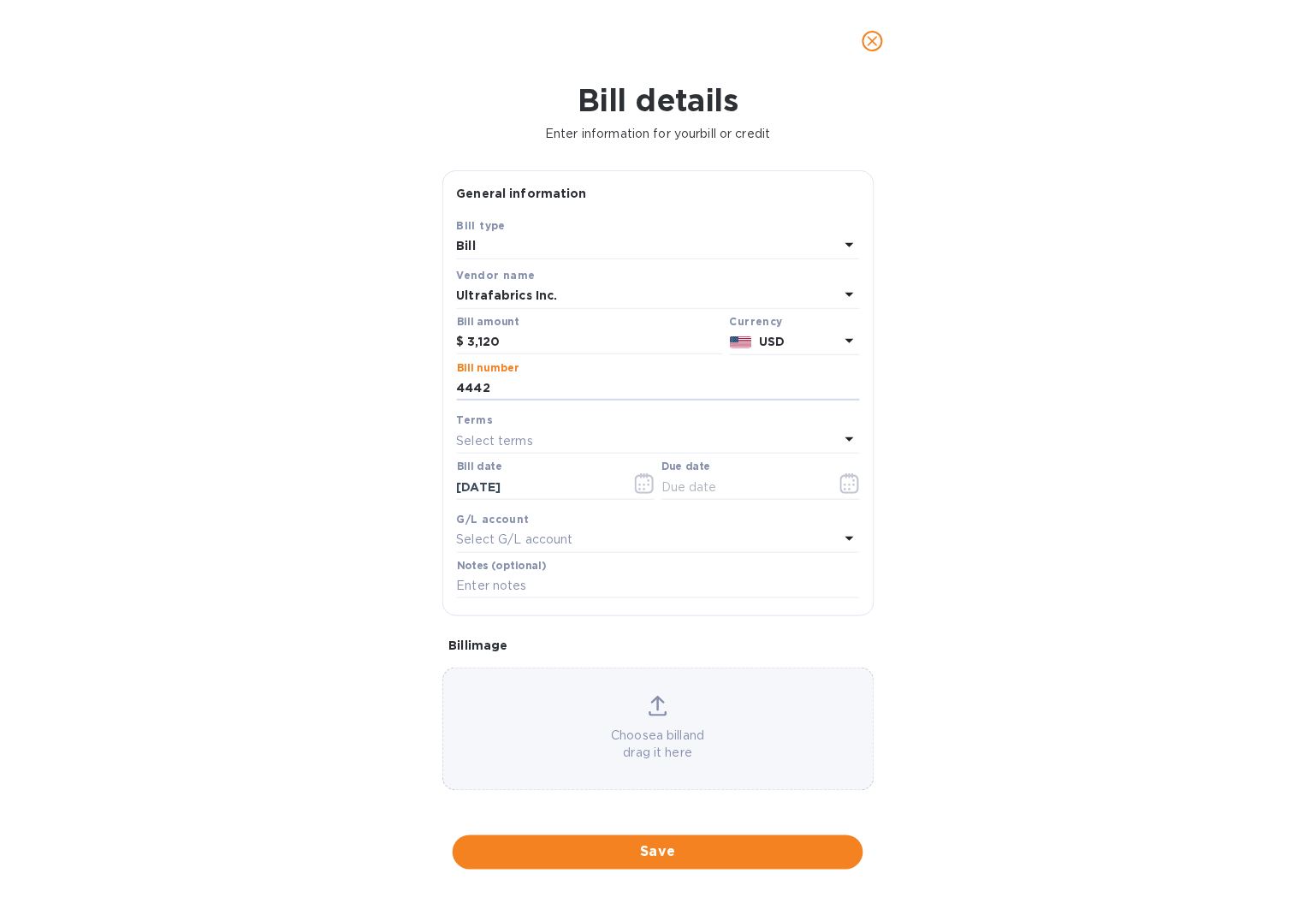
click at [1015, 328] on div "Bill details Enter information for your bill or credit General information Save…" at bounding box center [658, 490] width 1316 height 814
click at [529, 584] on input "text" at bounding box center [659, 586] width 403 height 26
paste input "4442 AIC | GR | ULTRA FABRICS"
type input "4442 AIC | GR | ULTRA FABRICS"
drag, startPoint x: 330, startPoint y: 610, endPoint x: 418, endPoint y: 578, distance: 93.6
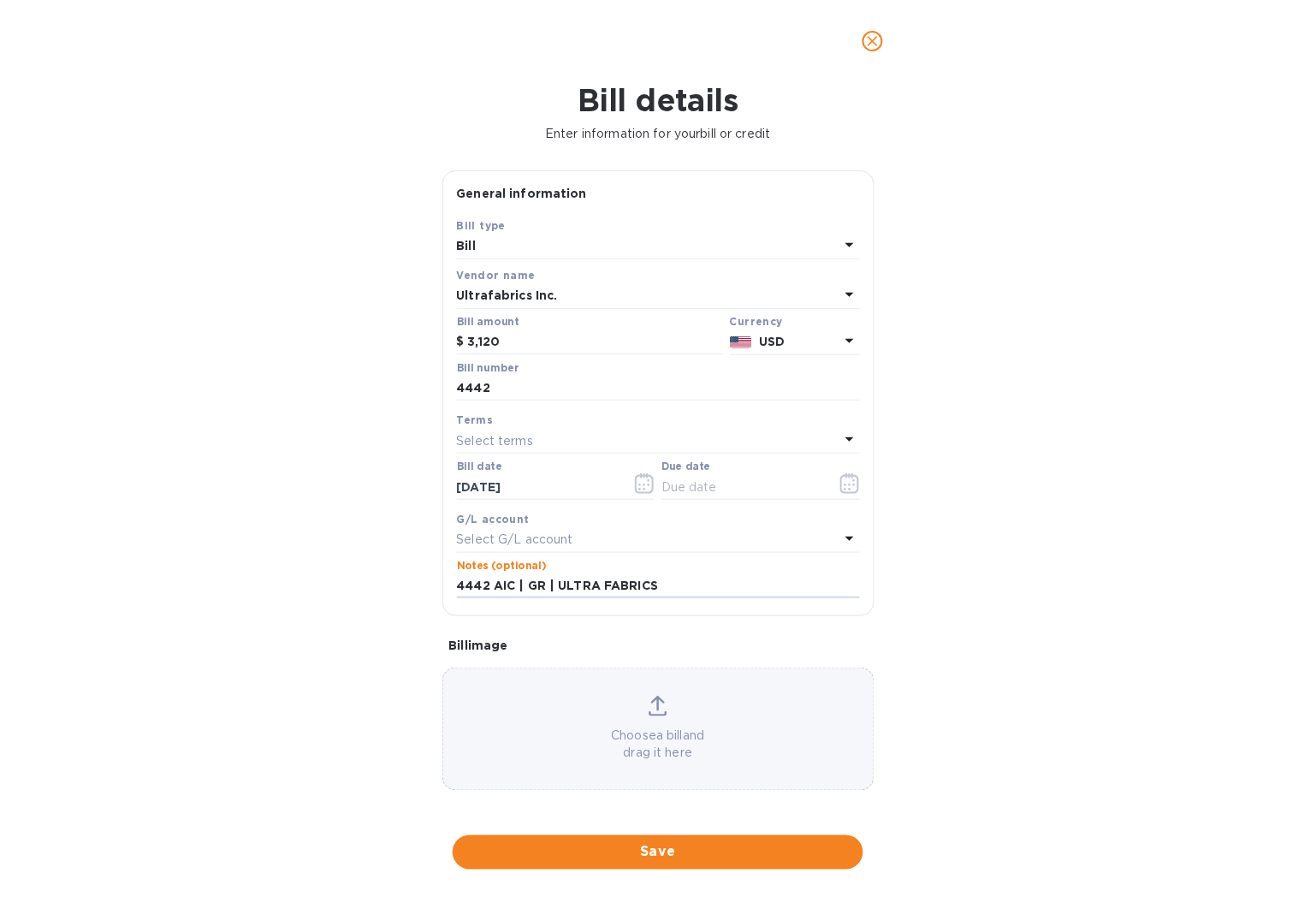
click at [330, 608] on div "Bill details Enter information for your bill or credit General information Save…" at bounding box center [658, 490] width 1316 height 814
click at [488, 546] on p "Select G/L account" at bounding box center [515, 540] width 116 height 18
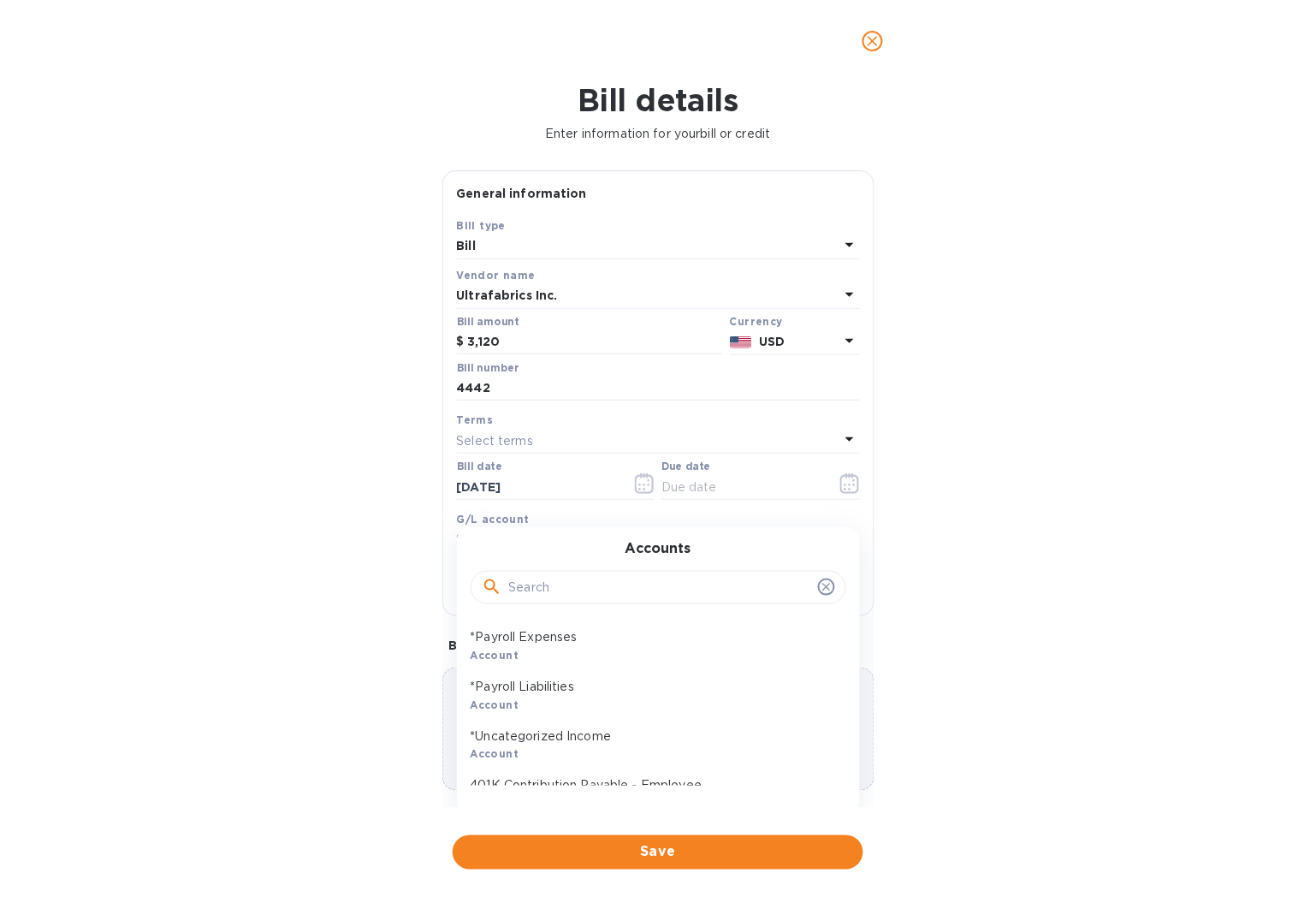
click at [531, 593] on input "text" at bounding box center [660, 588] width 302 height 26
type input "fabric"
click at [537, 691] on p "Fabrication & Materials" at bounding box center [652, 687] width 362 height 18
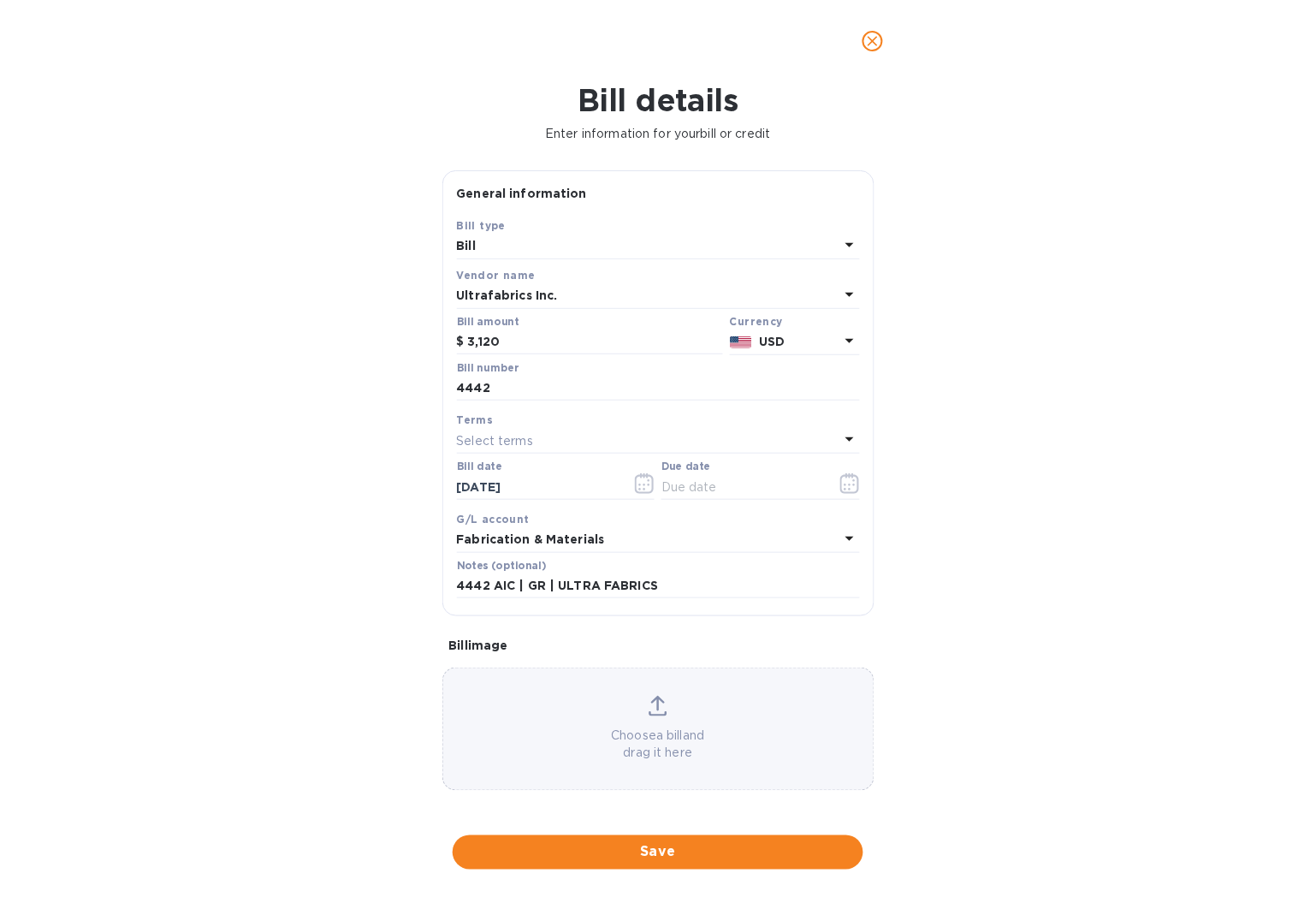
click at [1135, 504] on div "Bill details Enter information for your bill or credit General information Save…" at bounding box center [658, 490] width 1316 height 814
click at [854, 488] on button "button" at bounding box center [850, 484] width 40 height 41
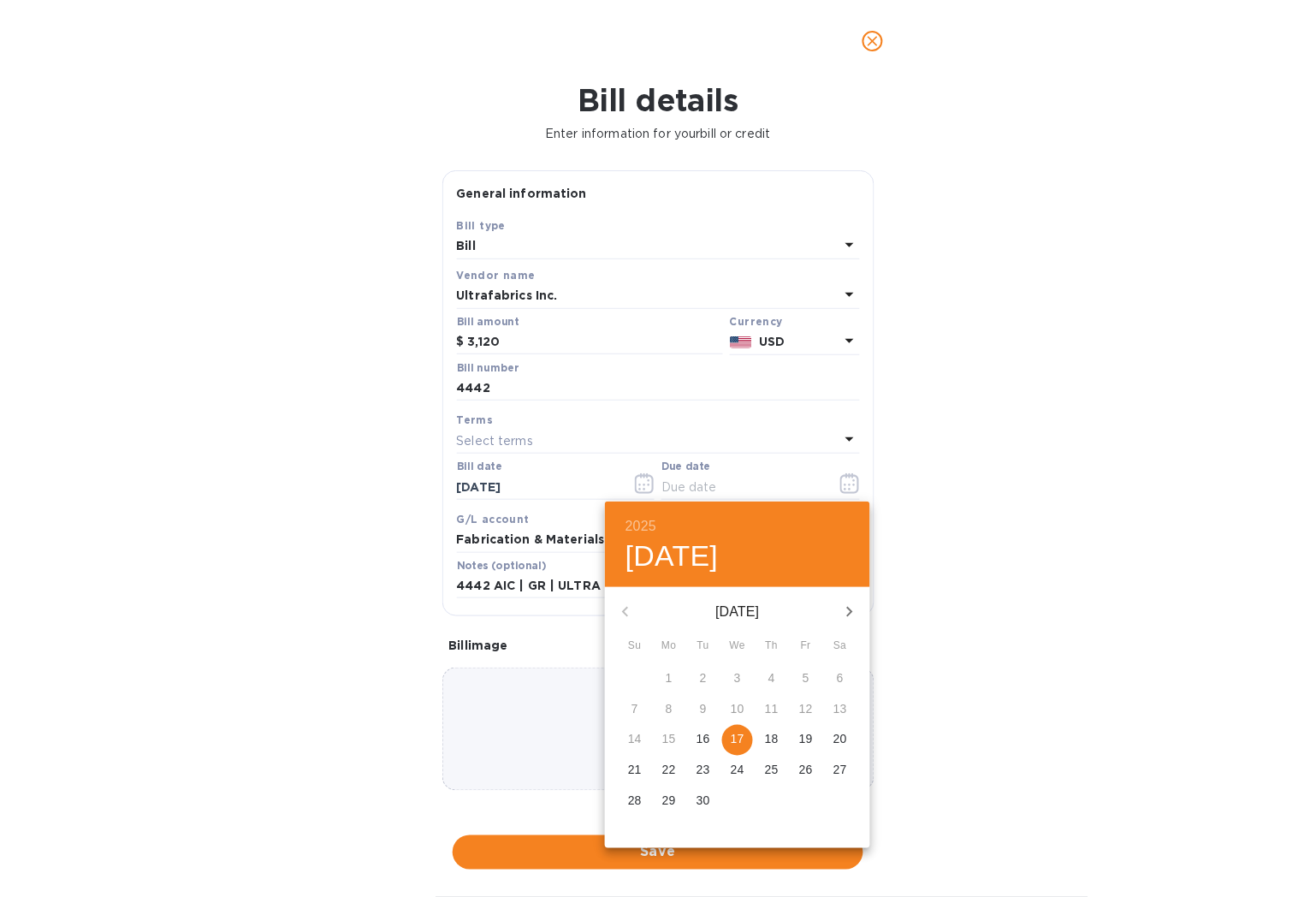
click at [738, 741] on p "17" at bounding box center [738, 739] width 14 height 17
type input "[DATE]"
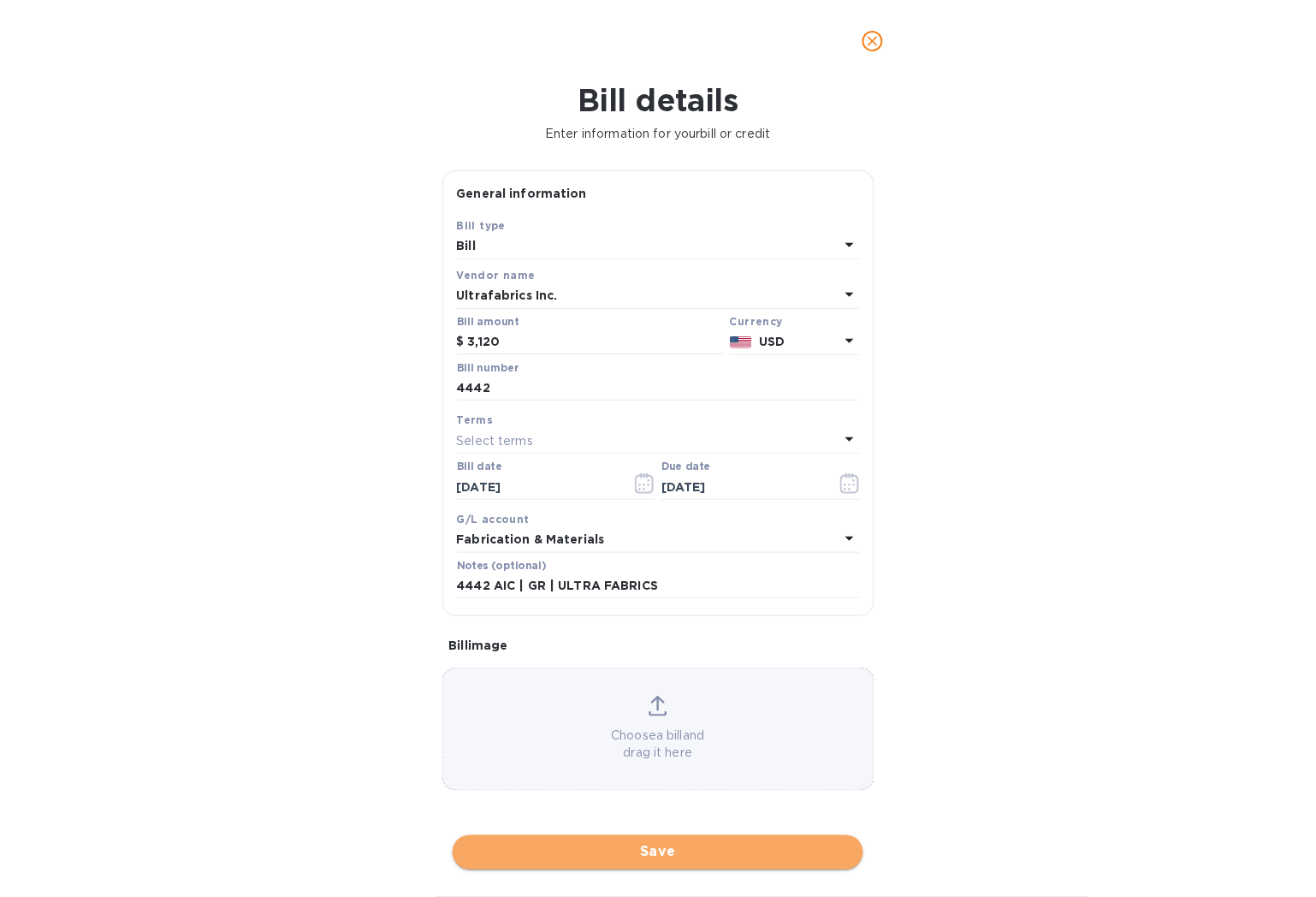
click at [666, 861] on span "Save" at bounding box center [658, 852] width 384 height 21
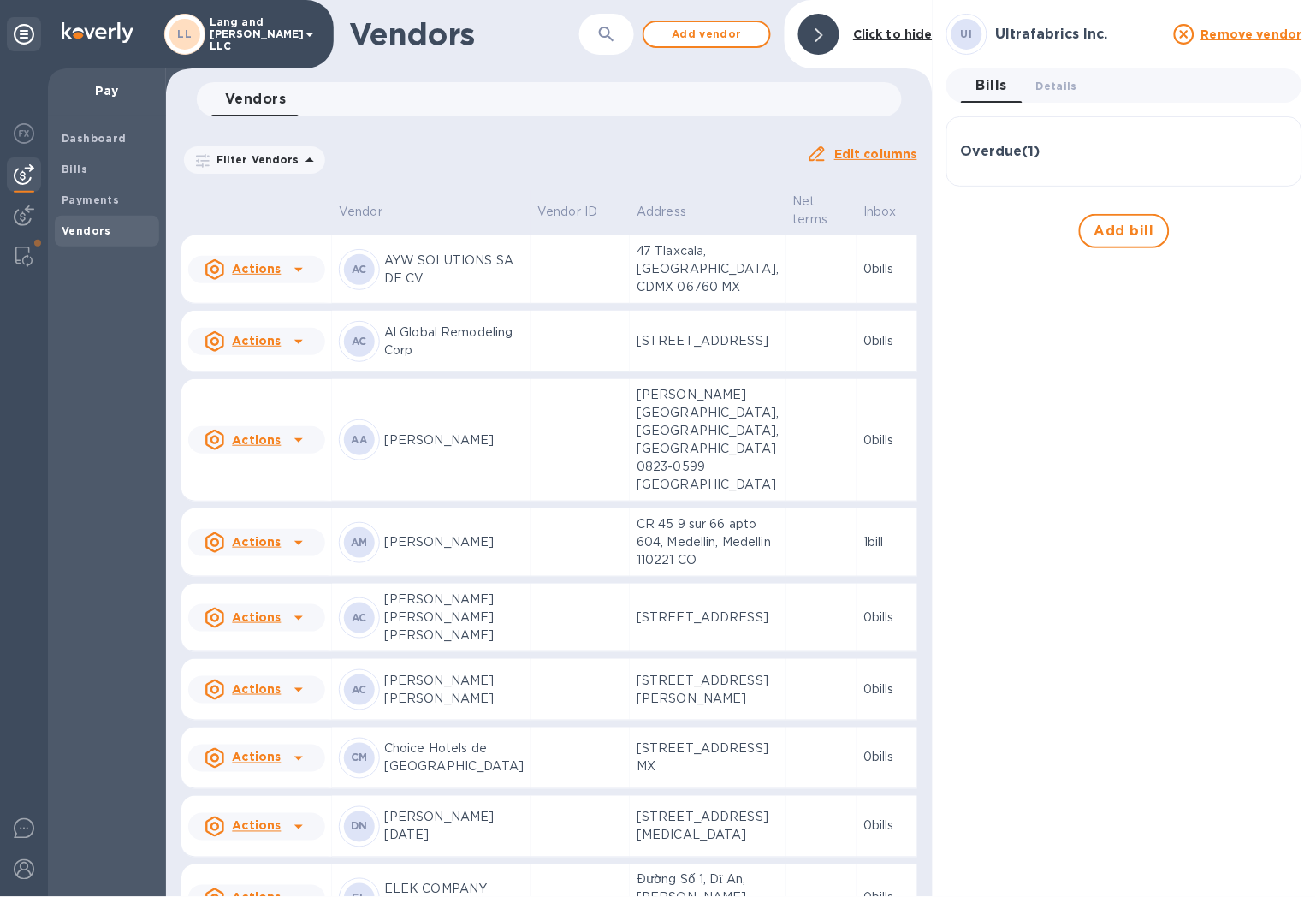
click at [831, 30] on div at bounding box center [819, 34] width 41 height 41
